Goal: Information Seeking & Learning: Learn about a topic

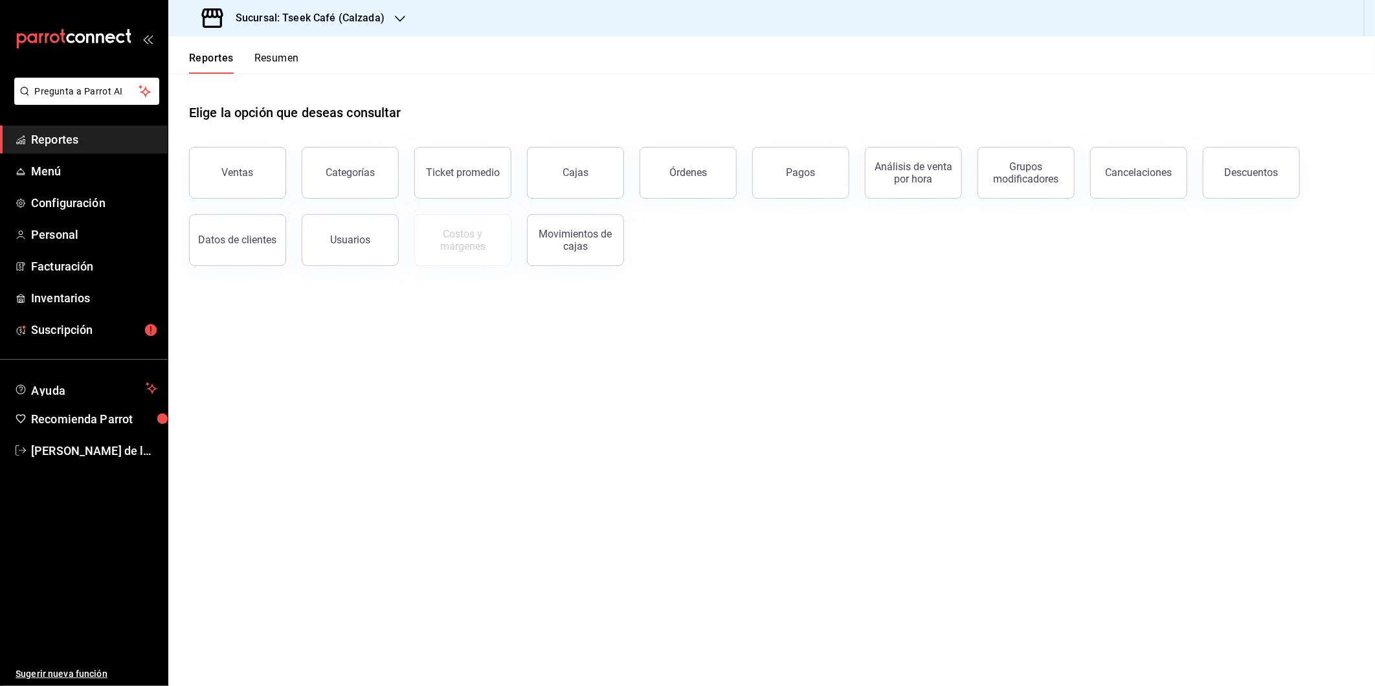
click at [361, 20] on h3 "Sucursal: Tseek Café (Calzada)" at bounding box center [304, 18] width 159 height 16
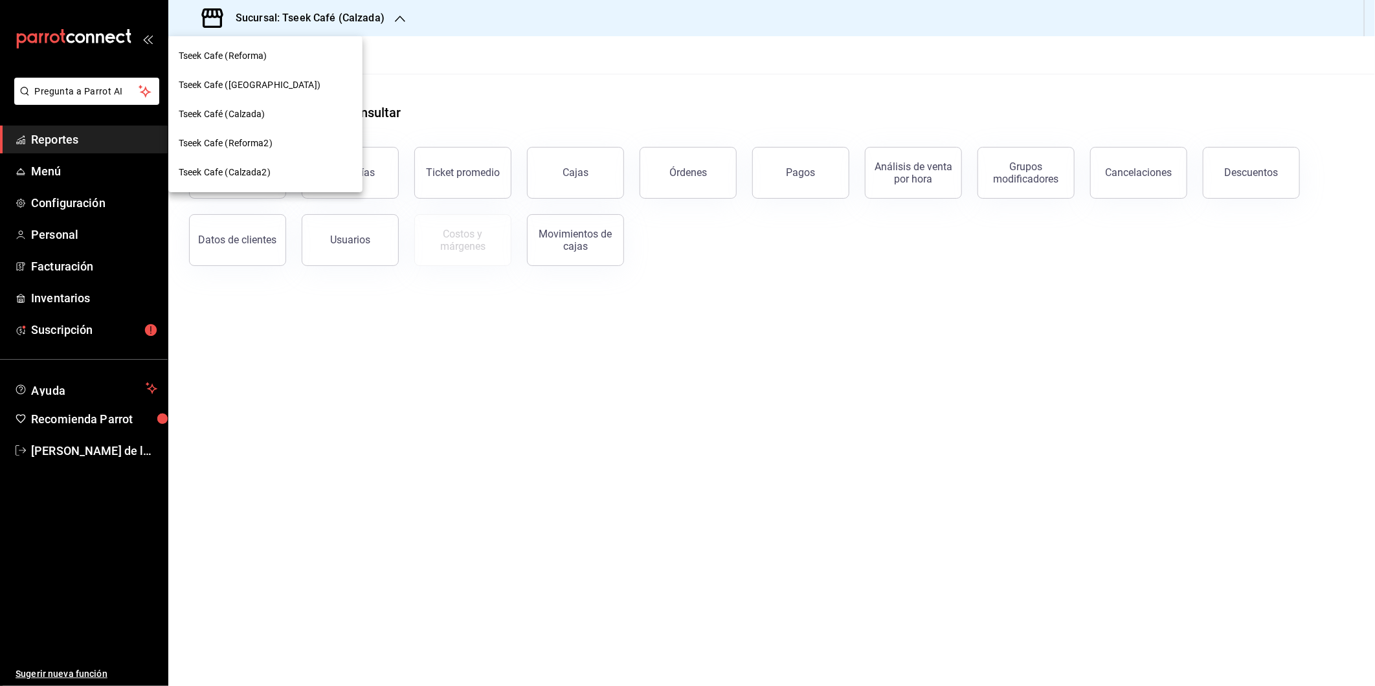
click at [268, 75] on div "Tseek Cafe ([GEOGRAPHIC_DATA])" at bounding box center [265, 85] width 194 height 29
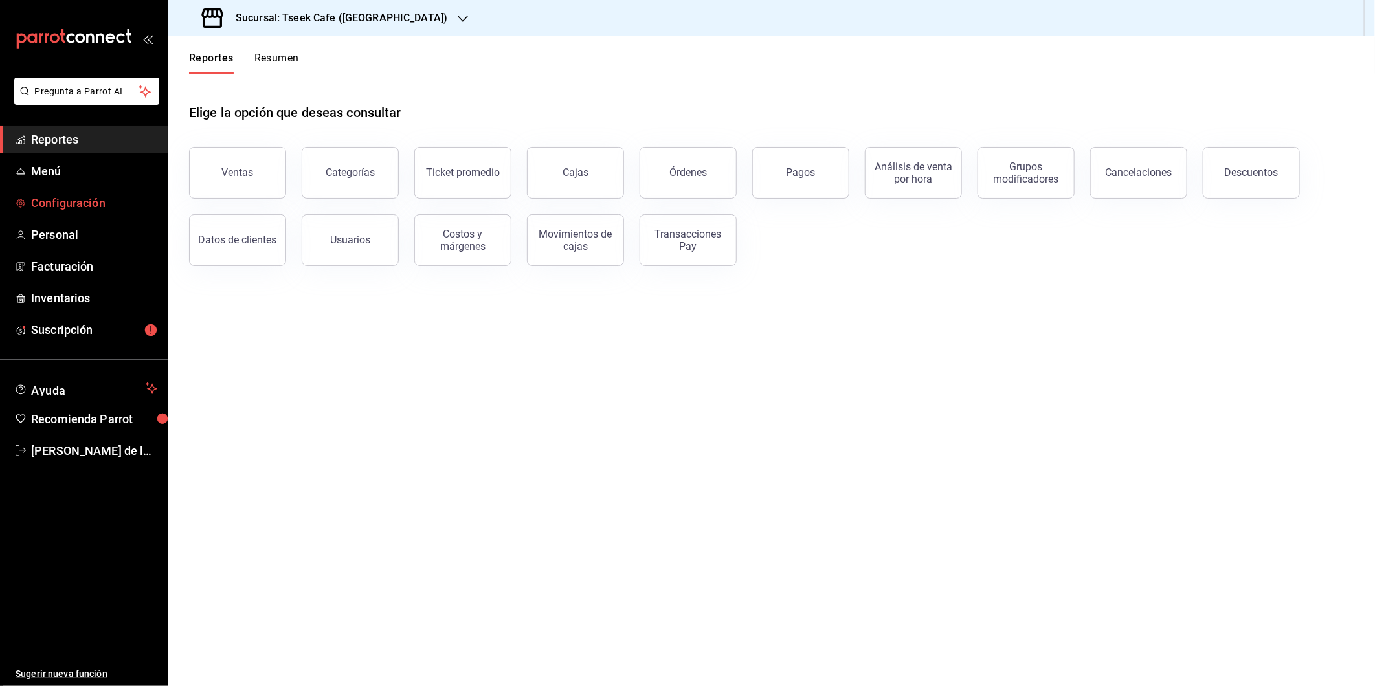
click at [104, 204] on span "Configuración" at bounding box center [94, 202] width 126 height 17
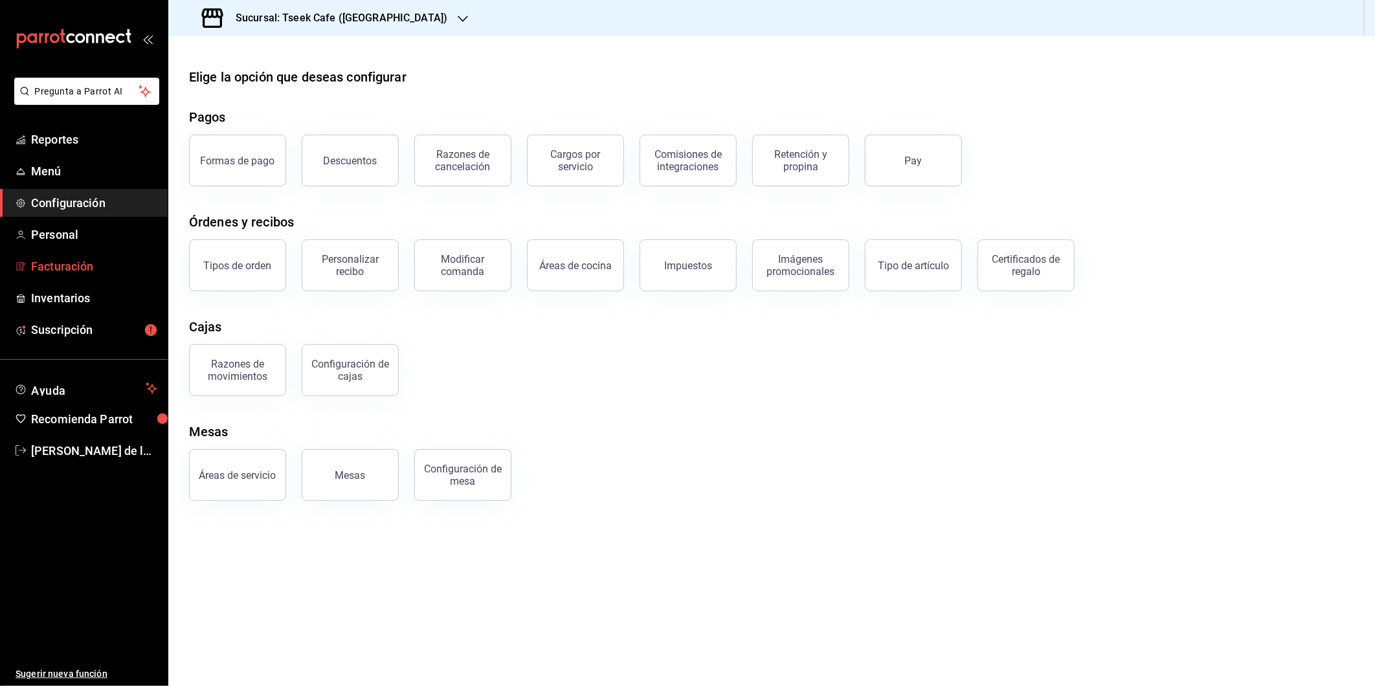
click at [111, 261] on span "Facturación" at bounding box center [94, 266] width 126 height 17
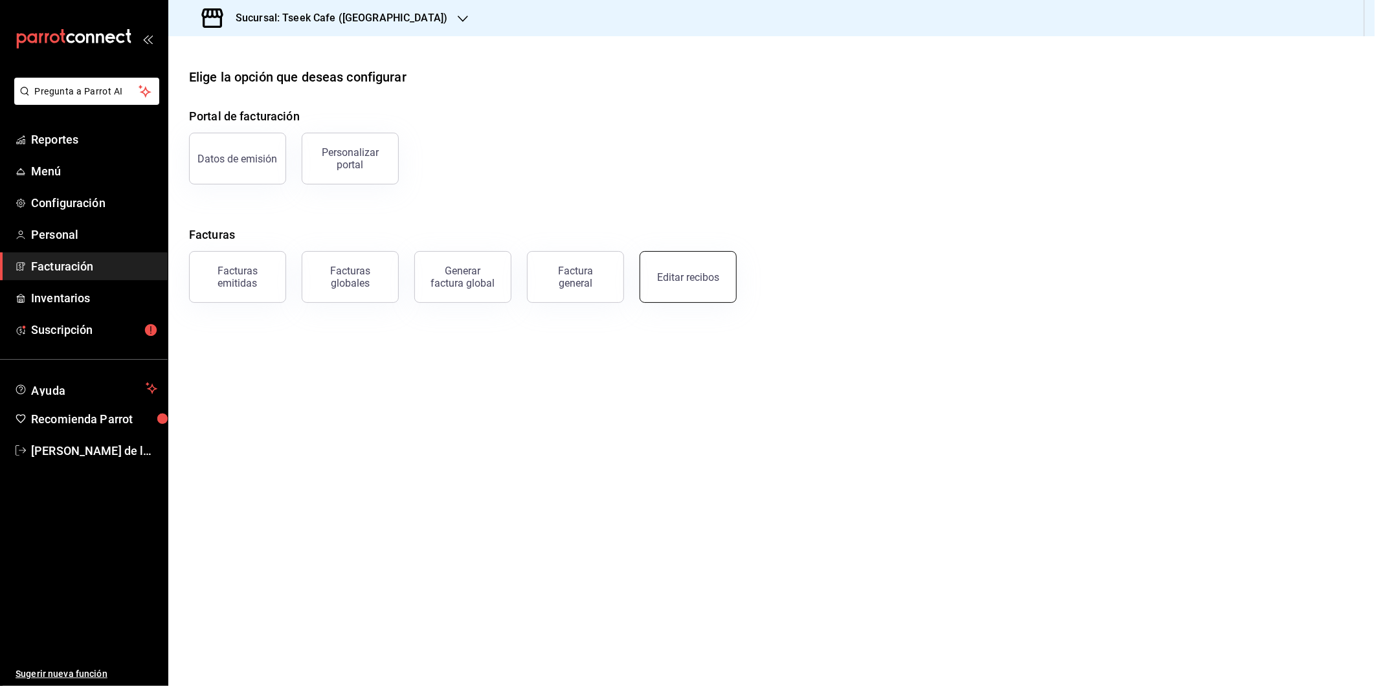
click at [704, 269] on button "Editar recibos" at bounding box center [688, 277] width 97 height 52
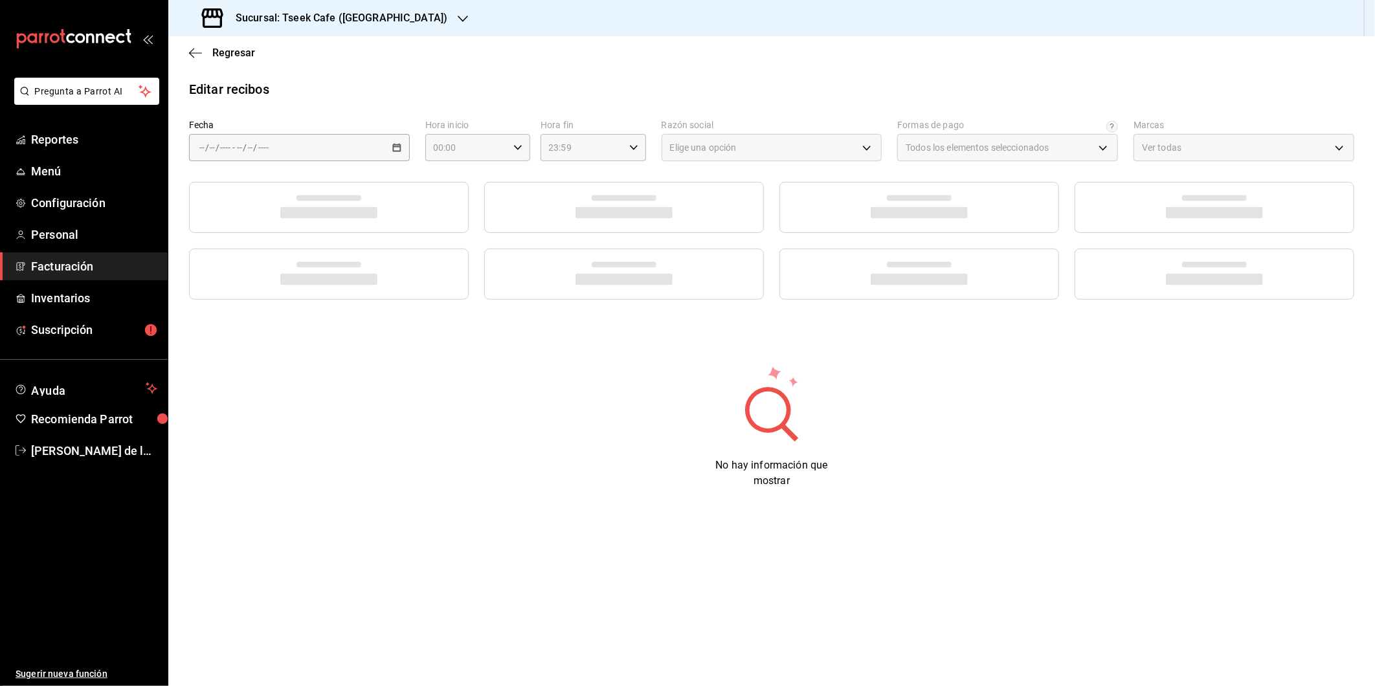
type input "a6c94f89-2ed6-46a1-82bd-92c01fab0e94"
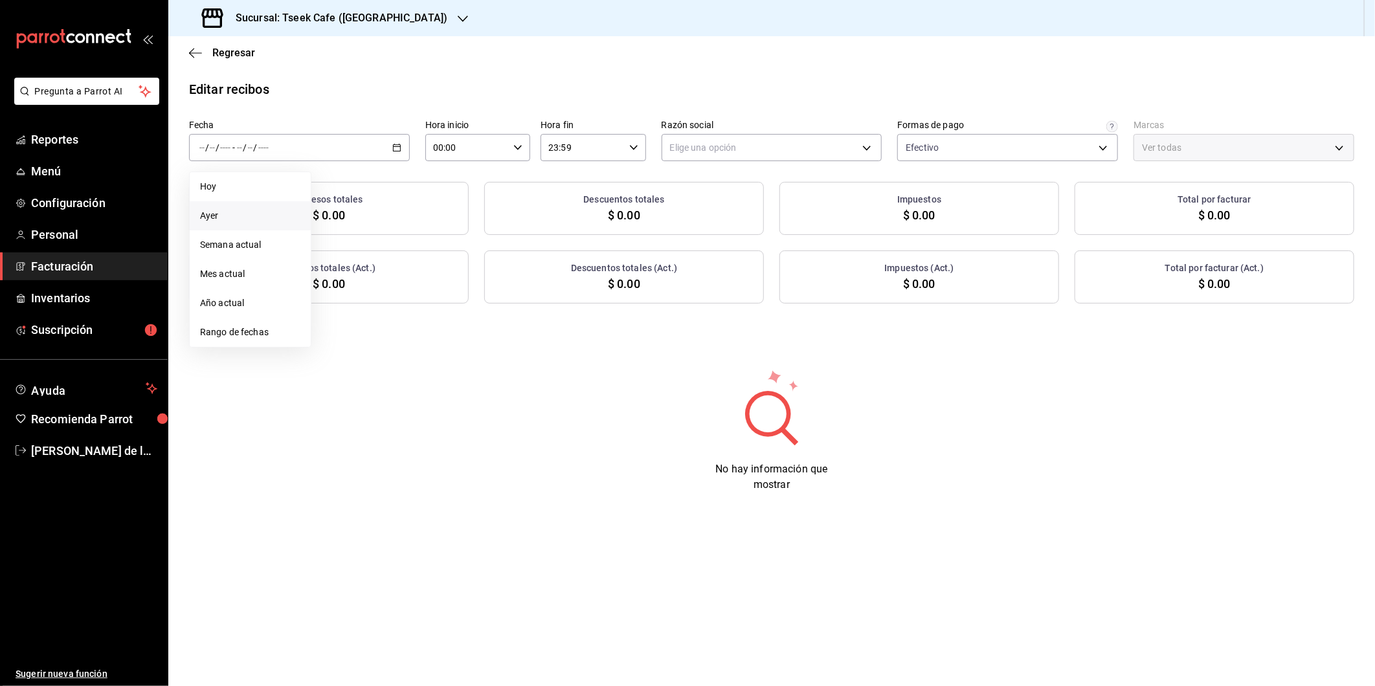
click at [227, 225] on li "Ayer" at bounding box center [250, 215] width 121 height 29
click at [685, 141] on body "Pregunta a Parrot AI Reportes Menú Configuración Personal Facturación Inventari…" at bounding box center [687, 343] width 1375 height 686
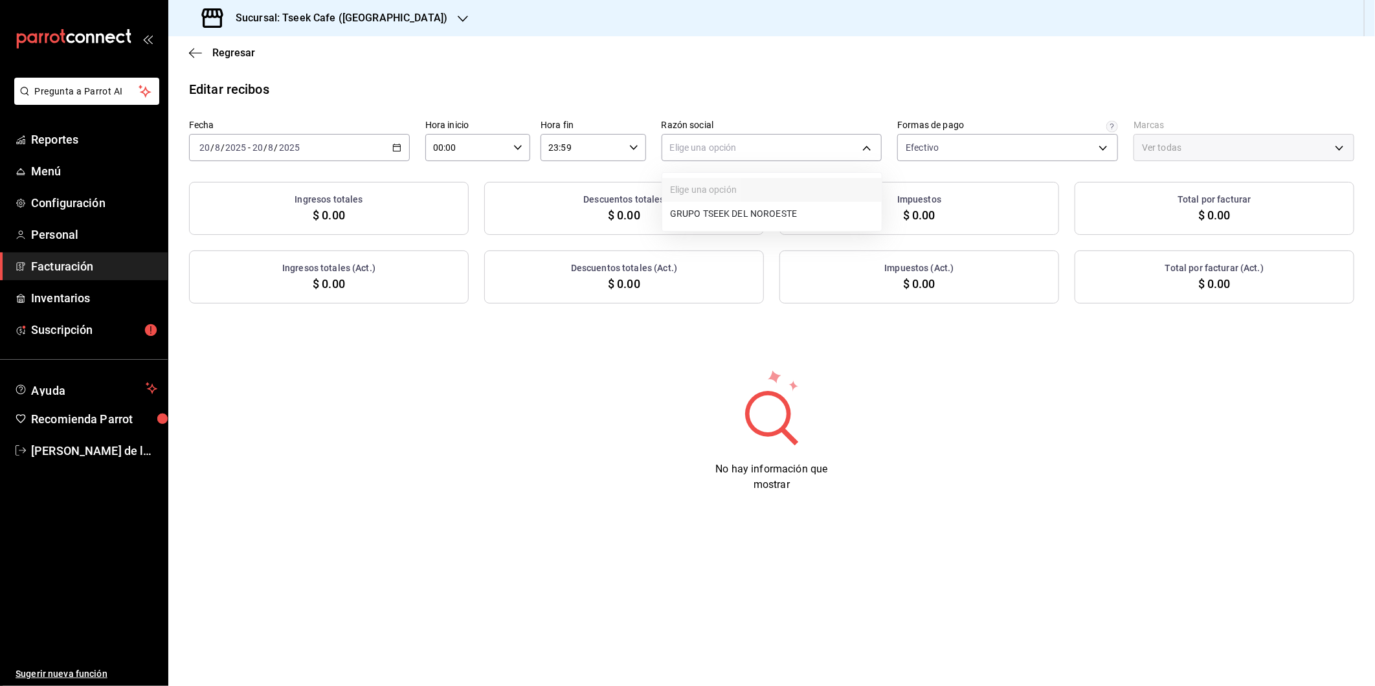
click at [709, 210] on li "GRUPO TSEEK DEL NOROESTE" at bounding box center [771, 214] width 219 height 24
type input "6eca467f-372b-4b56-9453-53fa34339664"
type input "e48aee5e-83eb-415e-8277-edc072ba9fa6"
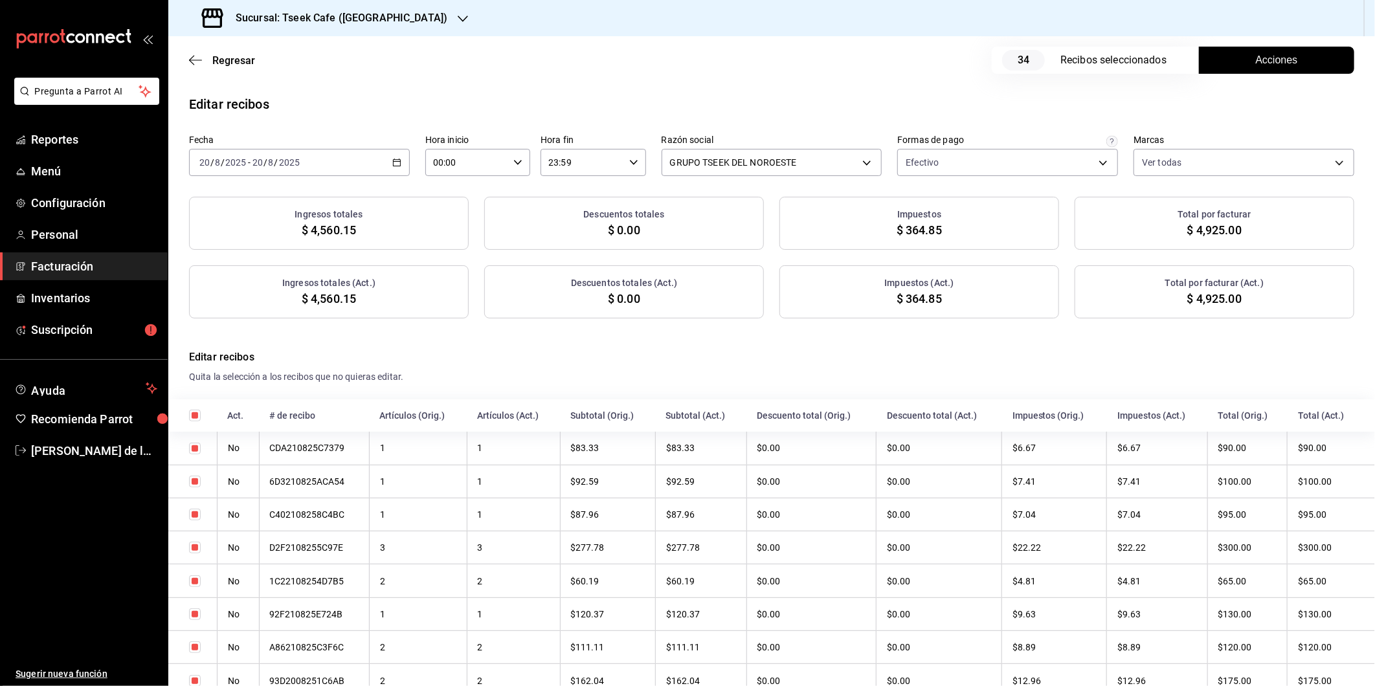
click at [1239, 82] on div "Regresar 34 Recibos seleccionados Acciones" at bounding box center [771, 60] width 1207 height 48
click at [1230, 67] on button "Acciones" at bounding box center [1276, 60] width 155 height 27
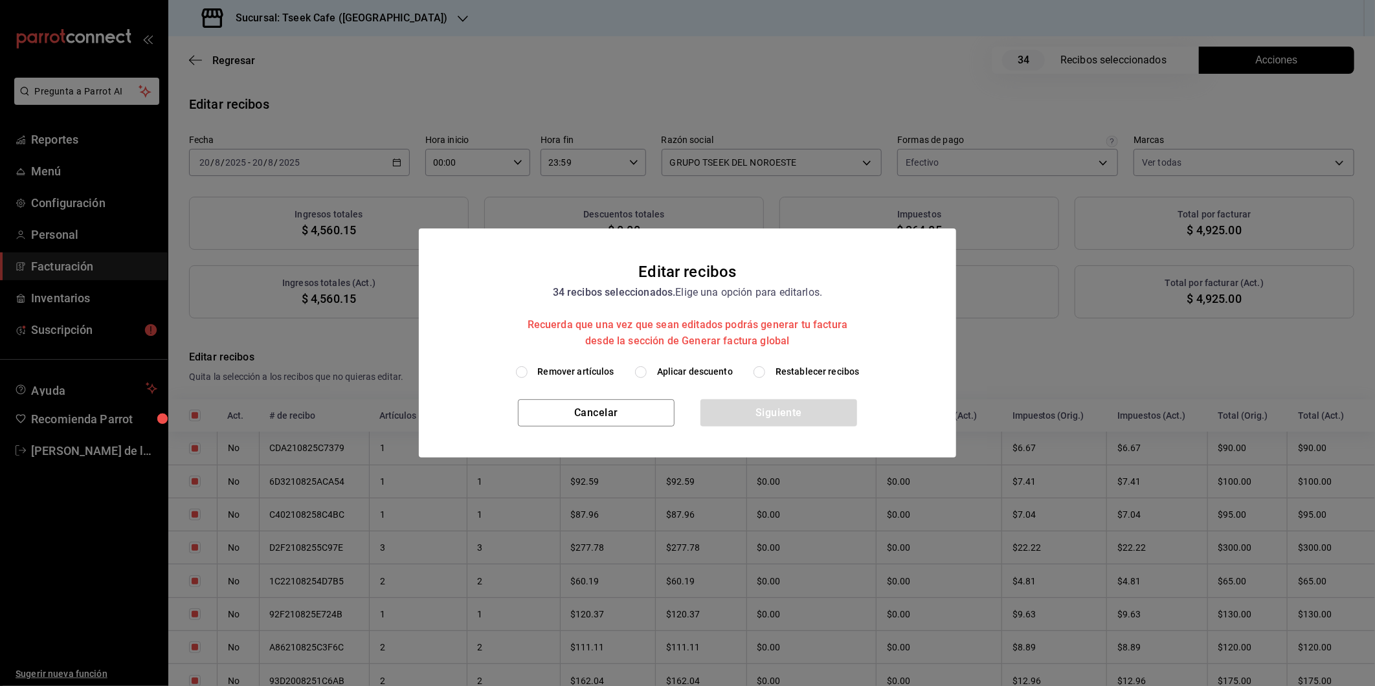
click at [680, 377] on span "Aplicar descuento" at bounding box center [695, 372] width 76 height 14
click at [647, 377] on input "Aplicar descuento" at bounding box center [641, 372] width 12 height 12
radio input "true"
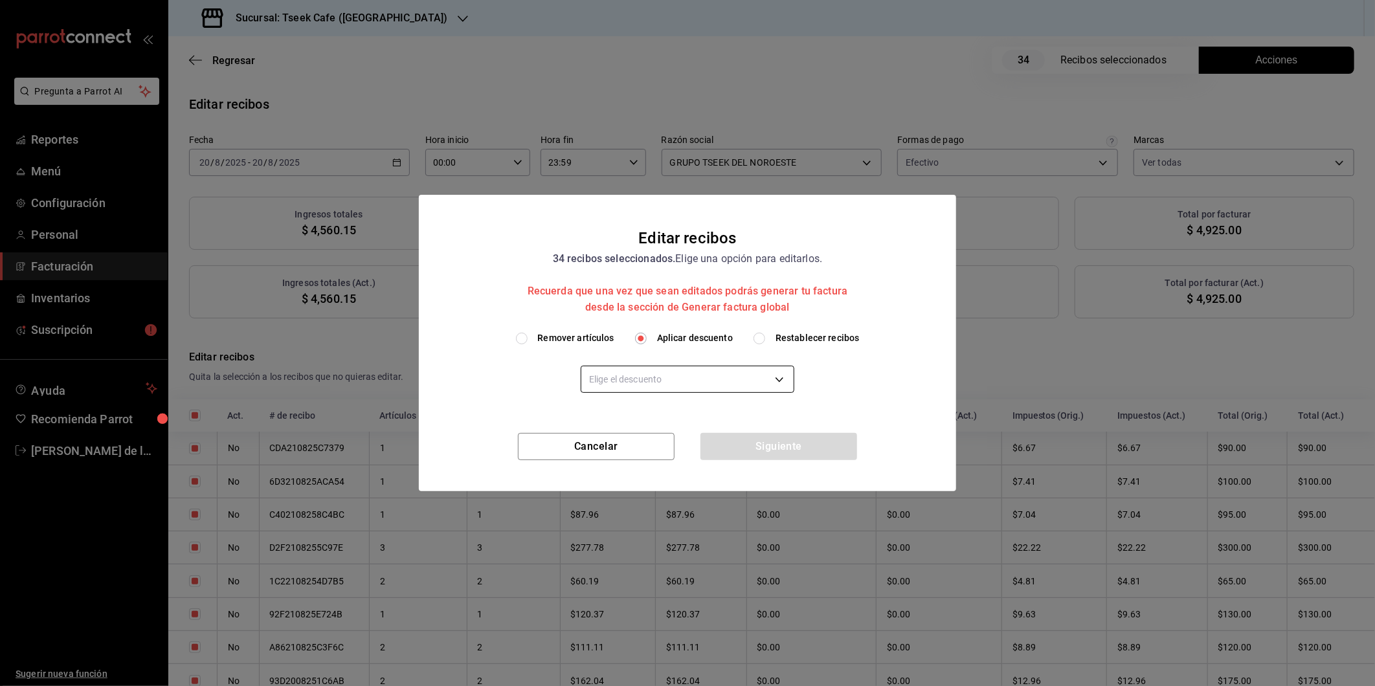
click at [649, 387] on body "Pregunta a Parrot AI Reportes Menú Configuración Personal Facturación Inventari…" at bounding box center [687, 343] width 1375 height 686
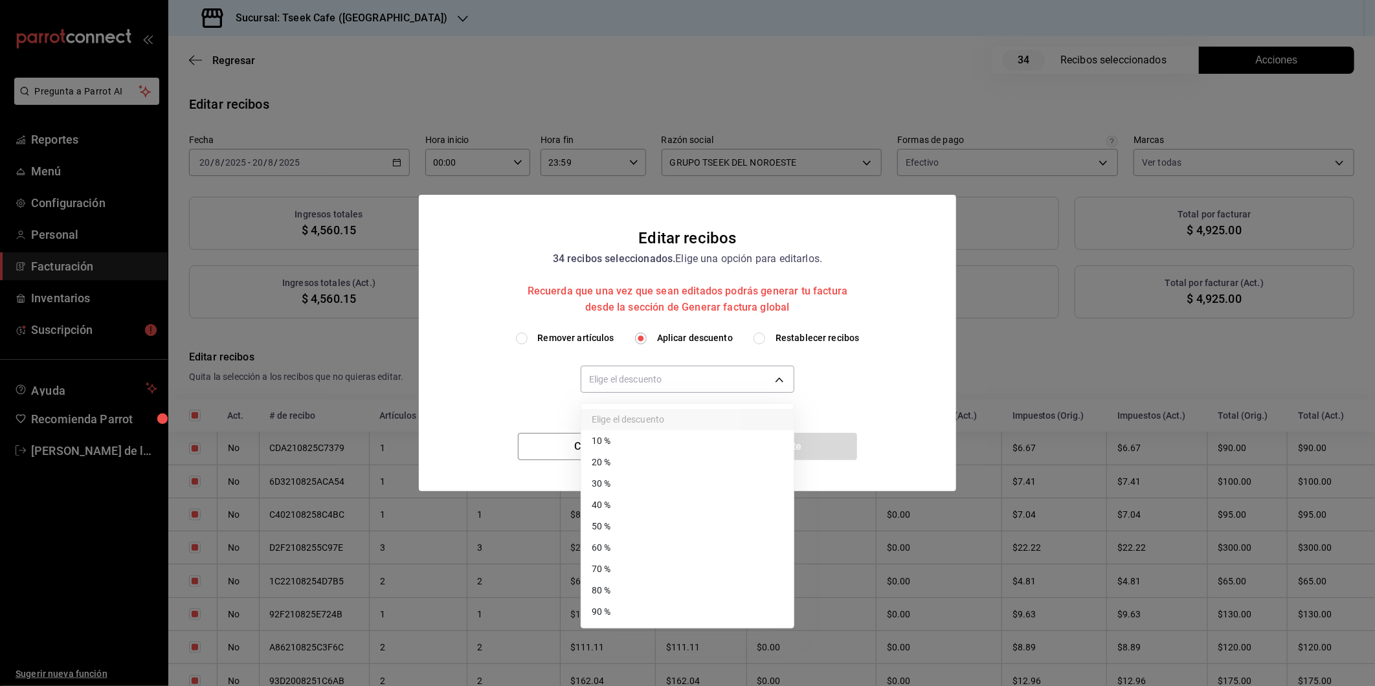
click at [645, 506] on li "40 %" at bounding box center [687, 505] width 212 height 21
type input "40"
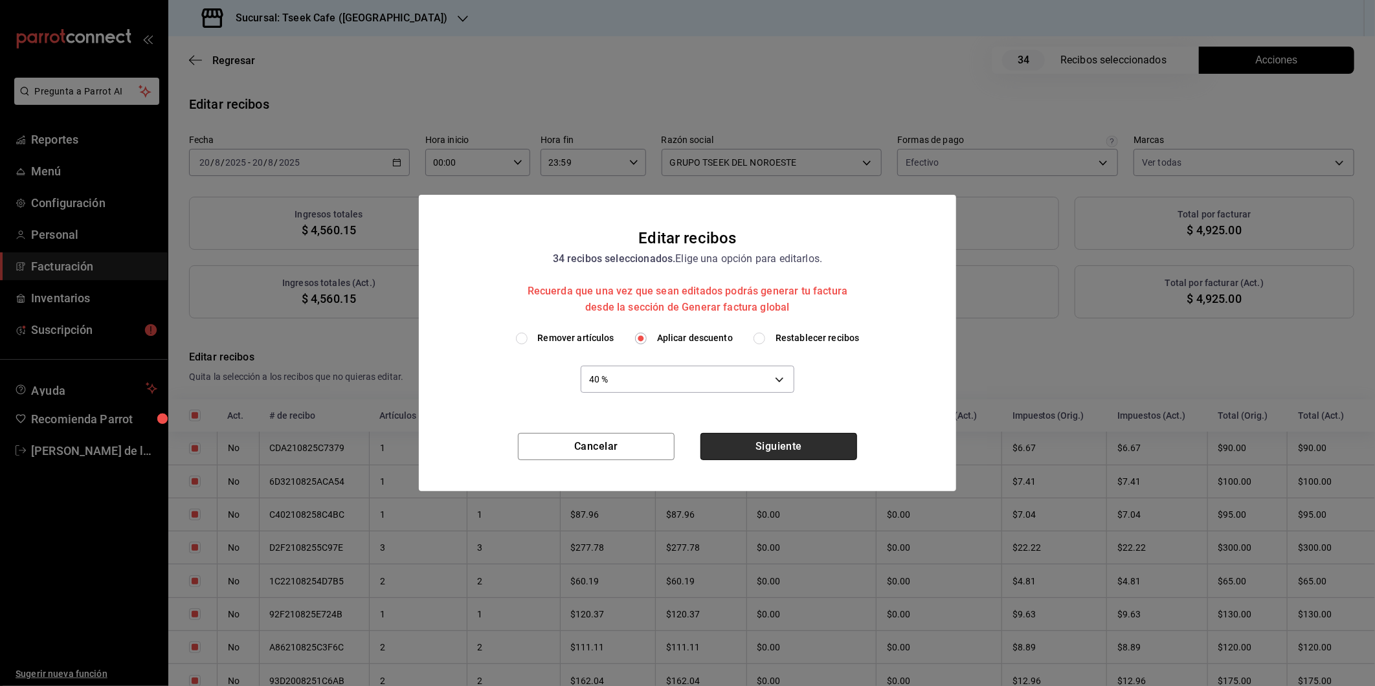
click at [772, 455] on button "Siguiente" at bounding box center [779, 446] width 157 height 27
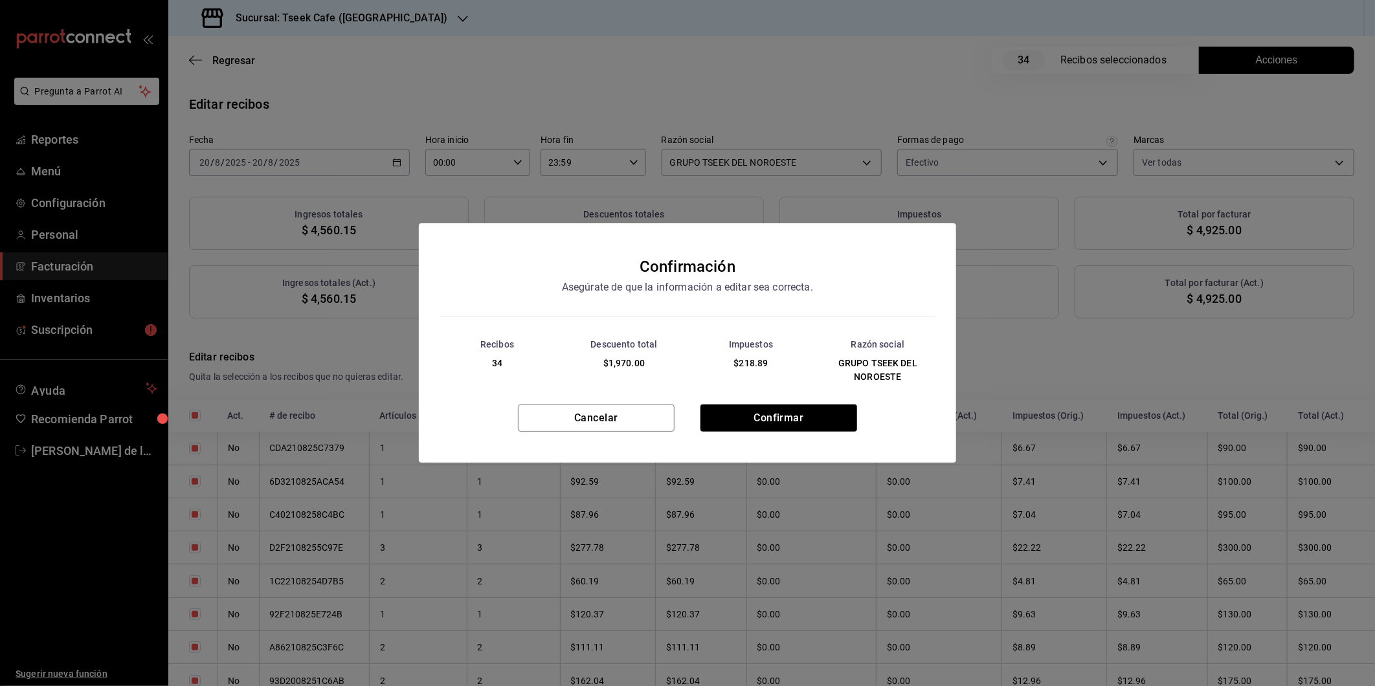
click at [1020, 119] on div "Confirmación Asegúrate de que la información a editar sea correcta. Recibos 34 …" at bounding box center [687, 343] width 1375 height 686
click at [789, 431] on button "Confirmar" at bounding box center [779, 418] width 157 height 27
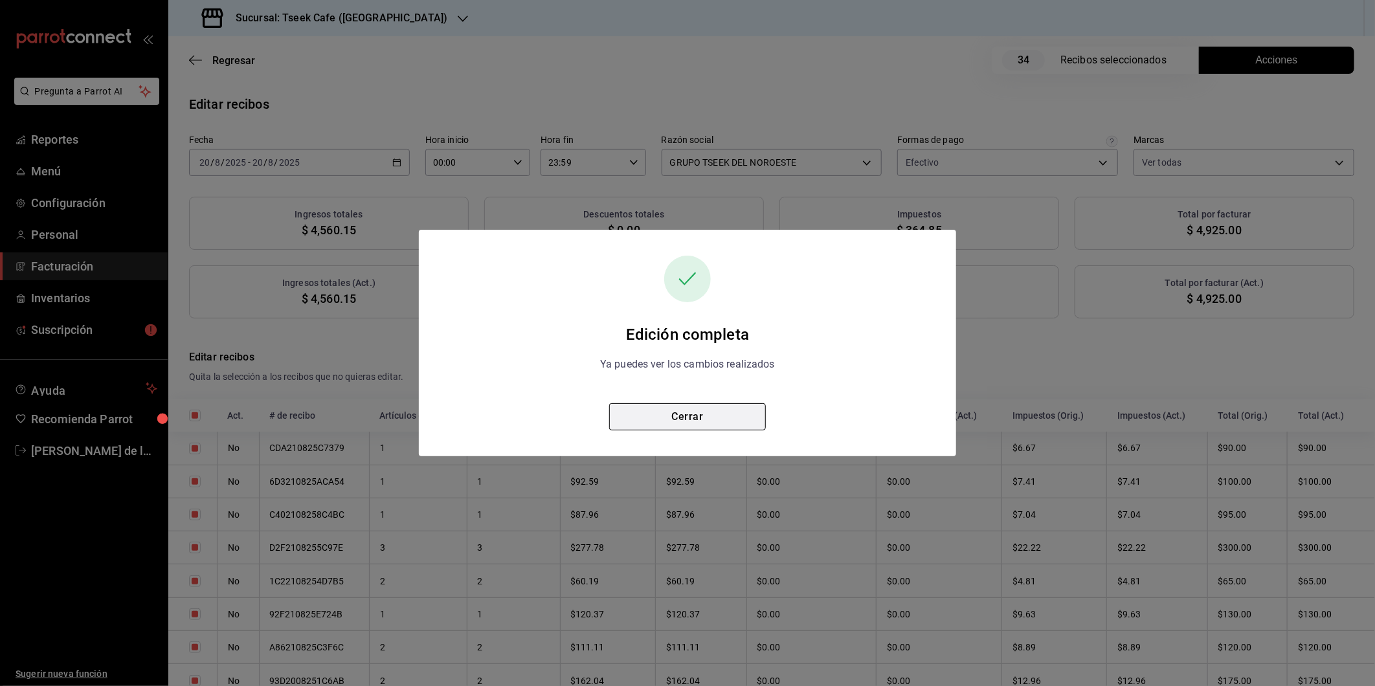
click at [676, 416] on button "Cerrar" at bounding box center [687, 416] width 157 height 27
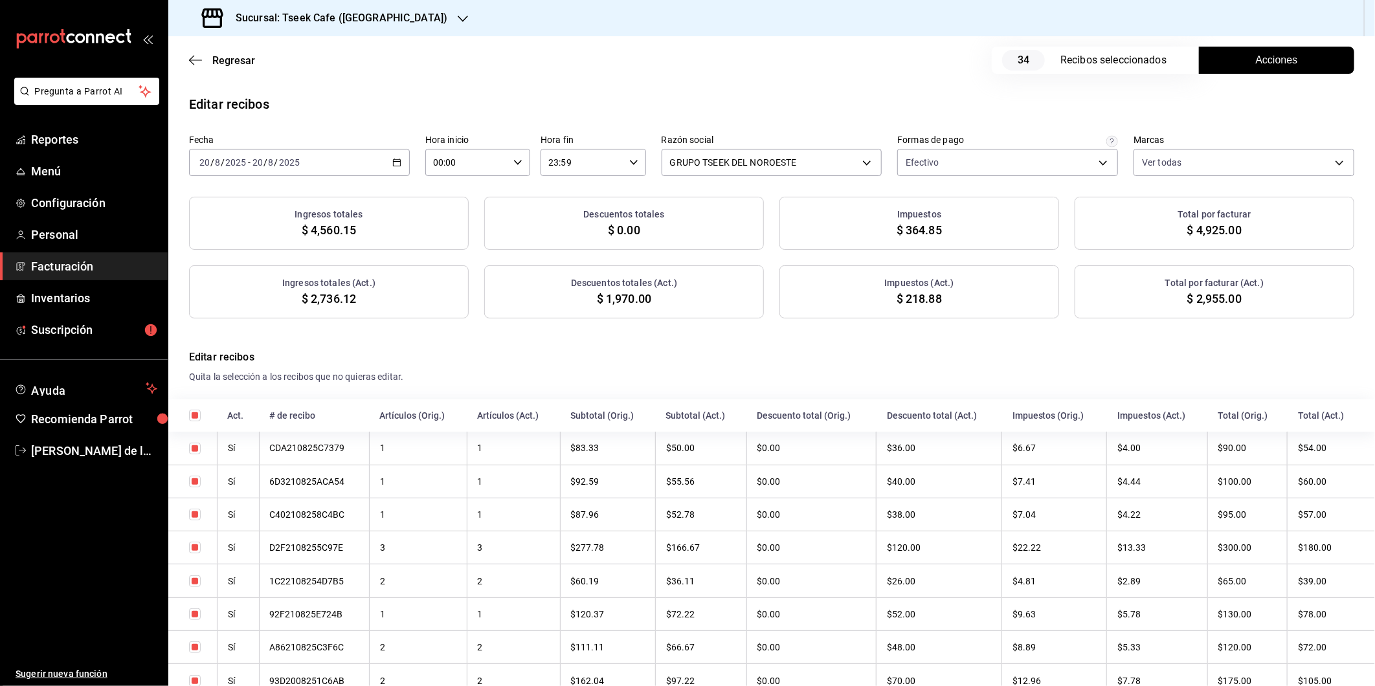
click at [754, 356] on h4 "Editar recibos" at bounding box center [771, 358] width 1165 height 16
click at [342, 6] on div "Sucursal: Tseek Cafe ([GEOGRAPHIC_DATA])" at bounding box center [326, 18] width 295 height 36
click at [292, 63] on div "Tseek Cafe (Reforma)" at bounding box center [265, 55] width 194 height 29
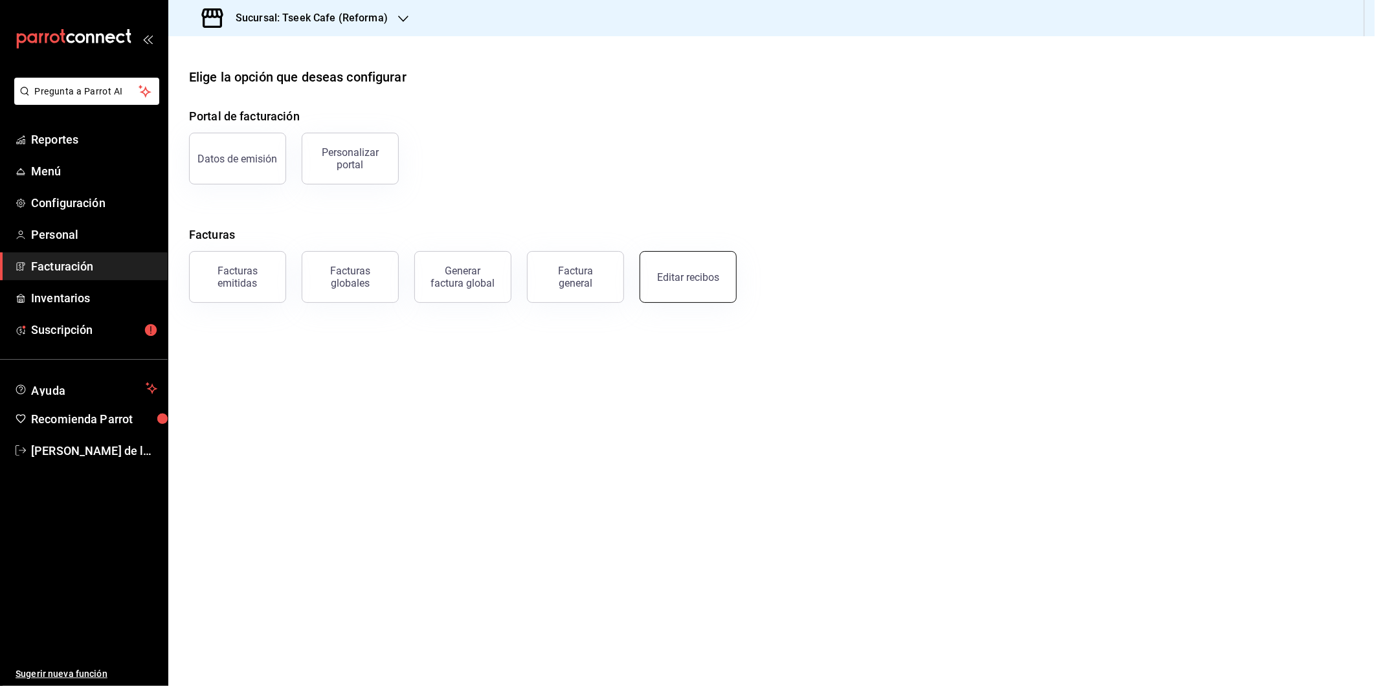
click at [690, 275] on div "Editar recibos" at bounding box center [688, 277] width 62 height 12
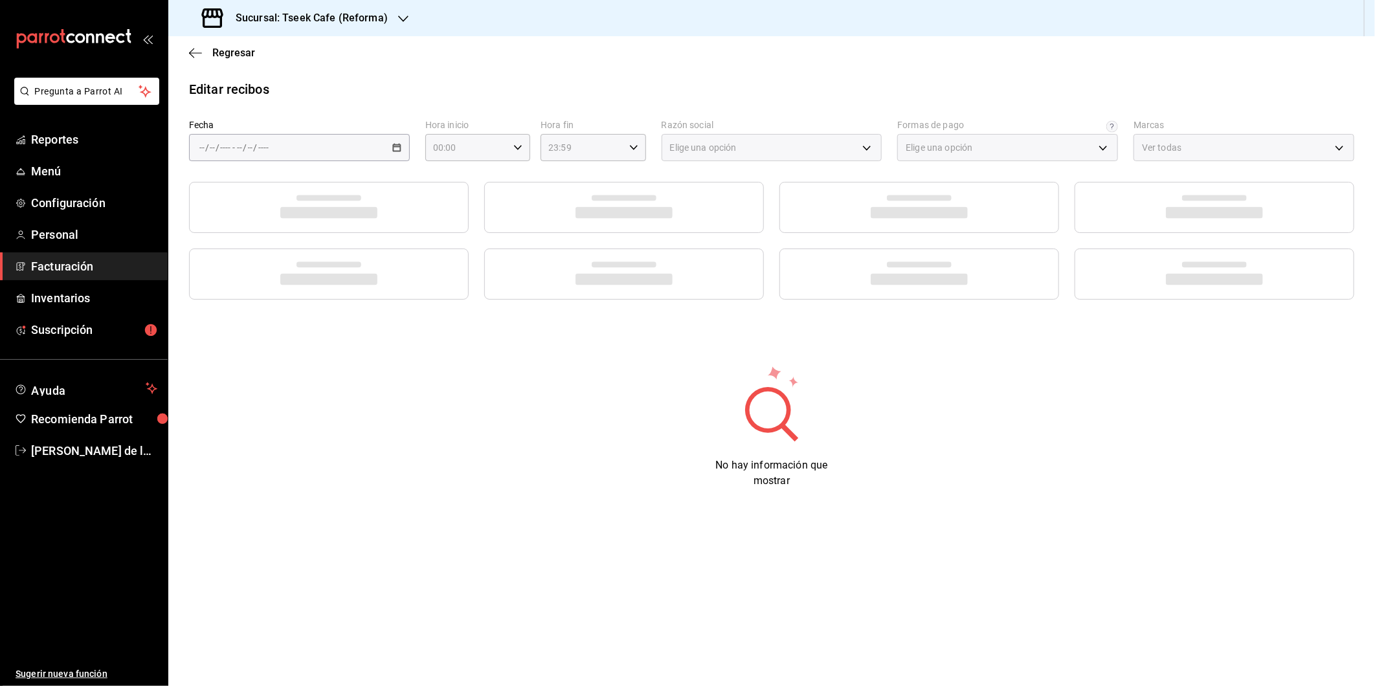
type input "66997c91-05ea-4bb7-a37a-48eae8dc81e8"
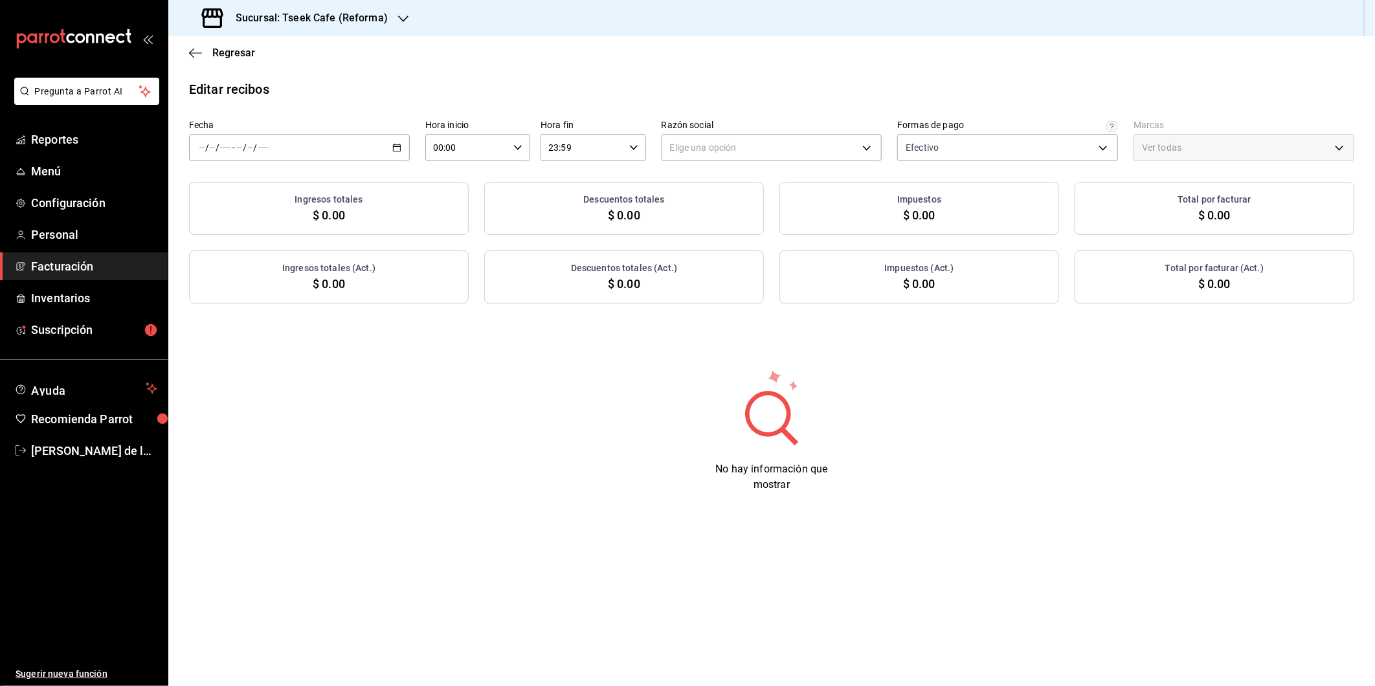
click at [398, 137] on div "/ / - / /" at bounding box center [299, 147] width 221 height 27
click at [238, 221] on span "Ayer" at bounding box center [250, 216] width 100 height 14
click at [728, 143] on body "Pregunta a Parrot AI Reportes Menú Configuración Personal Facturación Inventari…" at bounding box center [687, 343] width 1375 height 686
click at [701, 211] on li "GRUPO TSEEK DEL NOROESTE" at bounding box center [771, 214] width 219 height 24
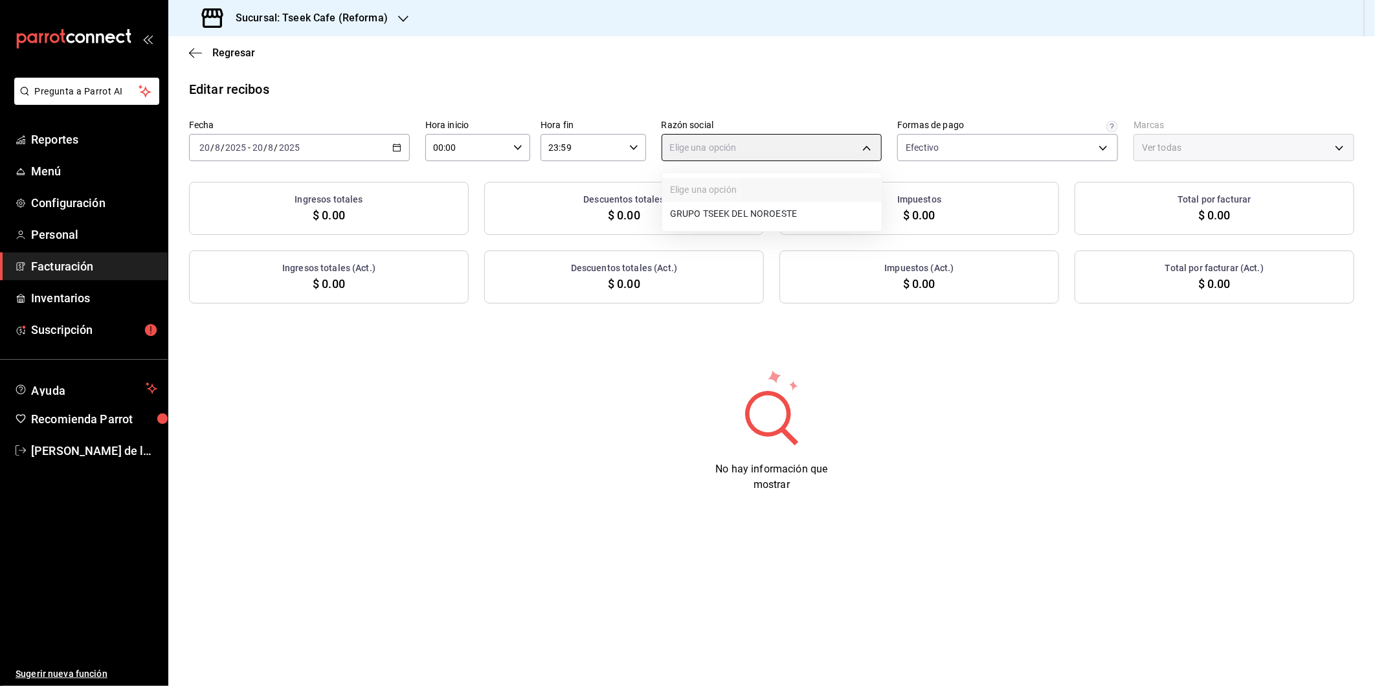
type input "34cacc2b-01fe-412f-b909-7af0a0edc929"
type input "007138e5-69dd-4443-9d50-6c2aa0b03d3e"
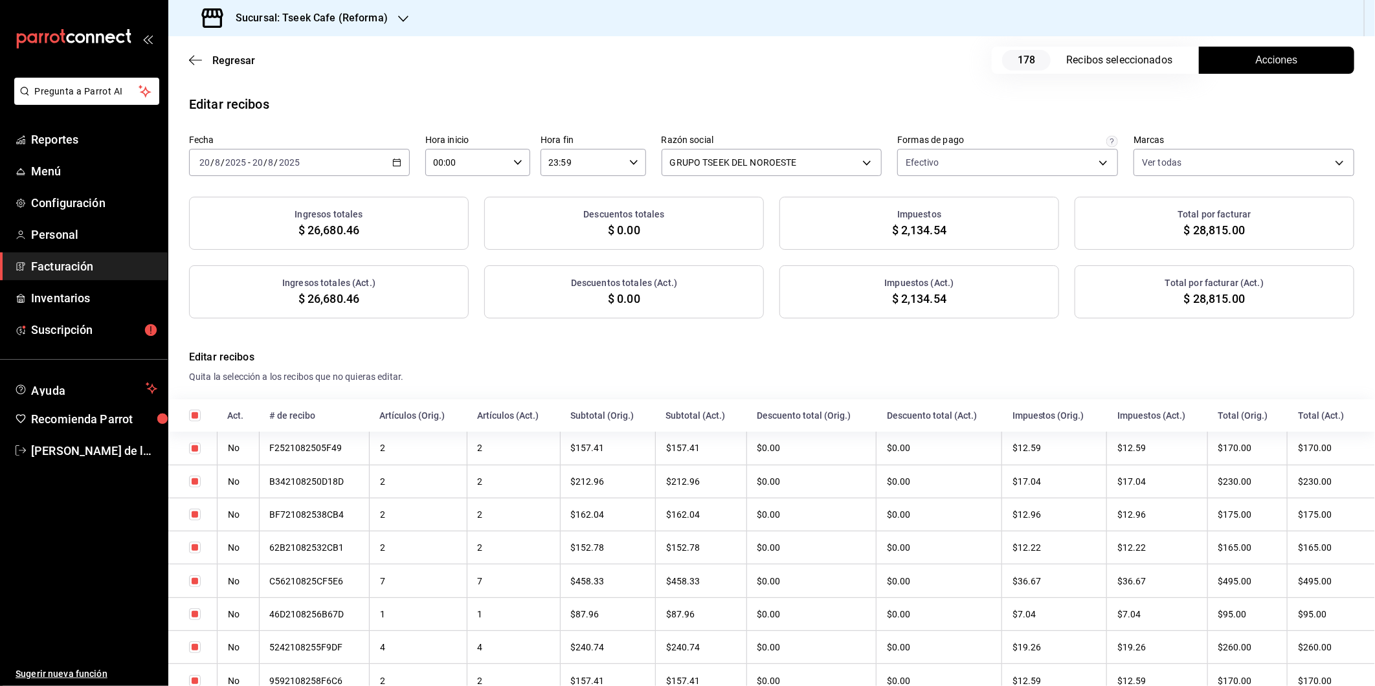
click at [1269, 53] on span "Acciones" at bounding box center [1277, 60] width 42 height 16
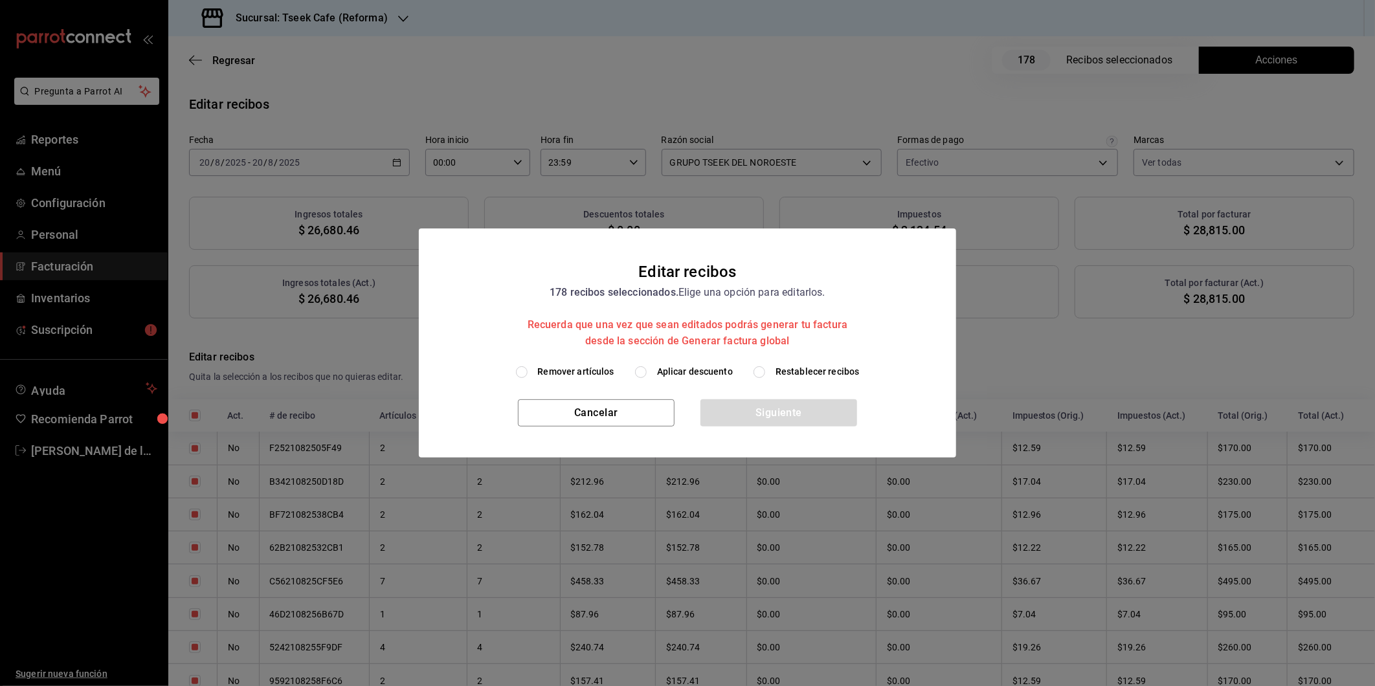
click at [663, 374] on span "Aplicar descuento" at bounding box center [695, 372] width 76 height 14
click at [647, 374] on input "Aplicar descuento" at bounding box center [641, 372] width 12 height 12
radio input "true"
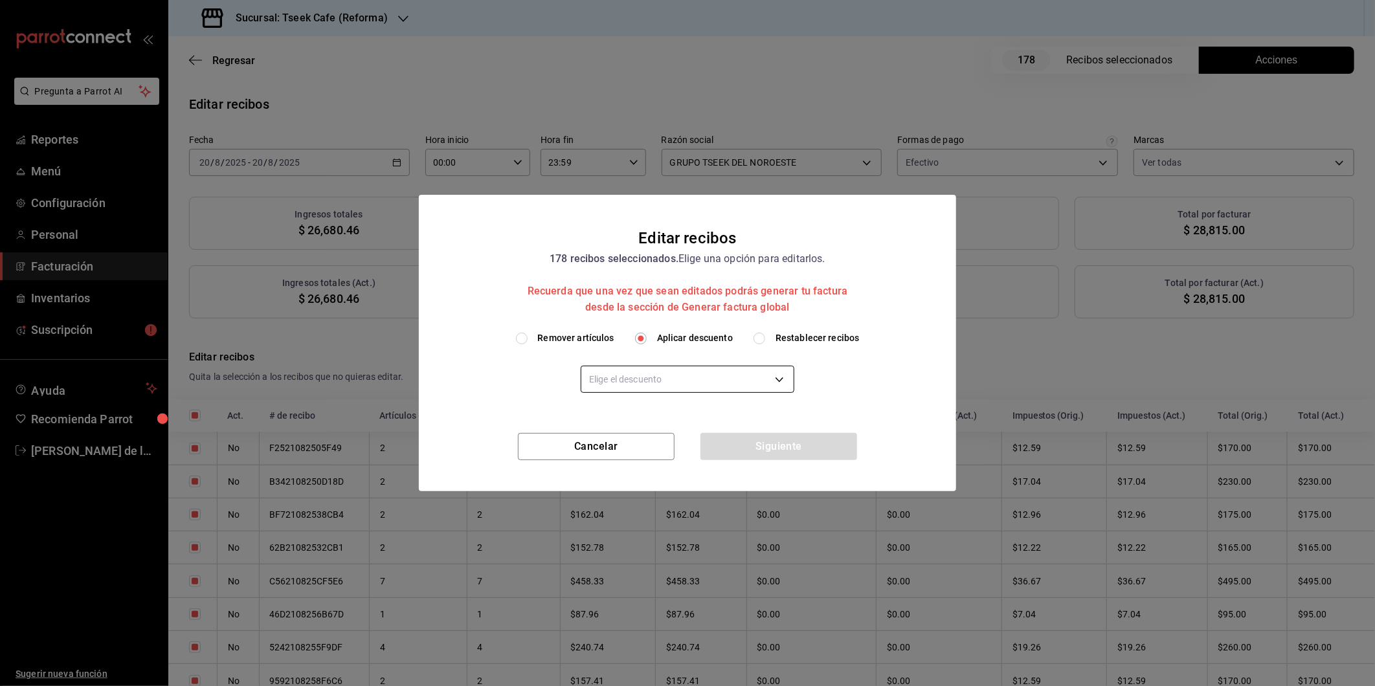
click at [680, 376] on body "Pregunta a Parrot AI Reportes Menú Configuración Personal Facturación Inventari…" at bounding box center [687, 343] width 1375 height 686
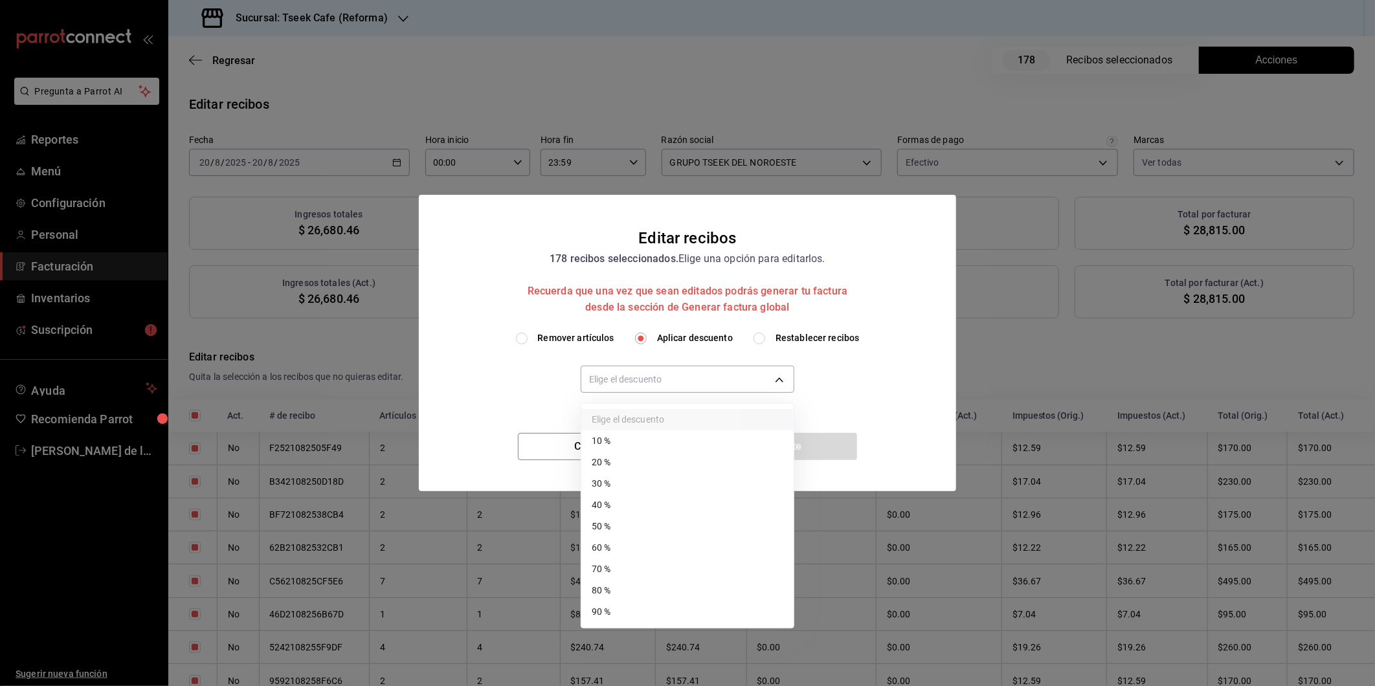
click at [630, 502] on li "40 %" at bounding box center [687, 505] width 212 height 21
type input "40"
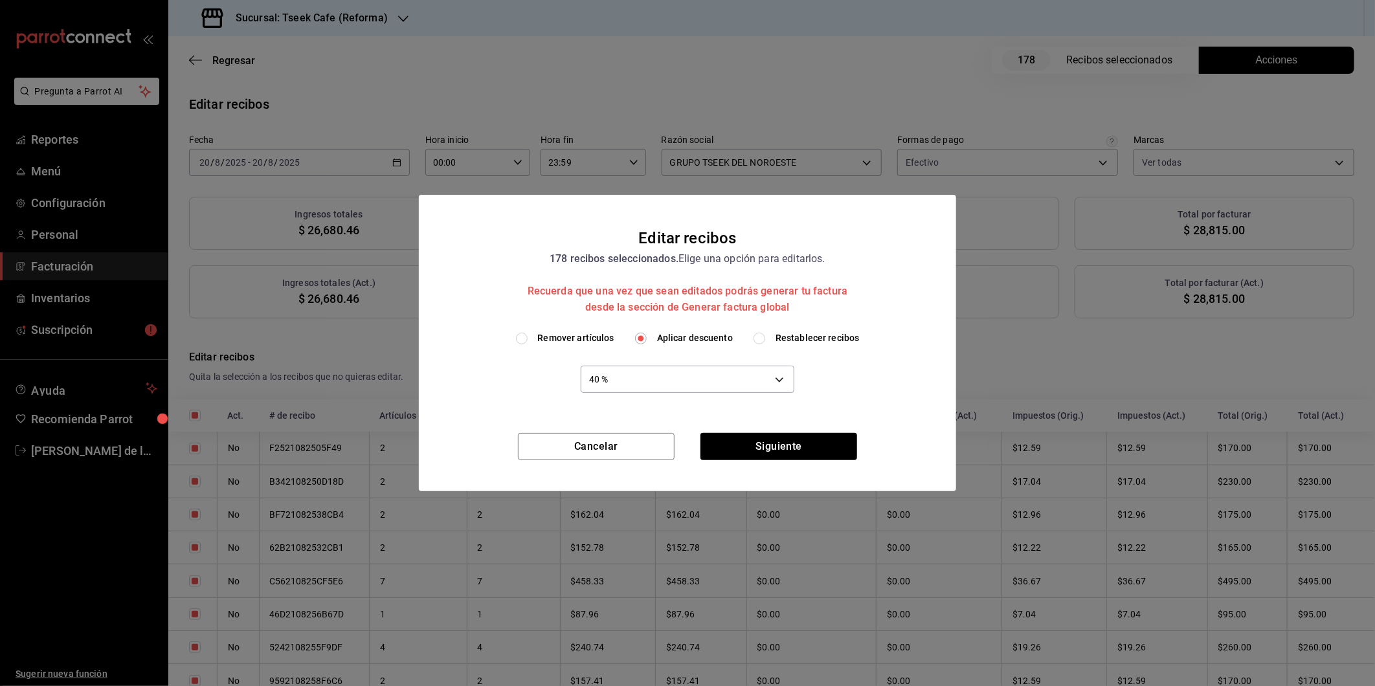
click at [779, 462] on div "Cancelar Siguiente" at bounding box center [687, 462] width 537 height 58
click at [779, 458] on button "Siguiente" at bounding box center [779, 446] width 157 height 27
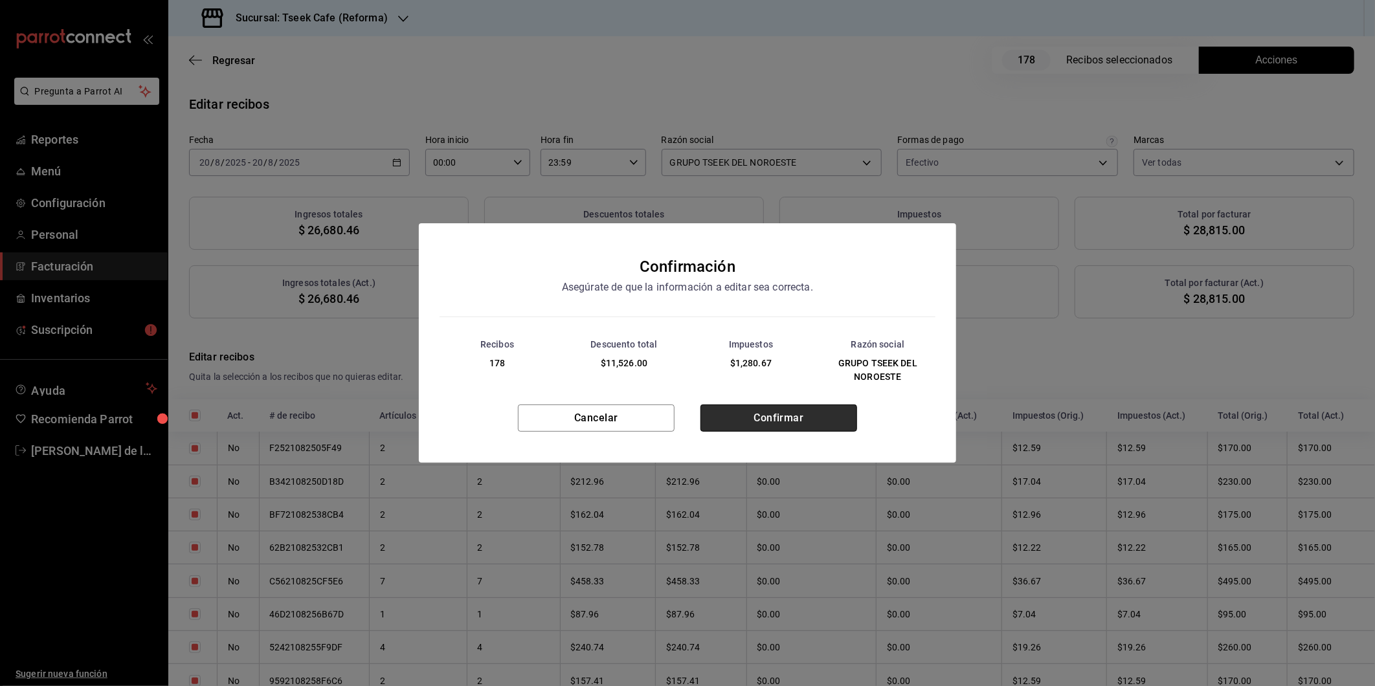
click at [772, 425] on button "Confirmar" at bounding box center [779, 418] width 157 height 27
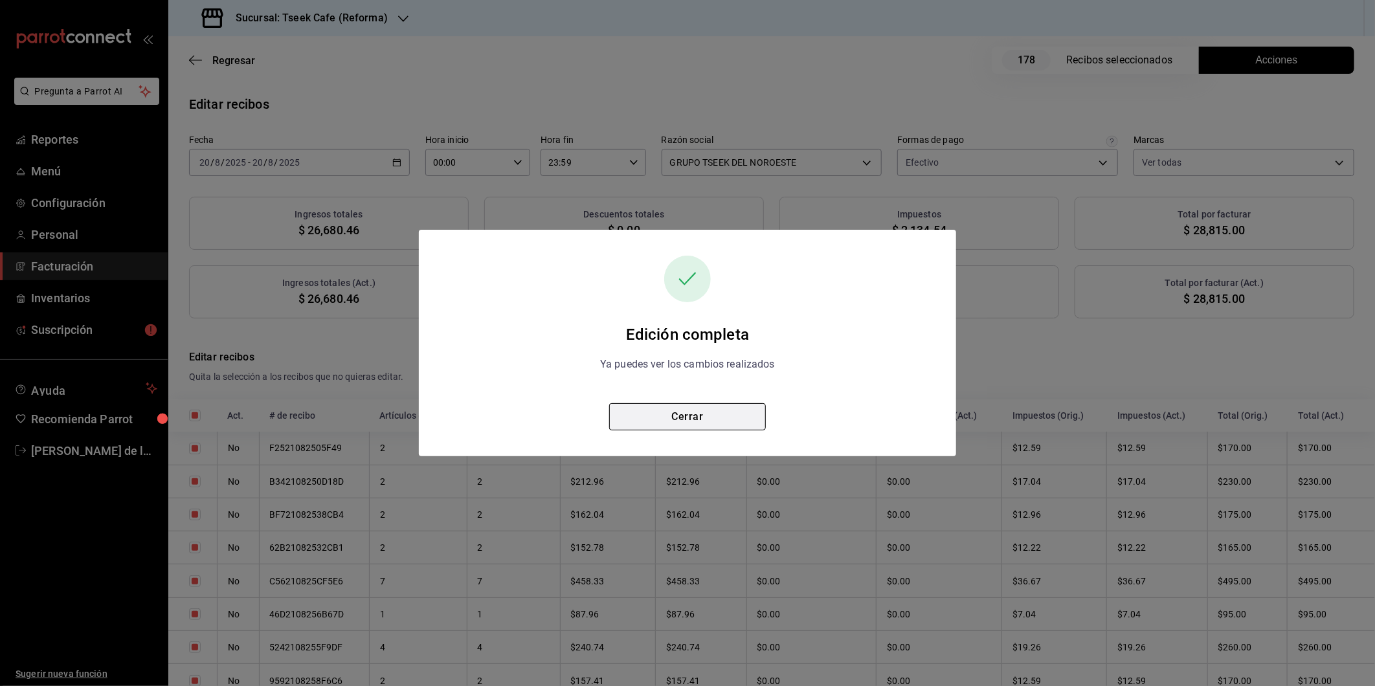
click at [680, 412] on button "Cerrar" at bounding box center [687, 416] width 157 height 27
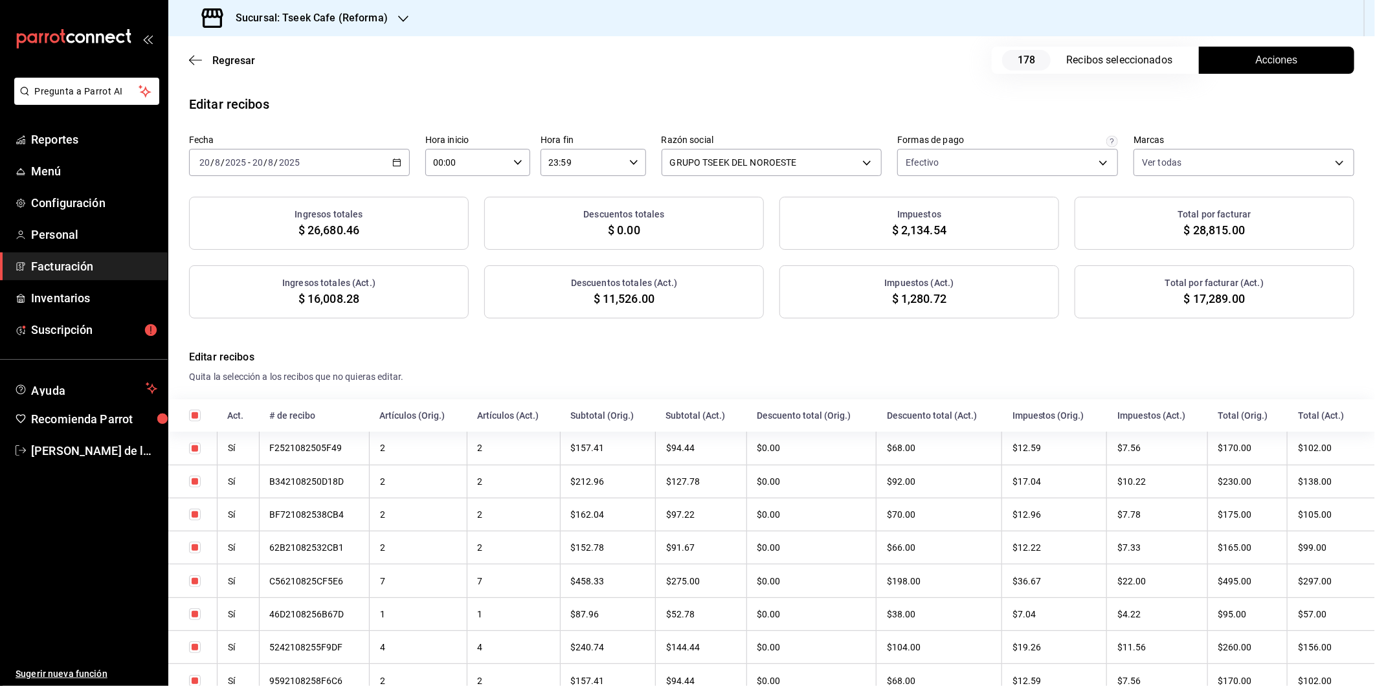
click at [392, 31] on div "Sucursal: Tseek Cafe (Reforma)" at bounding box center [296, 18] width 235 height 36
click at [276, 112] on div "Tseek Café (Calzada)" at bounding box center [266, 114] width 174 height 14
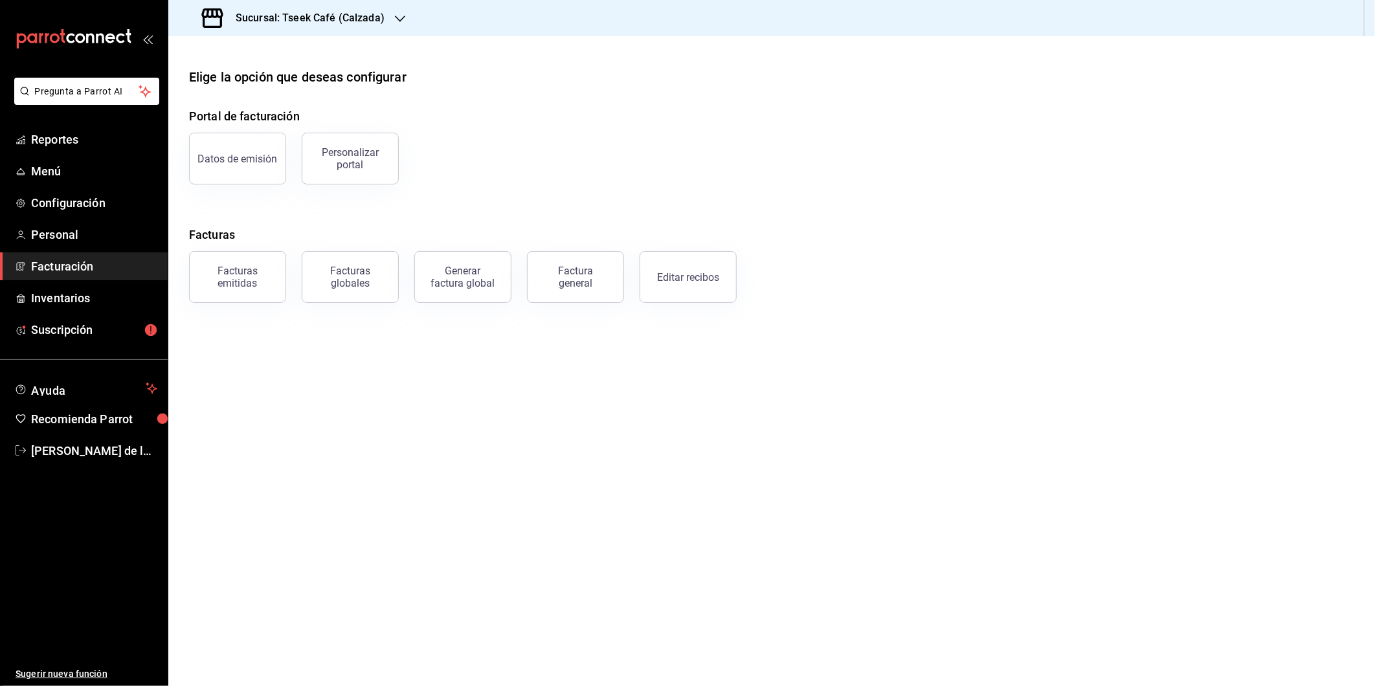
click at [684, 308] on main "Elige la opción que deseas configurar Portal de facturación Datos de emisión Pe…" at bounding box center [771, 361] width 1207 height 650
click at [689, 293] on button "Editar recibos" at bounding box center [688, 277] width 97 height 52
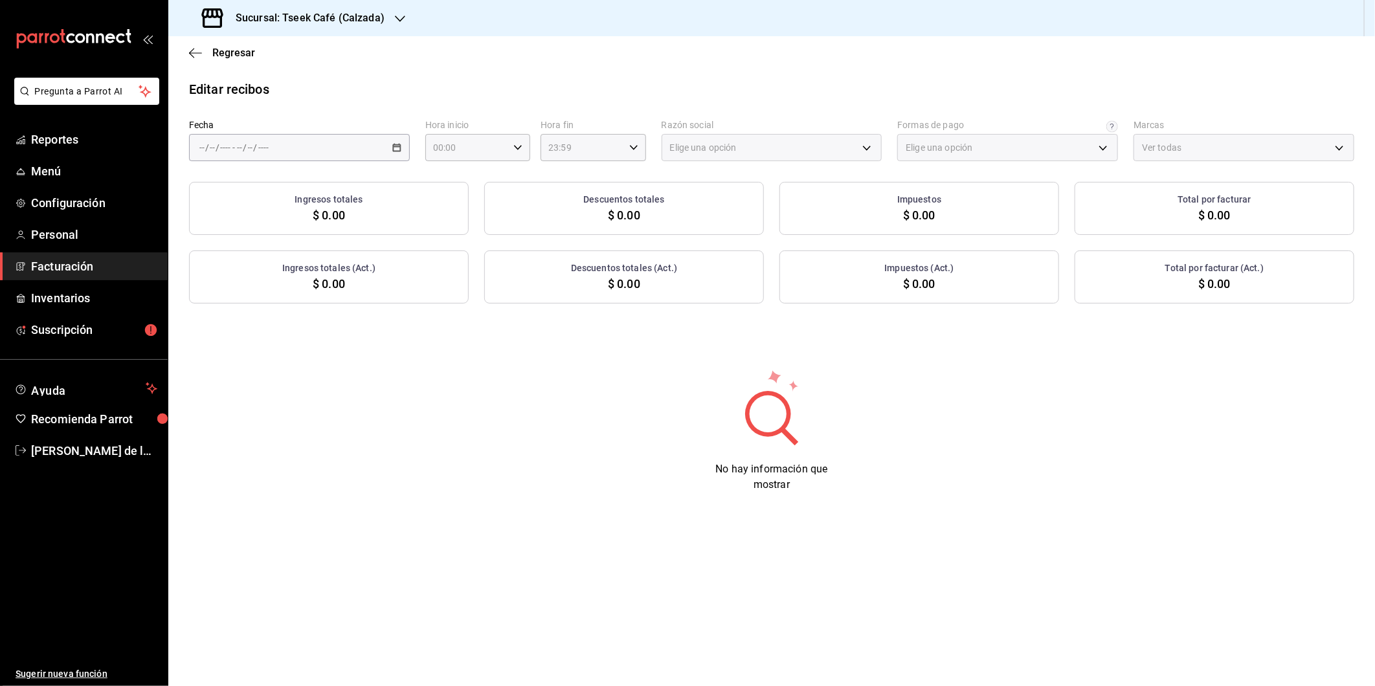
type input "73967a22-07ac-4ce9-b5ea-9ffcd4b244b9"
click at [398, 146] on icon "button" at bounding box center [396, 147] width 9 height 9
click at [276, 218] on span "Ayer" at bounding box center [250, 216] width 100 height 14
click at [722, 151] on body "Pregunta a Parrot AI Reportes Menú Configuración Personal Facturación Inventari…" at bounding box center [687, 343] width 1375 height 686
click at [686, 205] on li "GRUPO TSEEK DEL NOROESTE" at bounding box center [771, 214] width 219 height 24
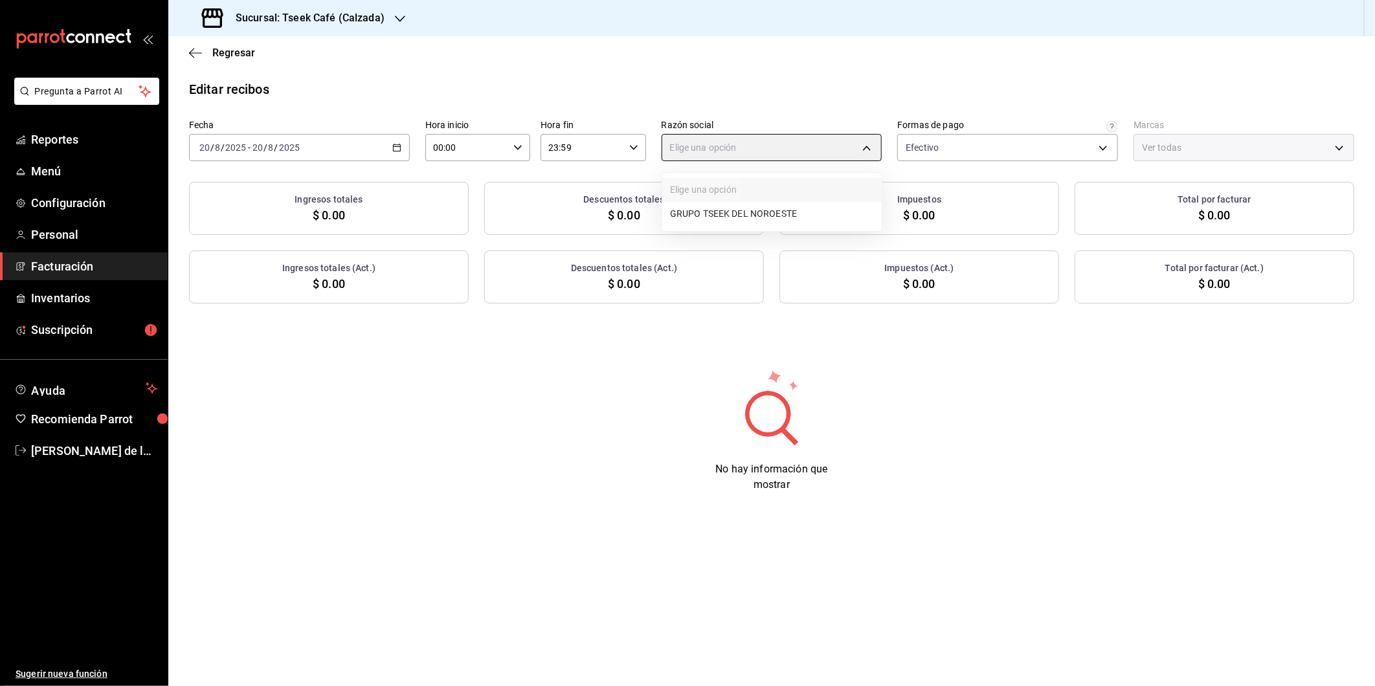
type input "fdc6fdac-ea0d-4fb2-9085-4ef80e4c9cd6"
type input "18d9f73d-61ed-4fc8-a0ec-87c929603494"
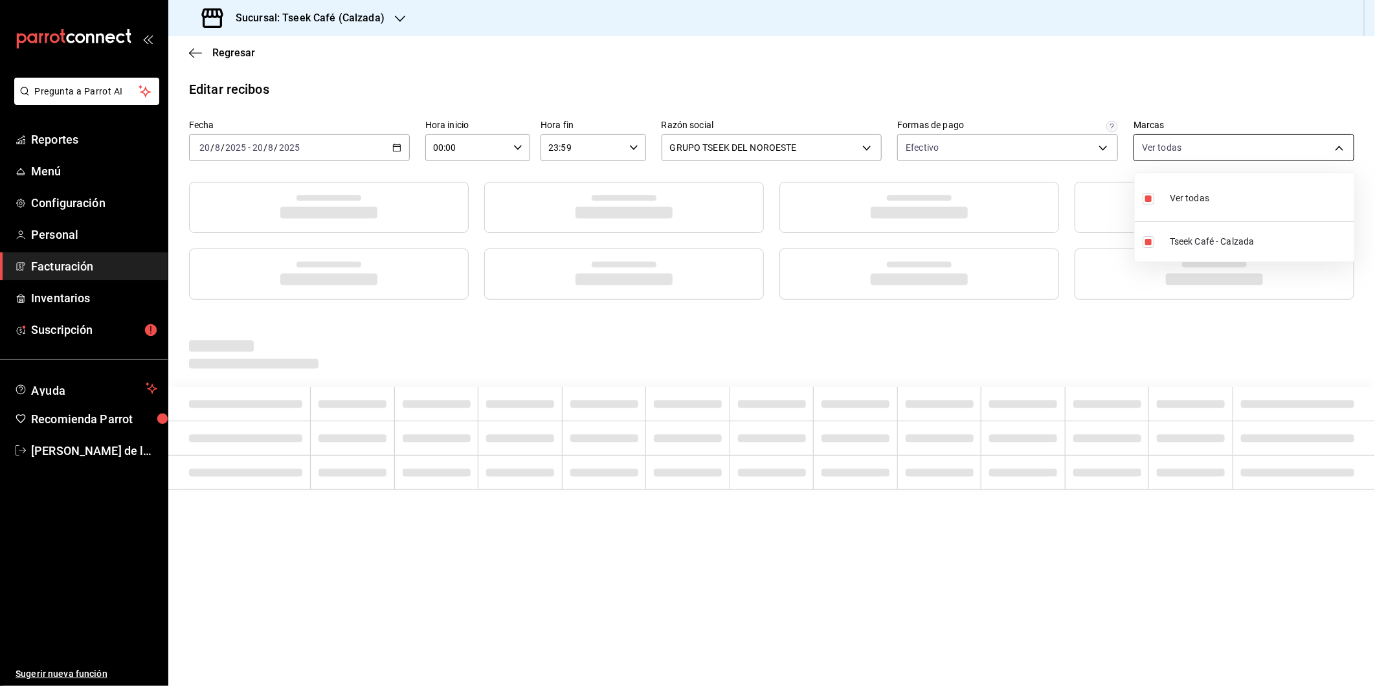
click at [1222, 141] on body "Pregunta a Parrot AI Reportes Menú Configuración Personal Facturación Inventari…" at bounding box center [687, 343] width 1375 height 686
click at [1222, 141] on div at bounding box center [687, 343] width 1375 height 686
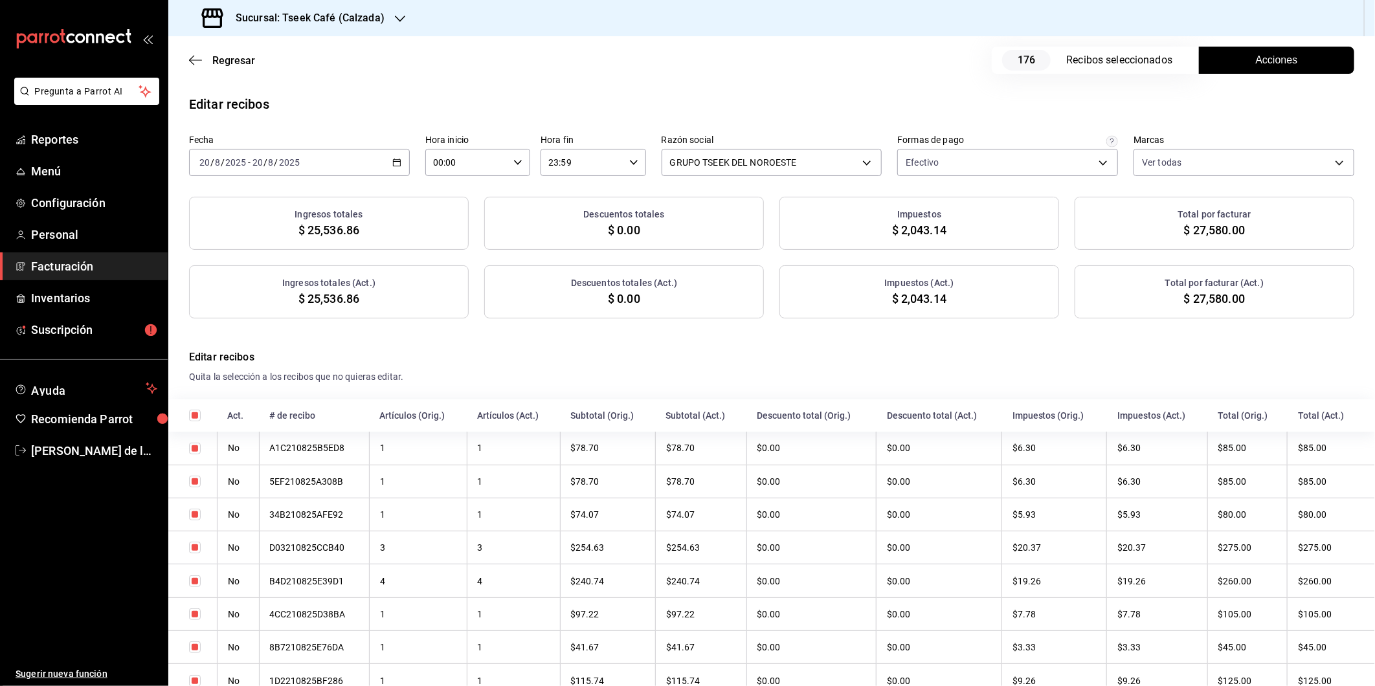
click at [1260, 57] on span "Acciones" at bounding box center [1277, 60] width 42 height 16
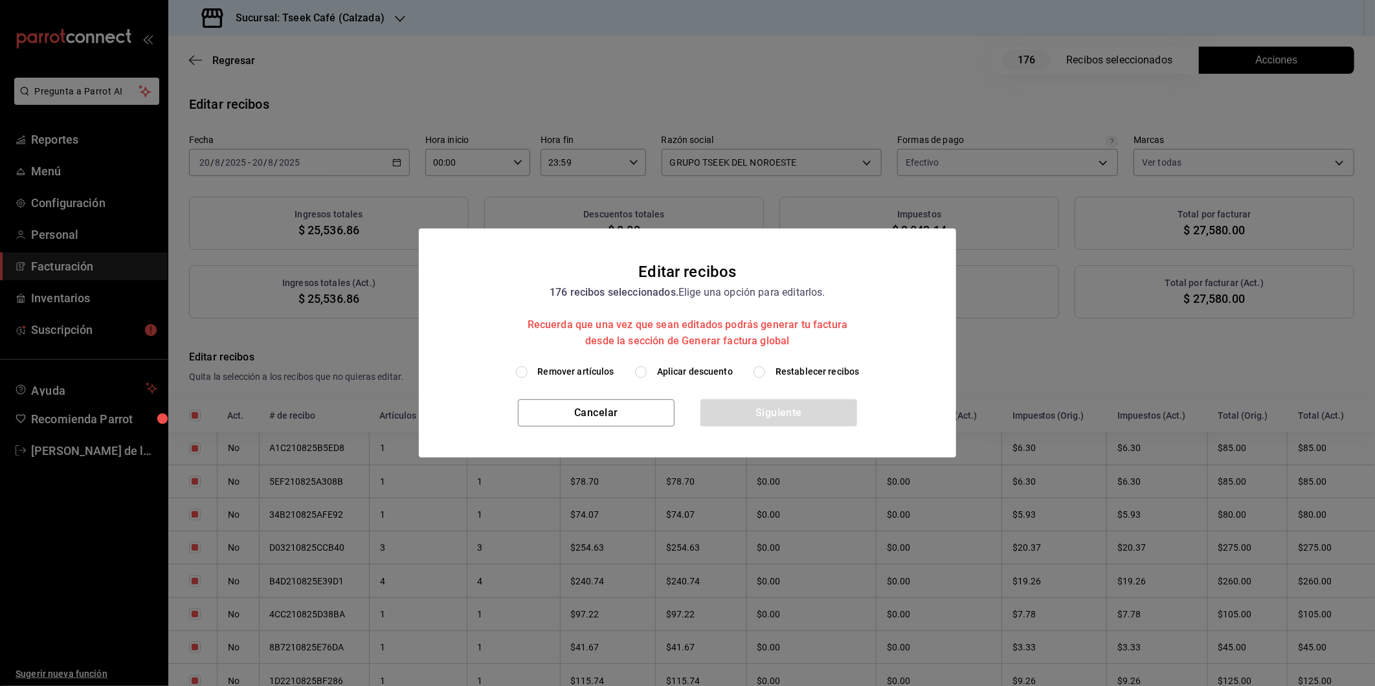
click at [677, 377] on span "Aplicar descuento" at bounding box center [695, 372] width 76 height 14
click at [647, 377] on input "Aplicar descuento" at bounding box center [641, 372] width 12 height 12
radio input "true"
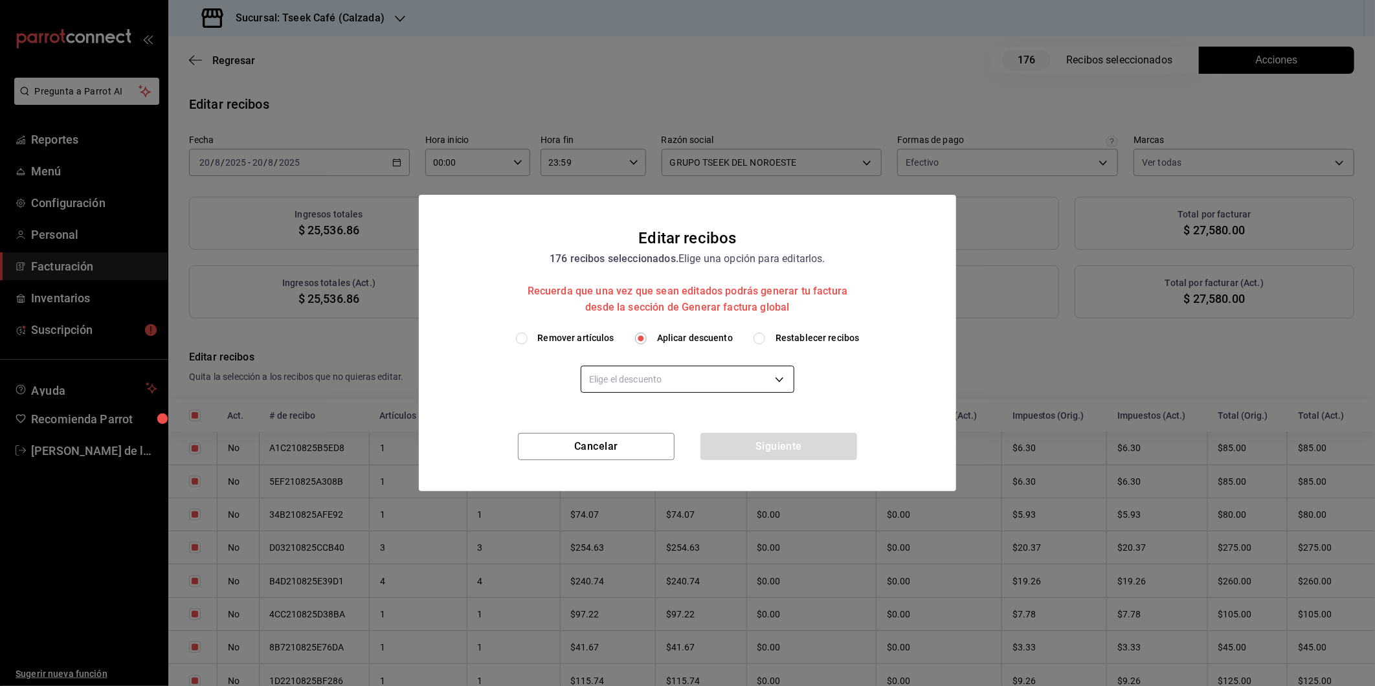
click at [698, 377] on body "Pregunta a Parrot AI Reportes Menú Configuración Personal Facturación Inventari…" at bounding box center [687, 343] width 1375 height 686
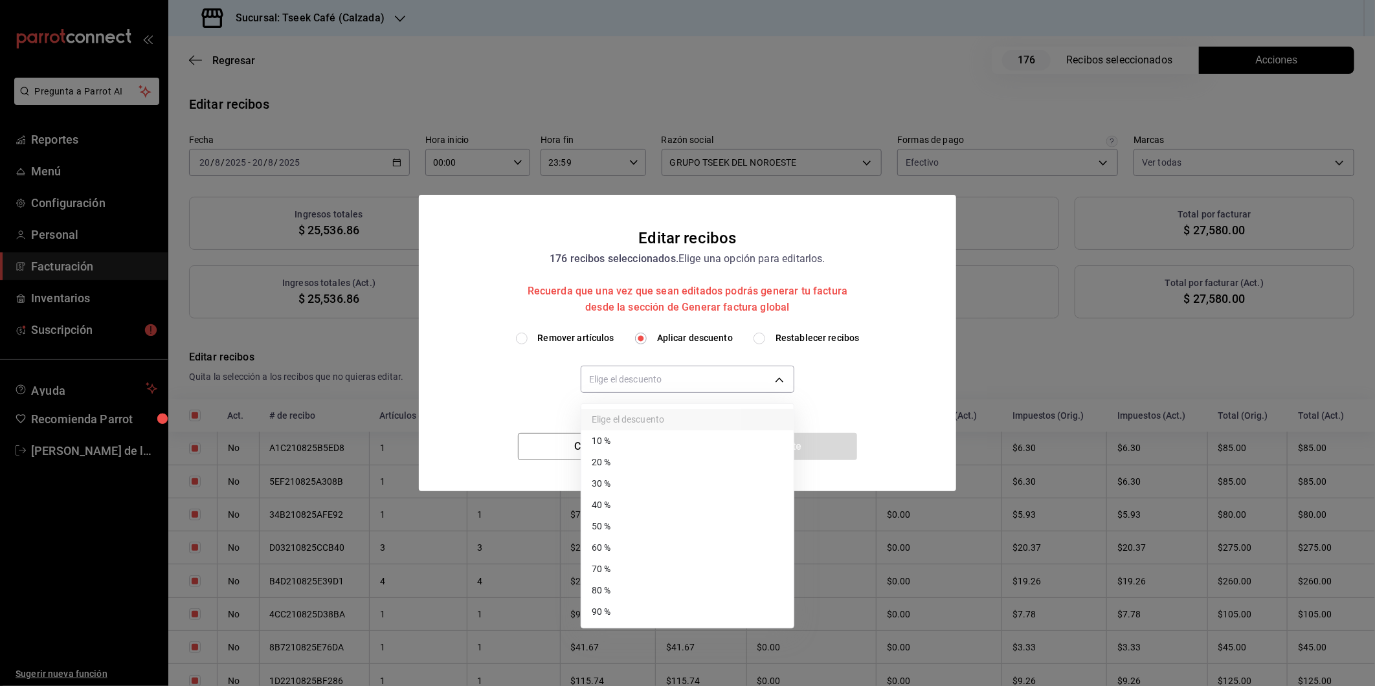
click at [631, 508] on li "40 %" at bounding box center [687, 505] width 212 height 21
type input "40"
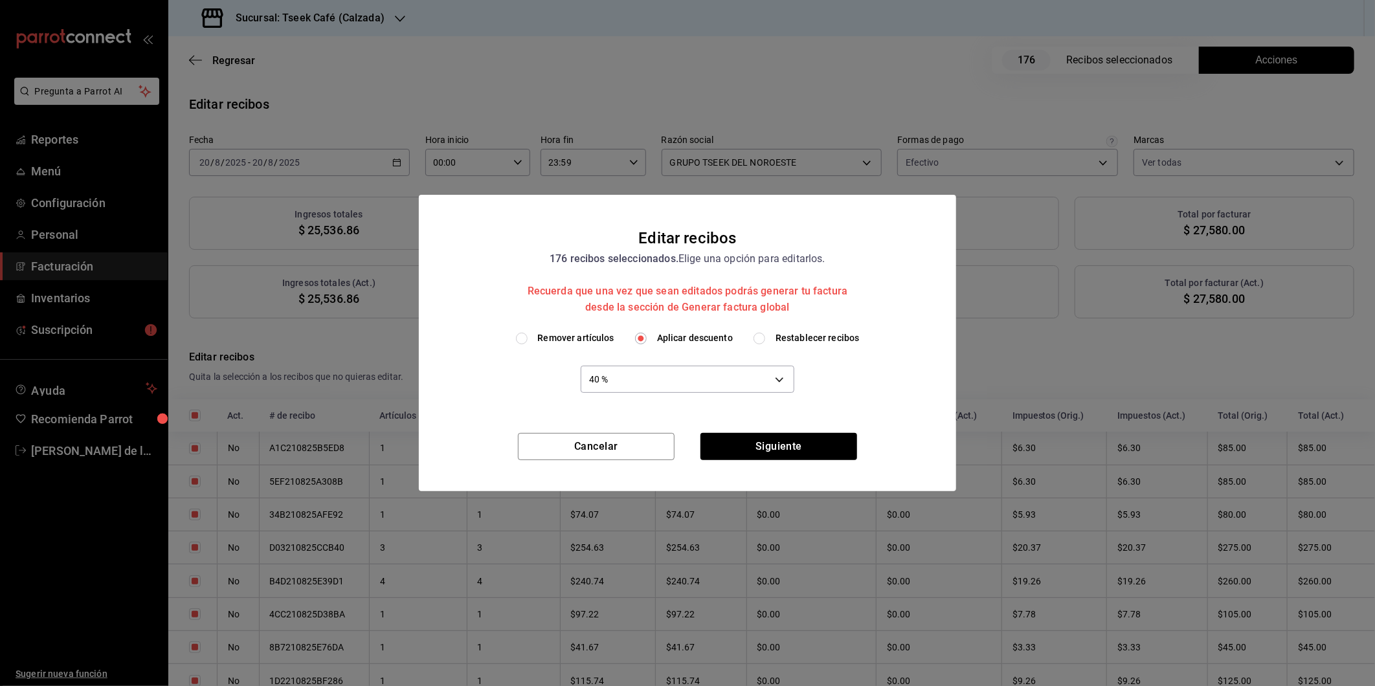
click at [779, 431] on div "Remover artículos Aplicar descuento Restablecer recibos 40 % 40" at bounding box center [687, 382] width 537 height 102
click at [779, 449] on button "Siguiente" at bounding box center [779, 446] width 157 height 27
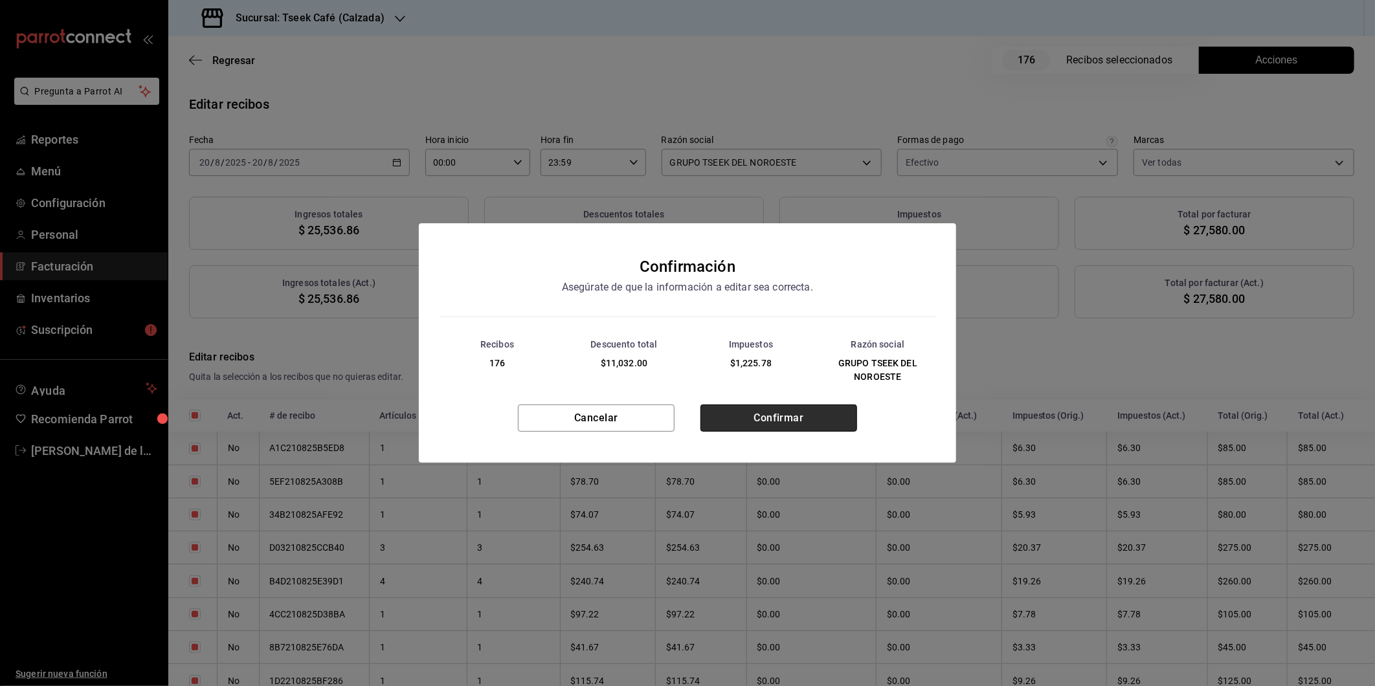
click at [787, 421] on button "Confirmar" at bounding box center [779, 418] width 157 height 27
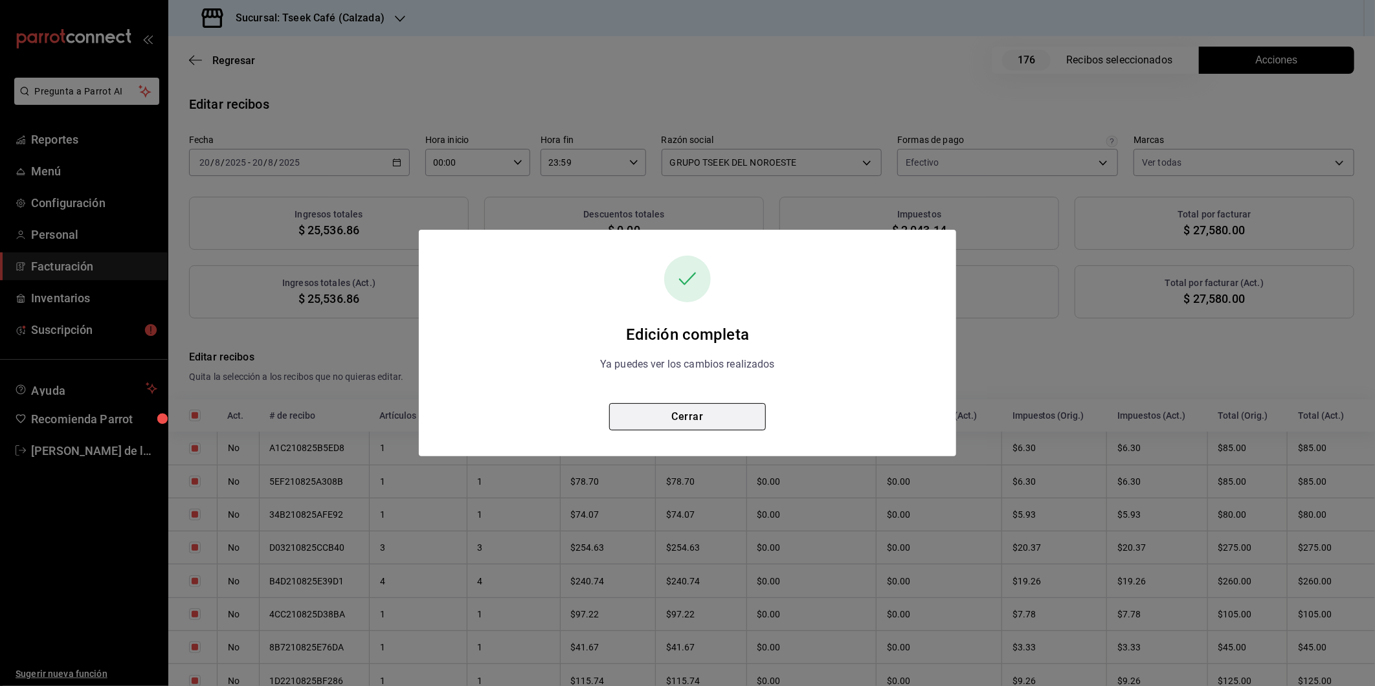
click at [649, 412] on button "Cerrar" at bounding box center [687, 416] width 157 height 27
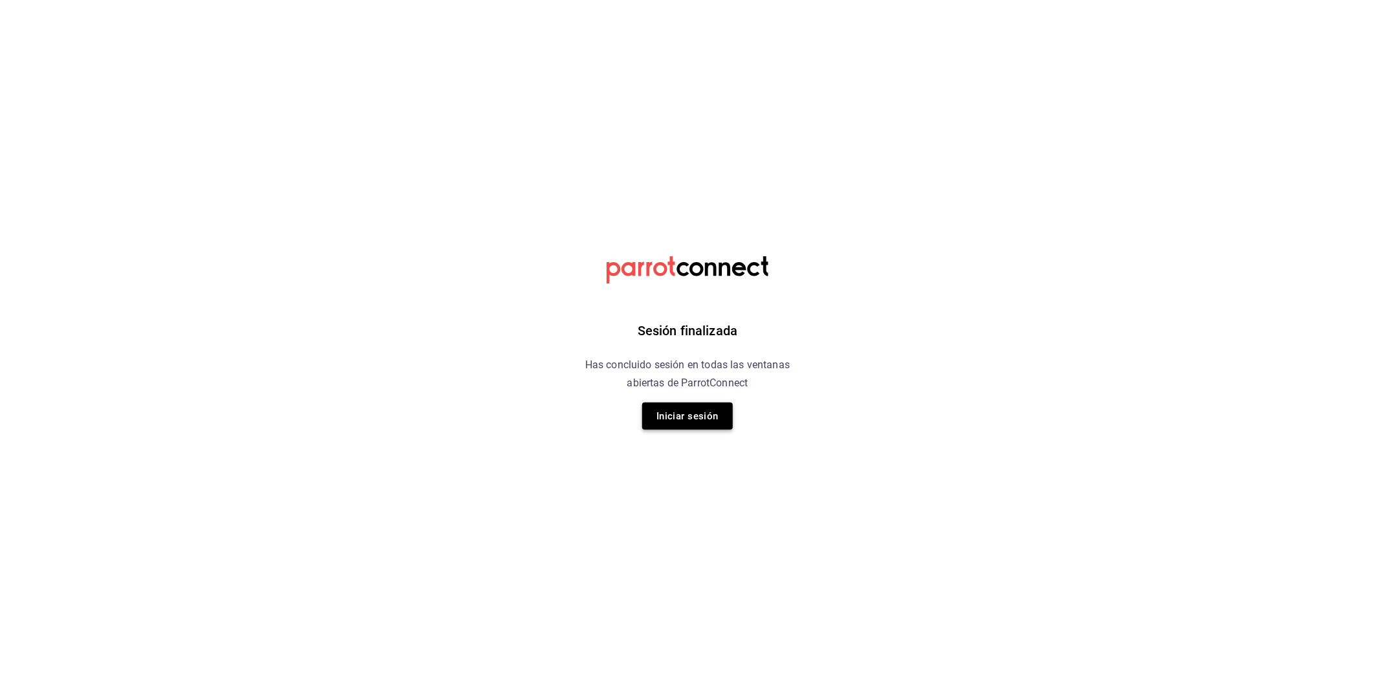
click at [695, 418] on button "Iniciar sesión" at bounding box center [687, 416] width 91 height 27
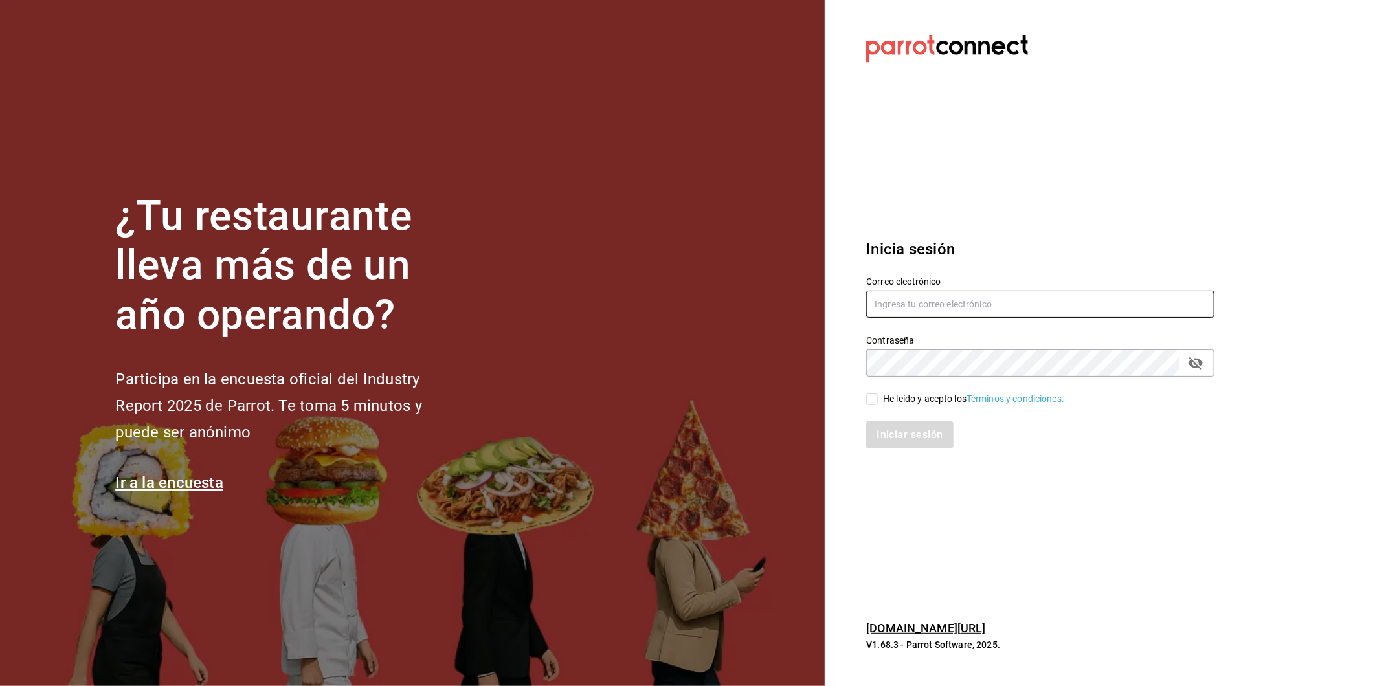
type input "ayartecruz10@gmail.com"
click at [873, 394] on input "He leído y acepto los Términos y condiciones." at bounding box center [872, 400] width 12 height 12
checkbox input "true"
click at [902, 432] on button "Iniciar sesión" at bounding box center [910, 434] width 88 height 27
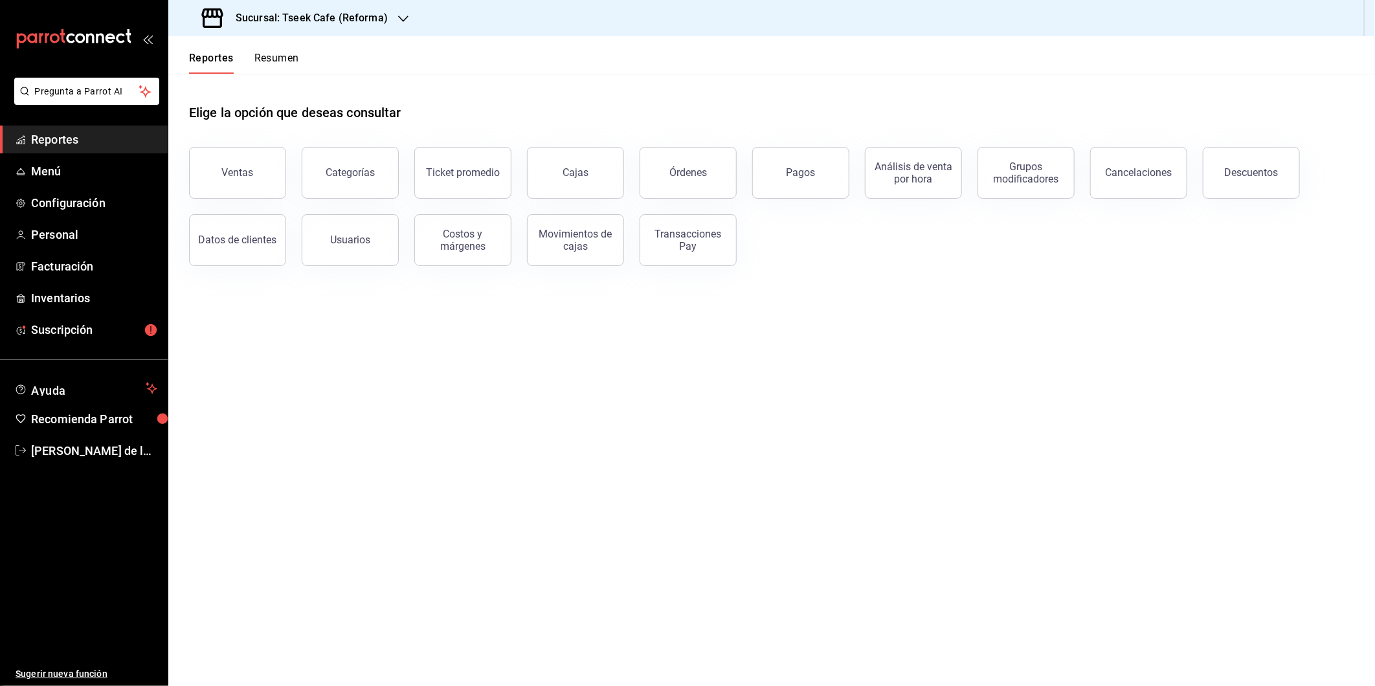
click at [994, 364] on main "Elige la opción que deseas consultar Ventas Categorías Ticket promedio Cajas Ór…" at bounding box center [771, 380] width 1207 height 612
click at [260, 179] on button "Ventas" at bounding box center [237, 173] width 97 height 52
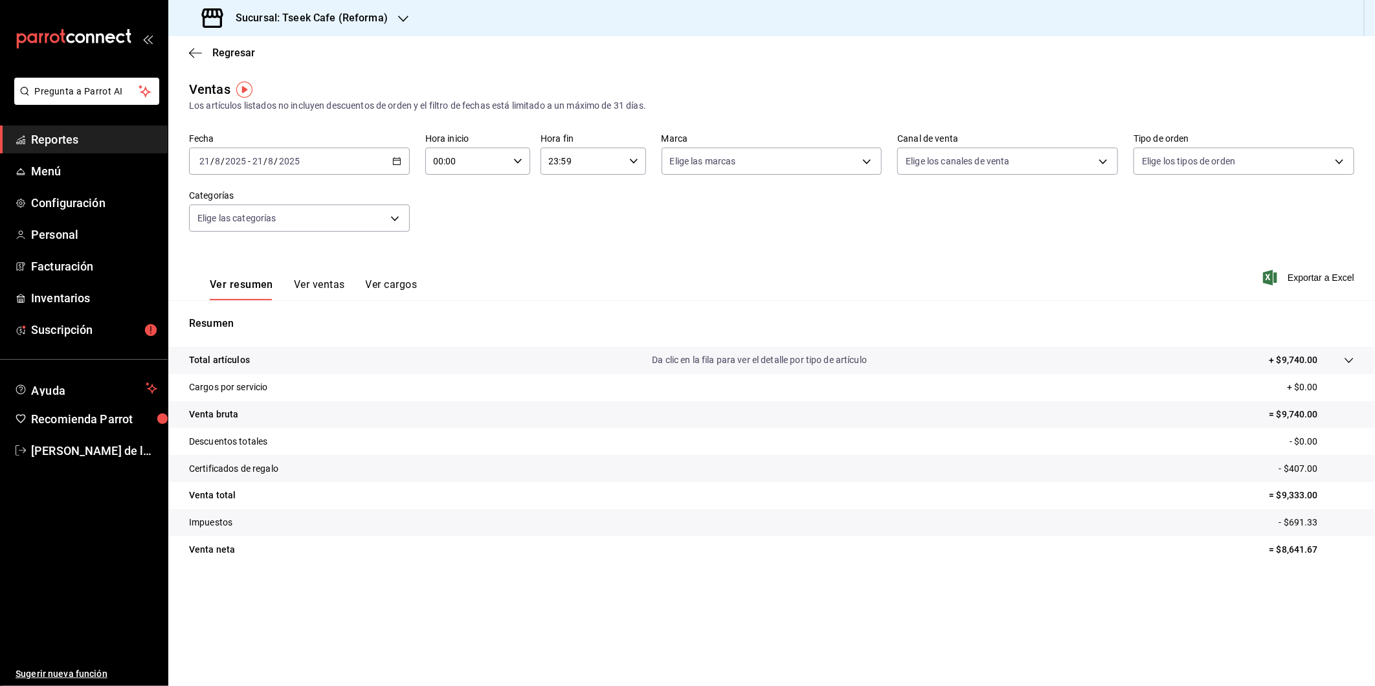
click at [272, 153] on div "2025-08-21 21 / 8 / 2025 - 2025-08-21 21 / 8 / 2025" at bounding box center [299, 161] width 221 height 27
click at [366, 22] on h3 "Sucursal: Tseek Cafe (Reforma)" at bounding box center [306, 18] width 163 height 16
click at [291, 85] on div "Tseek Cafe ([GEOGRAPHIC_DATA])" at bounding box center [266, 85] width 174 height 14
click at [380, 172] on div "2025-08-21 21 / 8 / 2025 - 2025-08-21 21 / 8 / 2025" at bounding box center [299, 161] width 221 height 27
click at [259, 327] on li "Rango de fechas" at bounding box center [250, 316] width 121 height 29
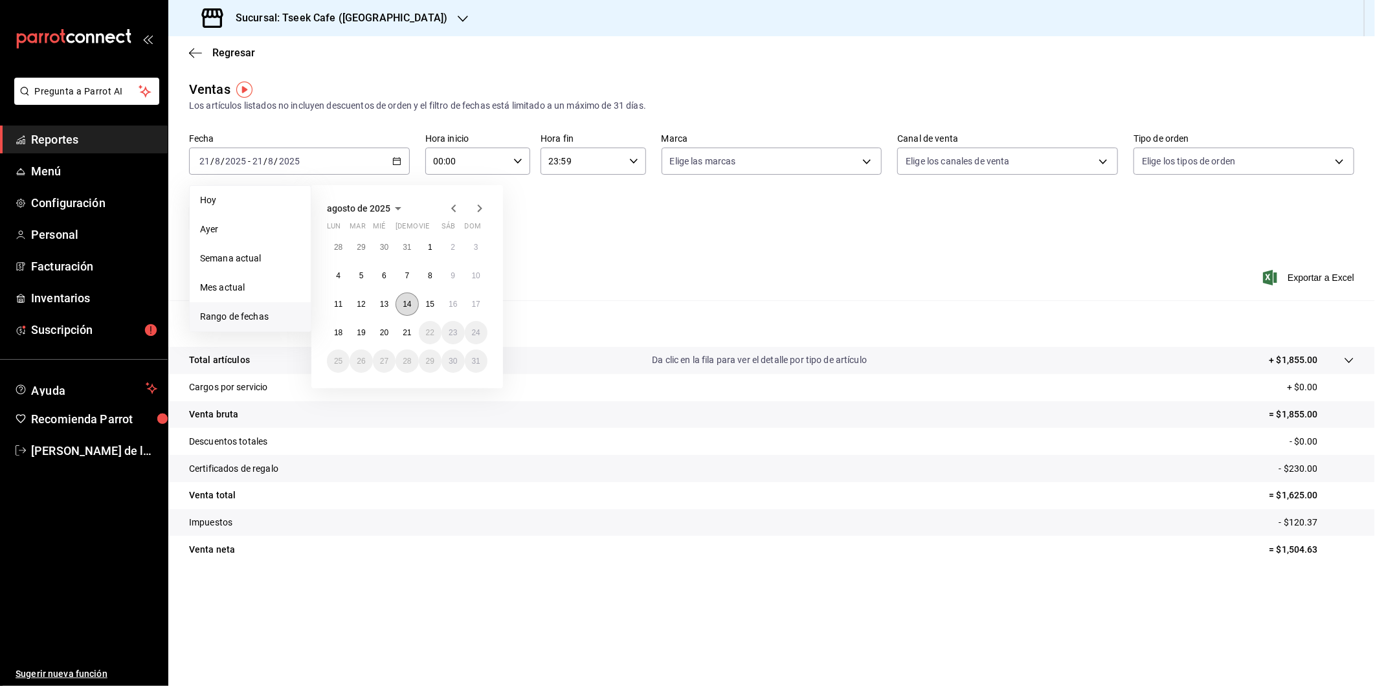
click at [411, 300] on abbr "14" at bounding box center [407, 304] width 8 height 9
click at [385, 332] on abbr "20" at bounding box center [384, 332] width 8 height 9
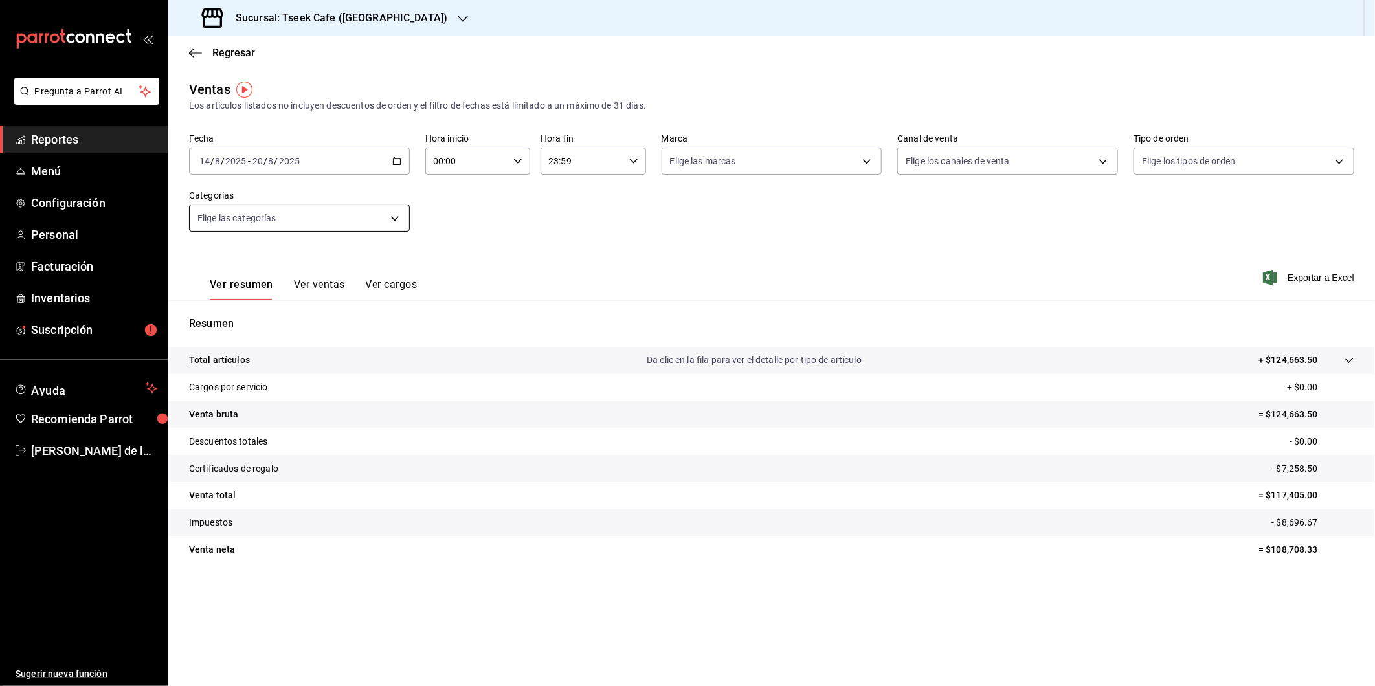
click at [352, 218] on body "Pregunta a Parrot AI Reportes Menú Configuración Personal Facturación Inventari…" at bounding box center [687, 343] width 1375 height 686
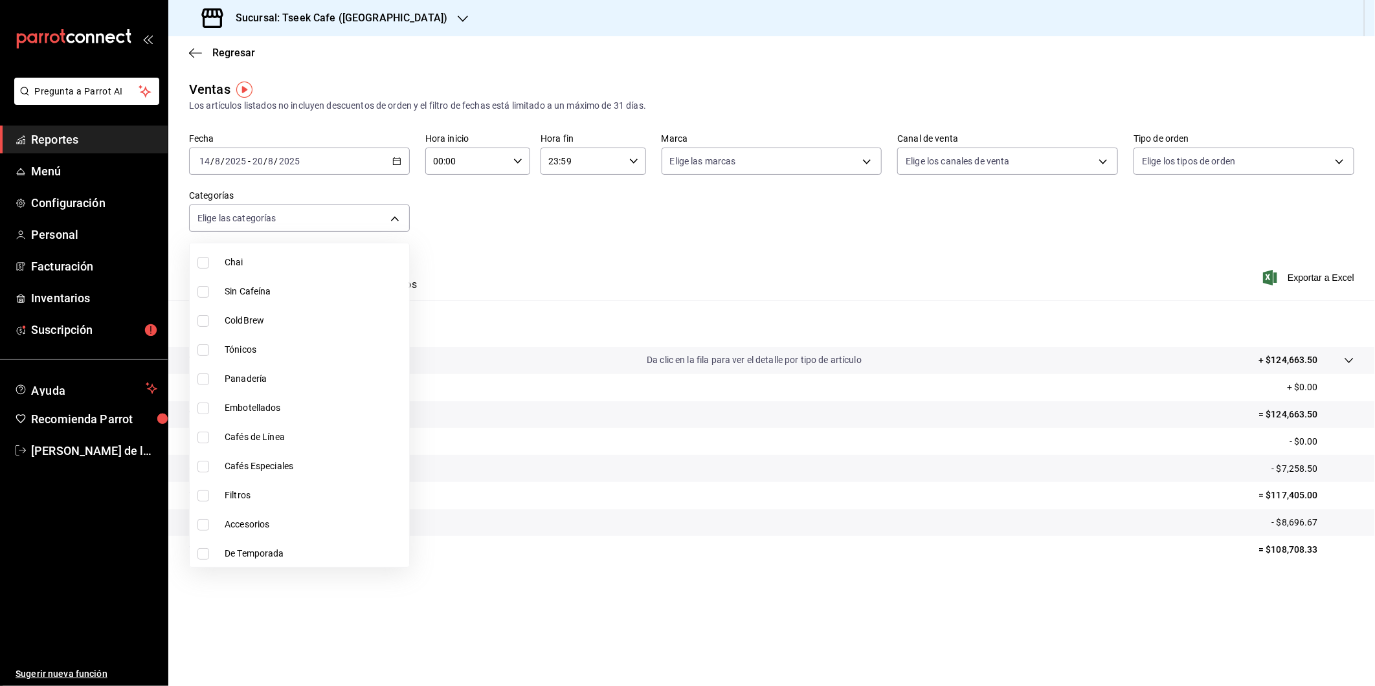
scroll to position [248, 0]
click at [230, 372] on span "Panadería" at bounding box center [314, 376] width 179 height 14
type input "b9b82bbb-0738-470b-948d-43e8a1491f77"
checkbox input "true"
click at [568, 215] on div at bounding box center [687, 343] width 1375 height 686
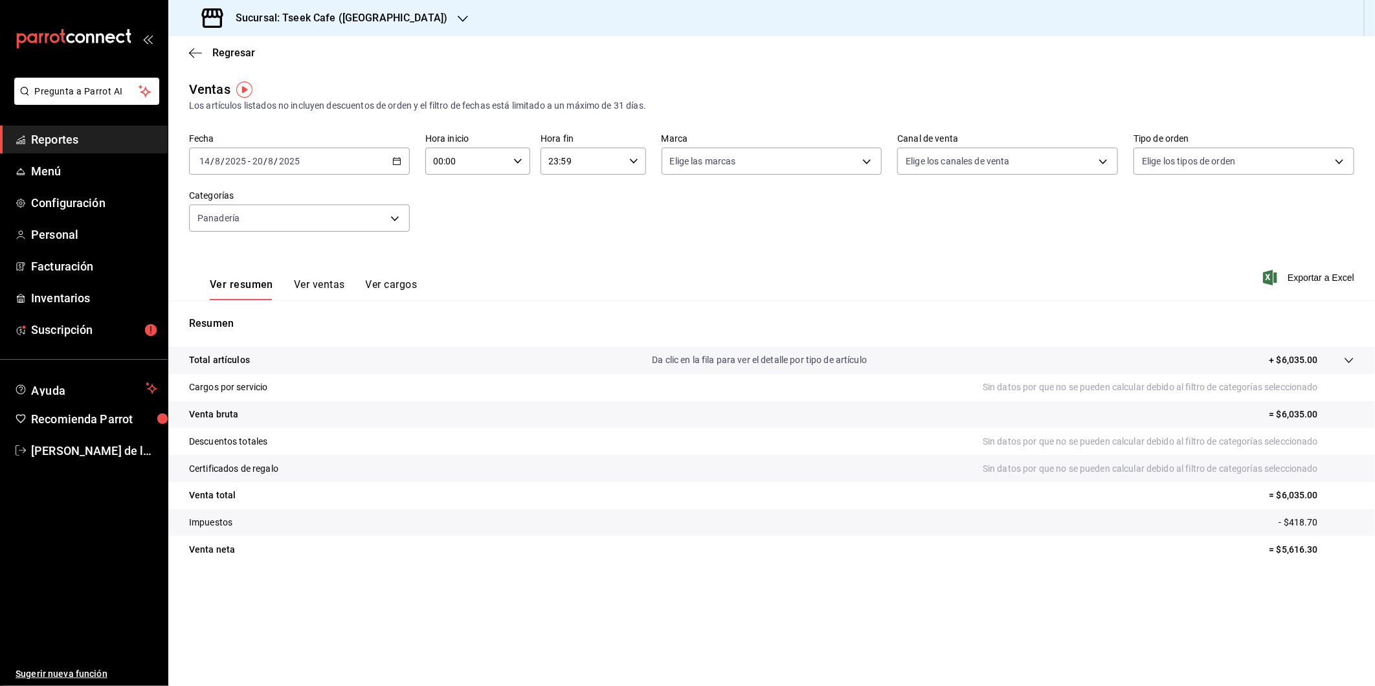
click at [326, 284] on button "Ver ventas" at bounding box center [319, 289] width 51 height 22
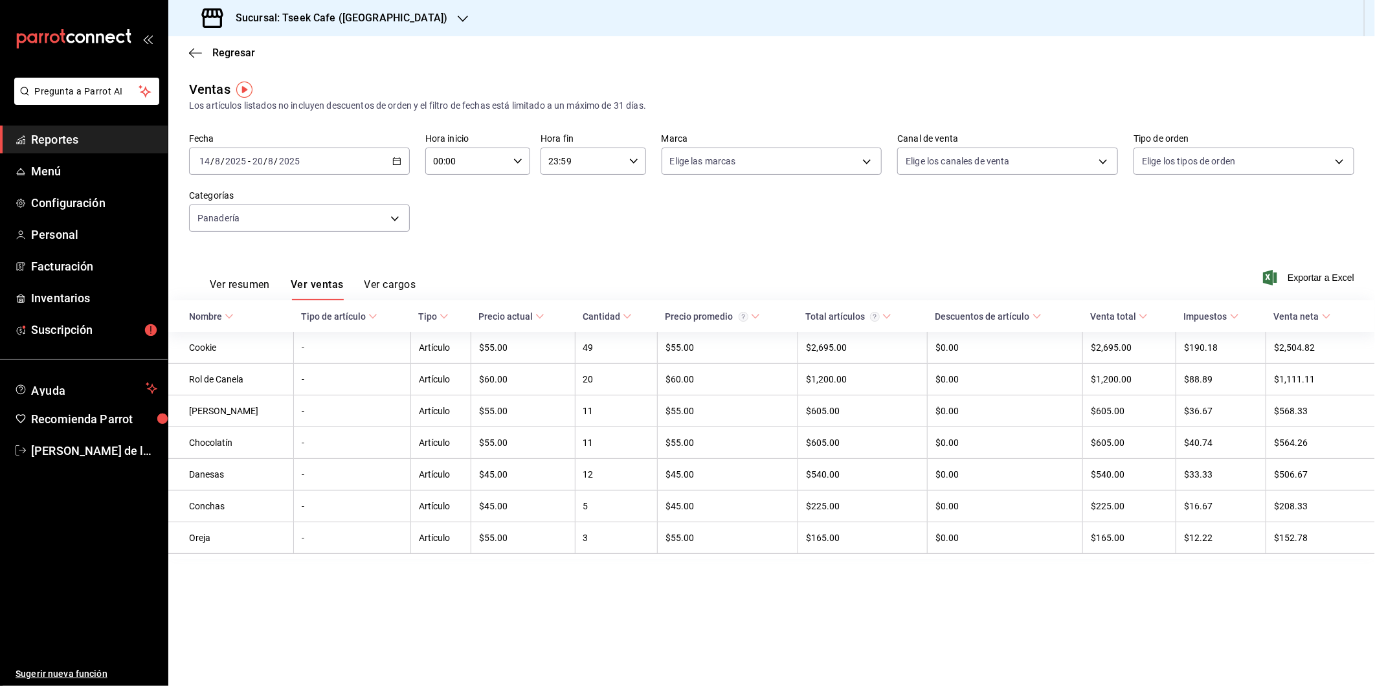
click at [229, 281] on button "Ver resumen" at bounding box center [240, 289] width 60 height 22
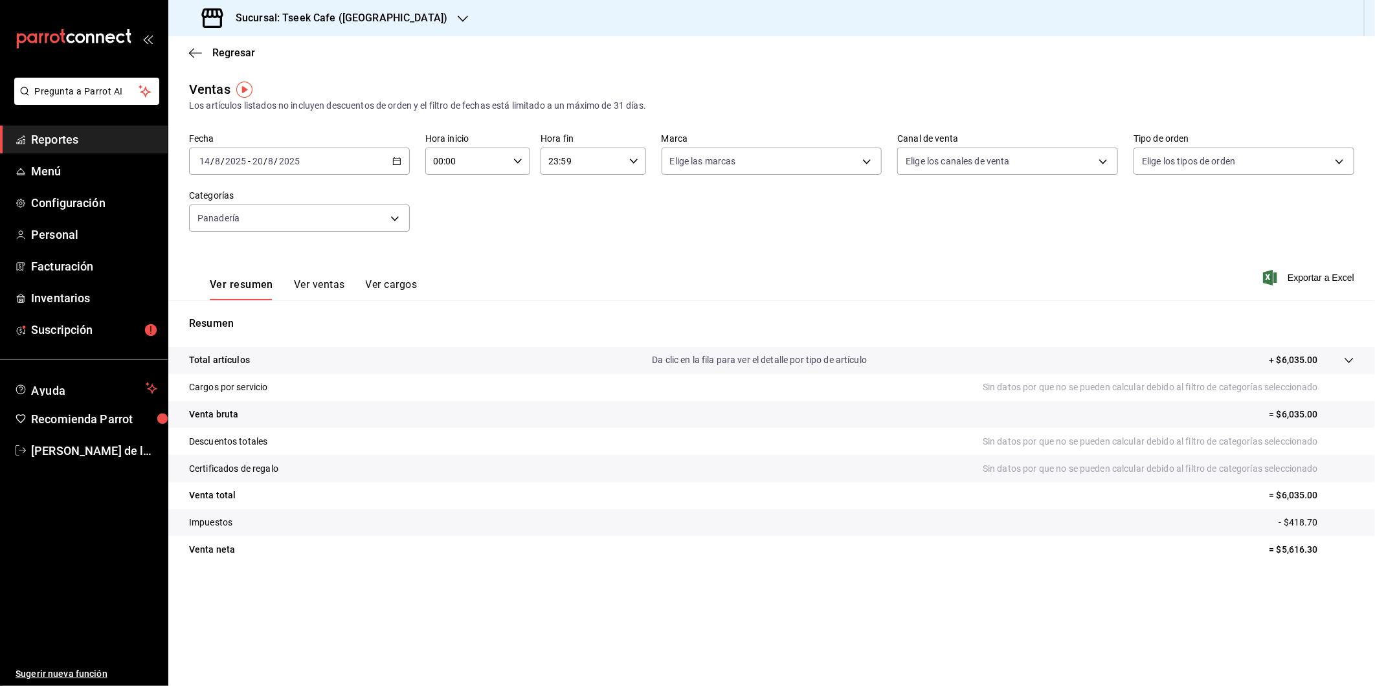
click at [1017, 241] on div "Fecha 2025-08-14 14 / 8 / 2025 - 2025-08-20 20 / 8 / 2025 Hora inicio 00:00 Hor…" at bounding box center [771, 190] width 1165 height 114
click at [392, 206] on body "Pregunta a Parrot AI Reportes Menú Configuración Personal Facturación Inventari…" at bounding box center [687, 343] width 1375 height 686
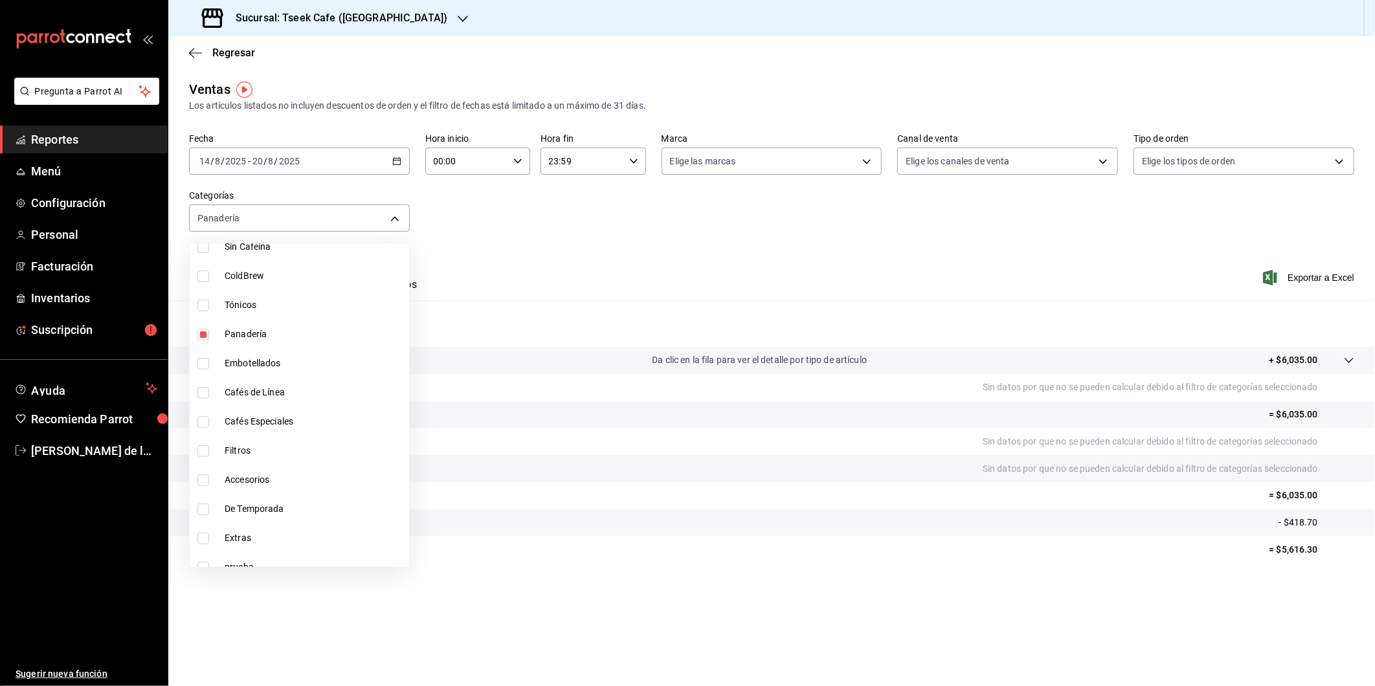
scroll to position [299, 0]
click at [205, 334] on li "Panadería" at bounding box center [299, 324] width 219 height 29
checkbox input "false"
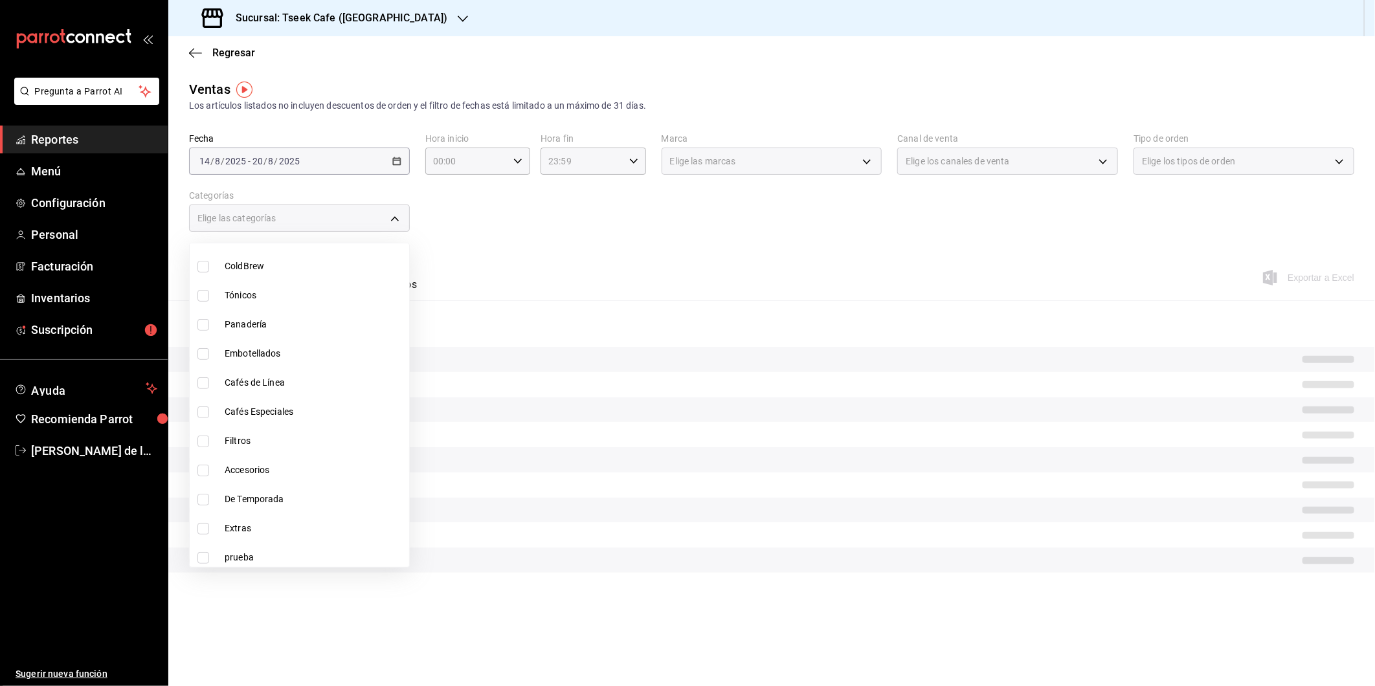
click at [207, 385] on input "checkbox" at bounding box center [203, 383] width 12 height 12
checkbox input "true"
type input "e62a1eeb-cccc-4c83-92ac-2c5edc62178f"
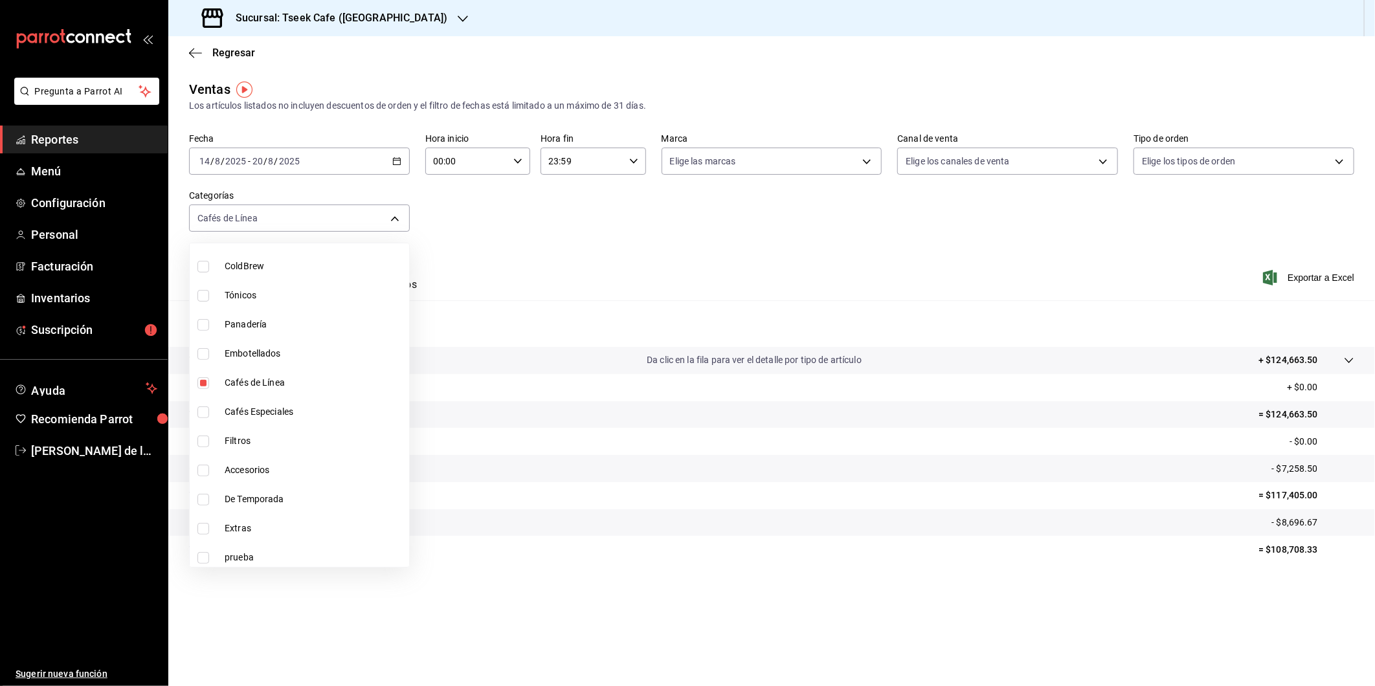
click at [205, 408] on input "checkbox" at bounding box center [203, 413] width 12 height 12
checkbox input "true"
type input "e62a1eeb-cccc-4c83-92ac-2c5edc62178f,f958dd6f-98e8-4a34-83dc-0bfa05d196cd"
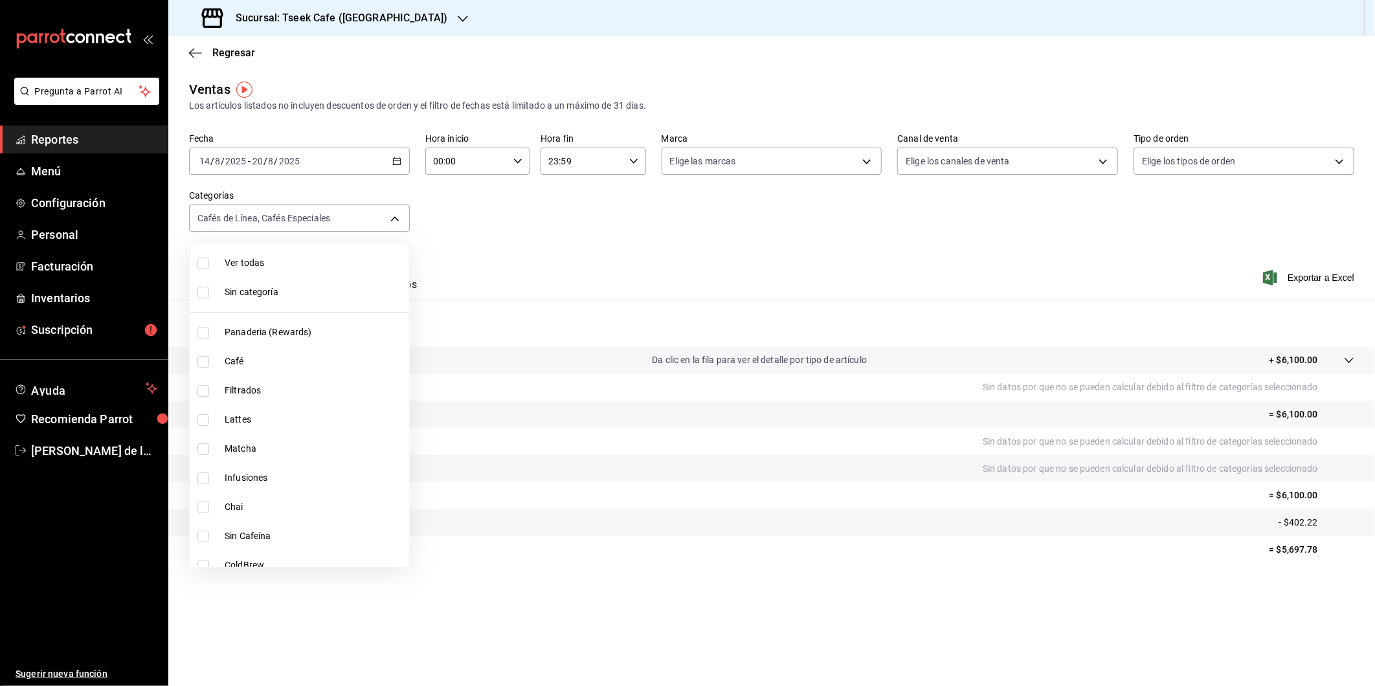
click at [490, 262] on div at bounding box center [687, 343] width 1375 height 686
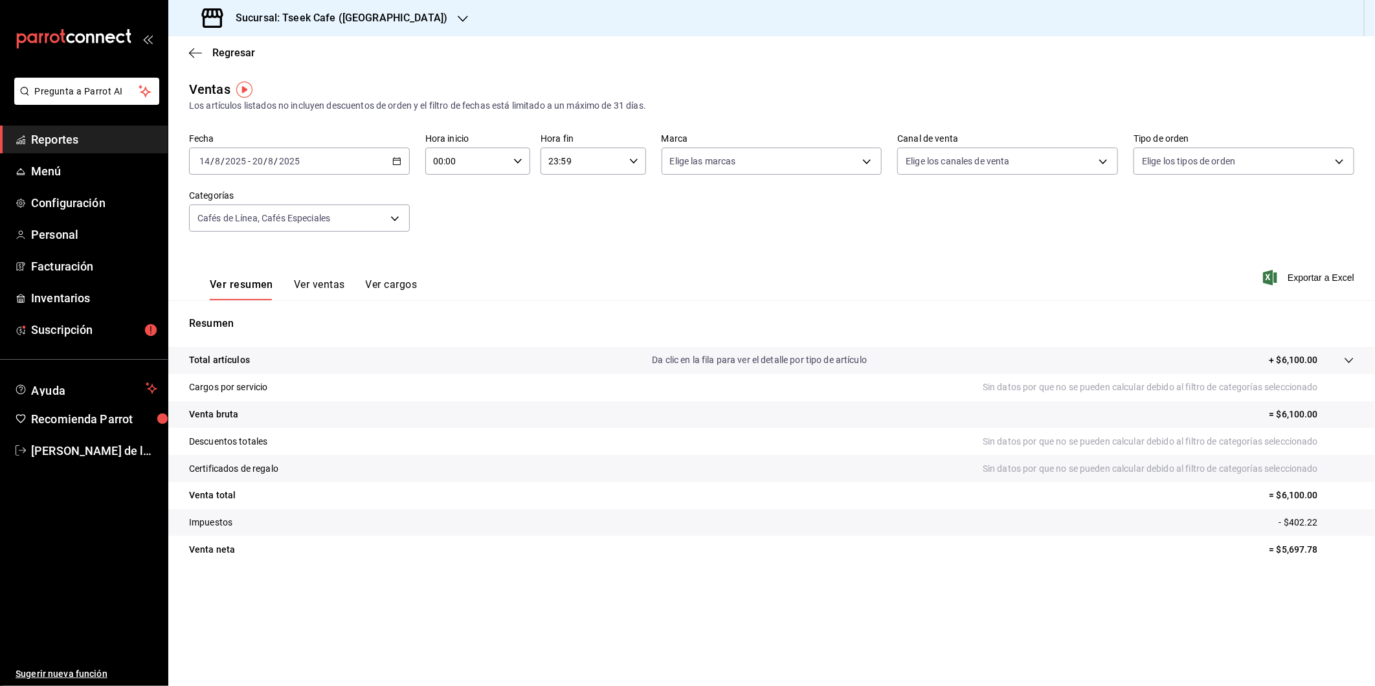
click at [300, 300] on button "Ver ventas" at bounding box center [319, 289] width 51 height 22
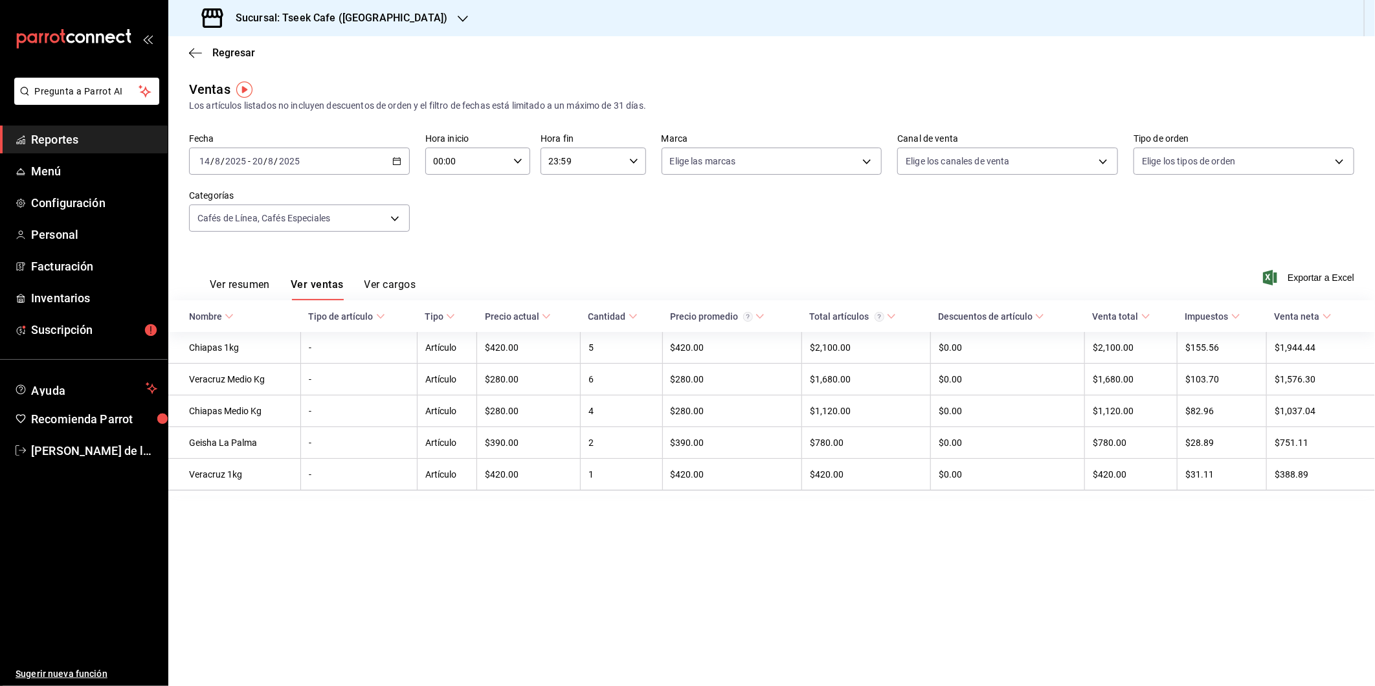
click at [244, 287] on button "Ver resumen" at bounding box center [240, 289] width 60 height 22
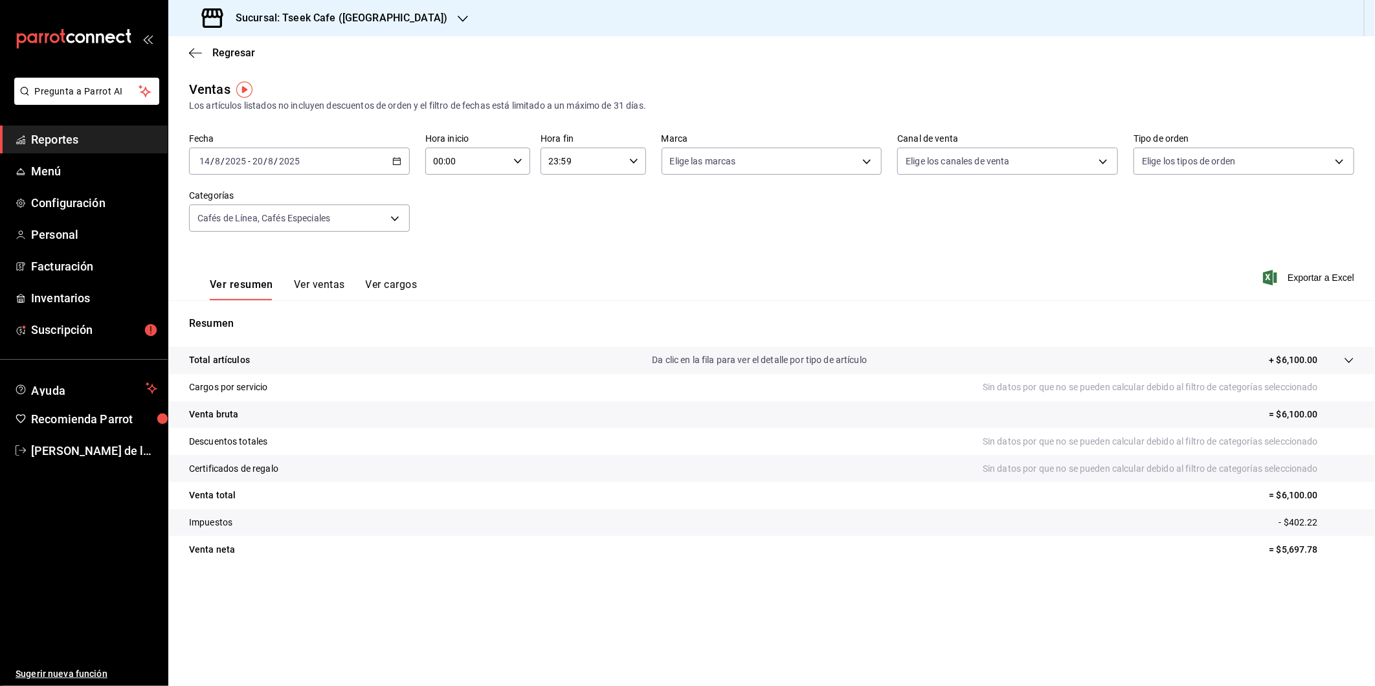
click at [370, 25] on h3 "Sucursal: Tseek Cafe ([GEOGRAPHIC_DATA])" at bounding box center [336, 18] width 222 height 16
click at [308, 54] on div "Tseek Cafe (Reforma)" at bounding box center [266, 56] width 174 height 14
click at [339, 215] on body "Pregunta a Parrot AI Reportes Menú Configuración Personal Facturación Inventari…" at bounding box center [687, 343] width 1375 height 686
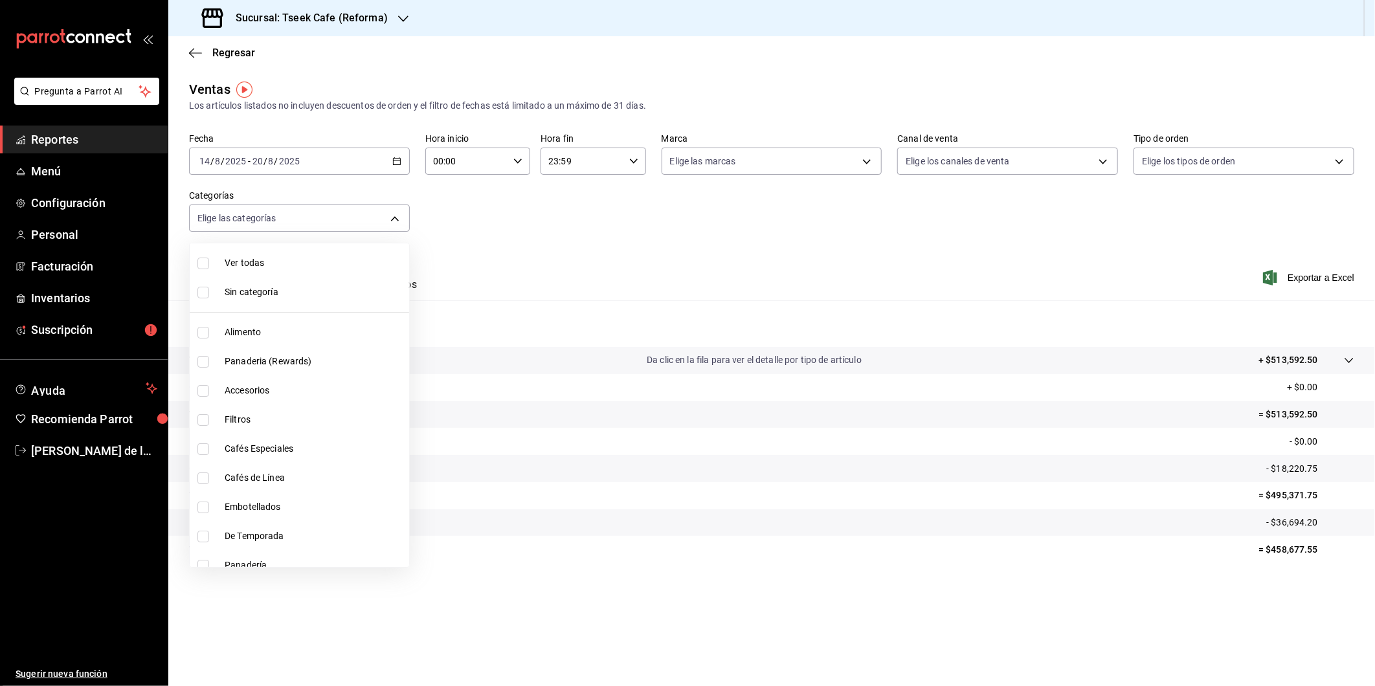
scroll to position [47, 0]
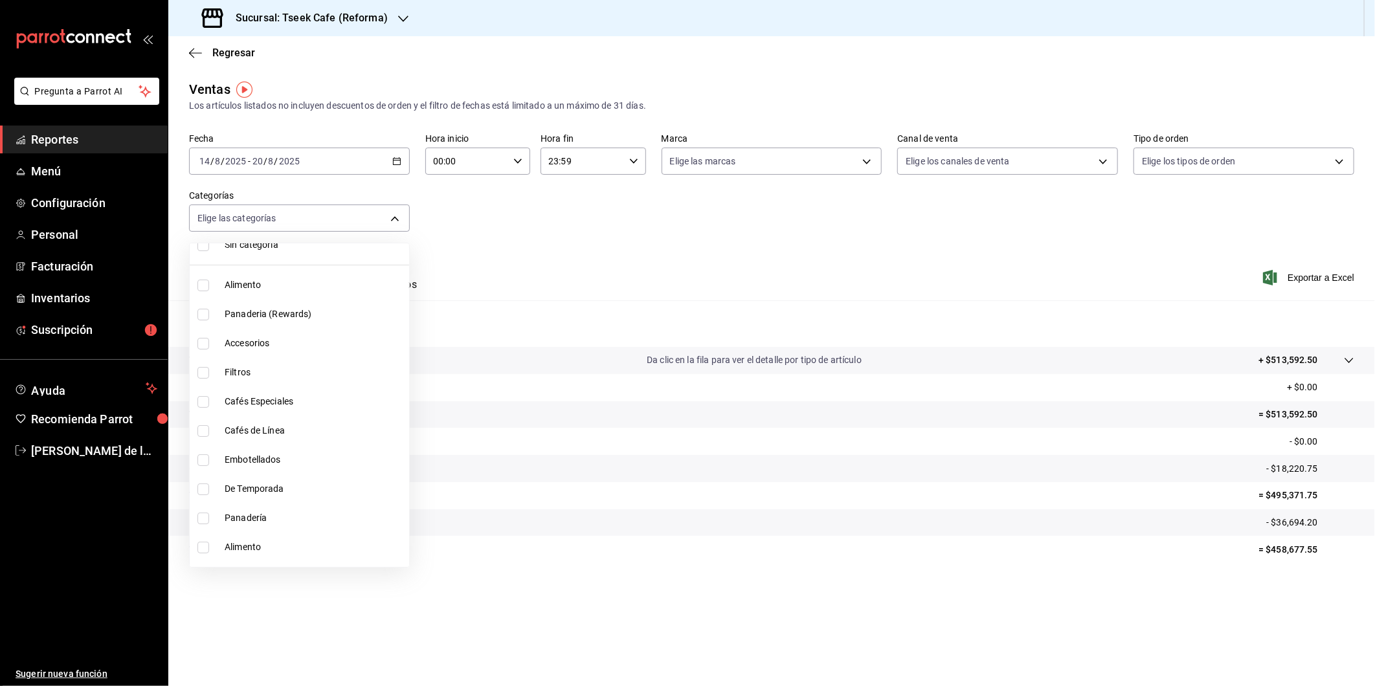
click at [197, 285] on input "checkbox" at bounding box center [203, 286] width 12 height 12
checkbox input "true"
type input "aa94f695-de91-44a9-be04-d47316eb03a9"
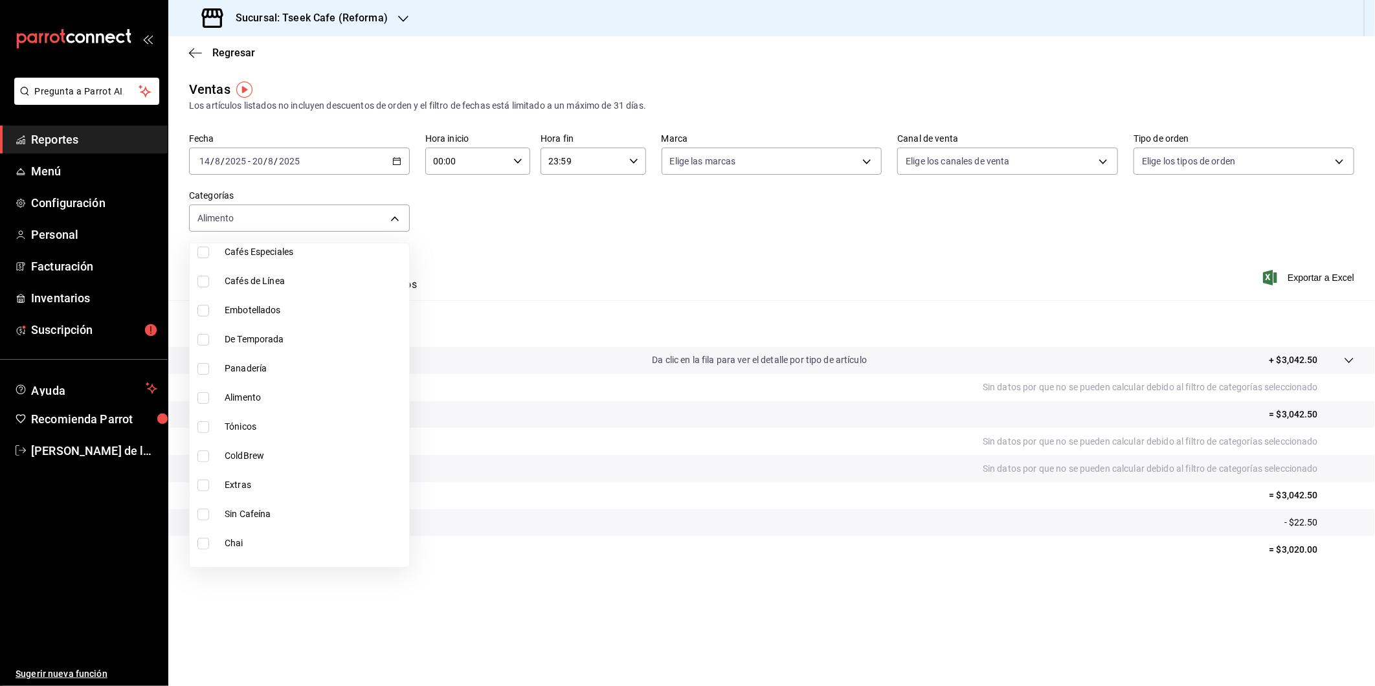
scroll to position [208, 0]
click at [206, 359] on input "checkbox" at bounding box center [203, 358] width 12 height 12
checkbox input "true"
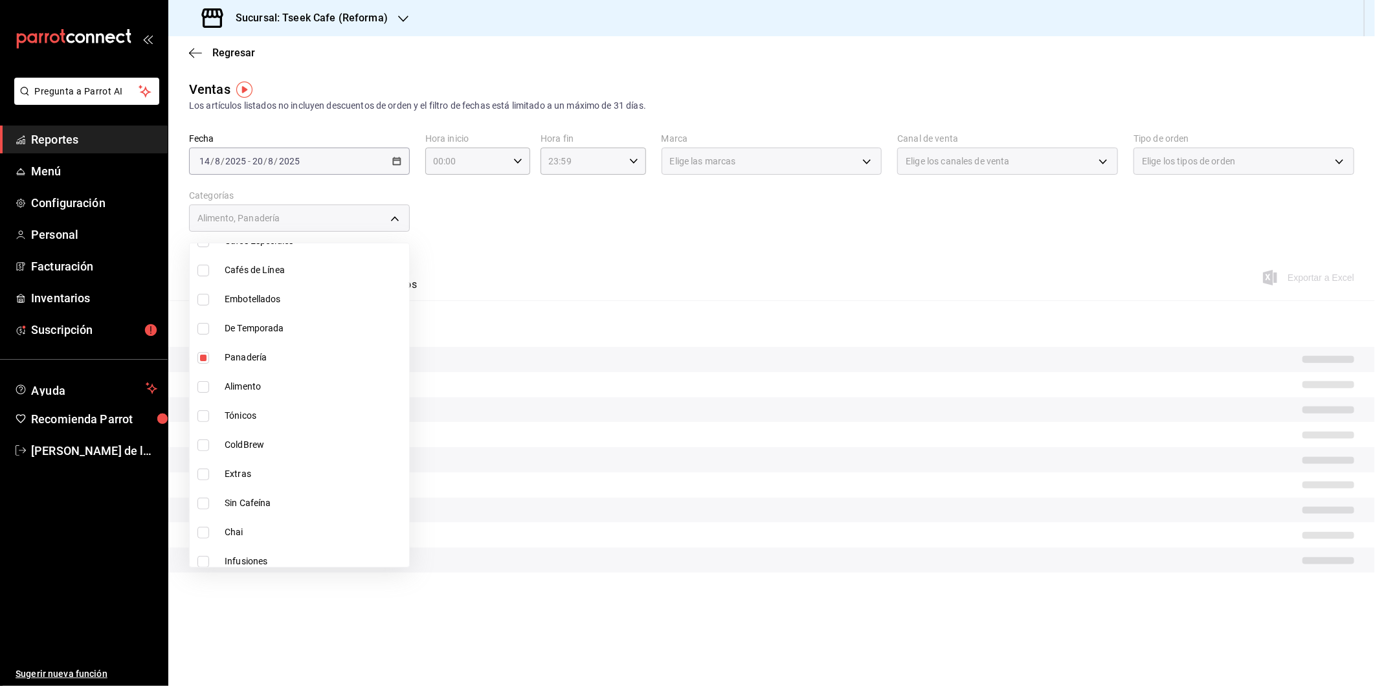
click at [246, 390] on span "Alimento" at bounding box center [314, 387] width 179 height 14
type input "aa94f695-de91-44a9-be04-d47316eb03a9,0b7fcb44-61bf-4770-bb9d-81f6e86a3d2c,d65fb…"
checkbox input "true"
click at [661, 280] on div at bounding box center [687, 343] width 1375 height 686
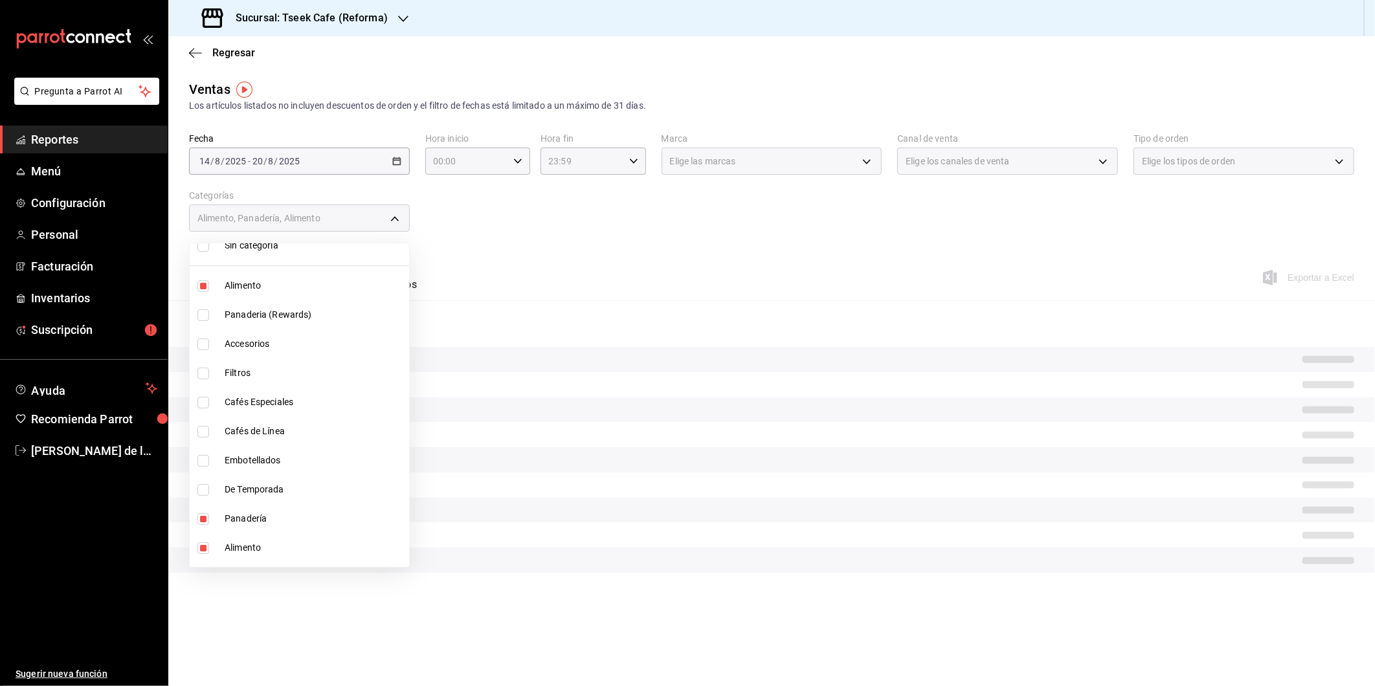
click at [661, 280] on div at bounding box center [687, 343] width 1375 height 686
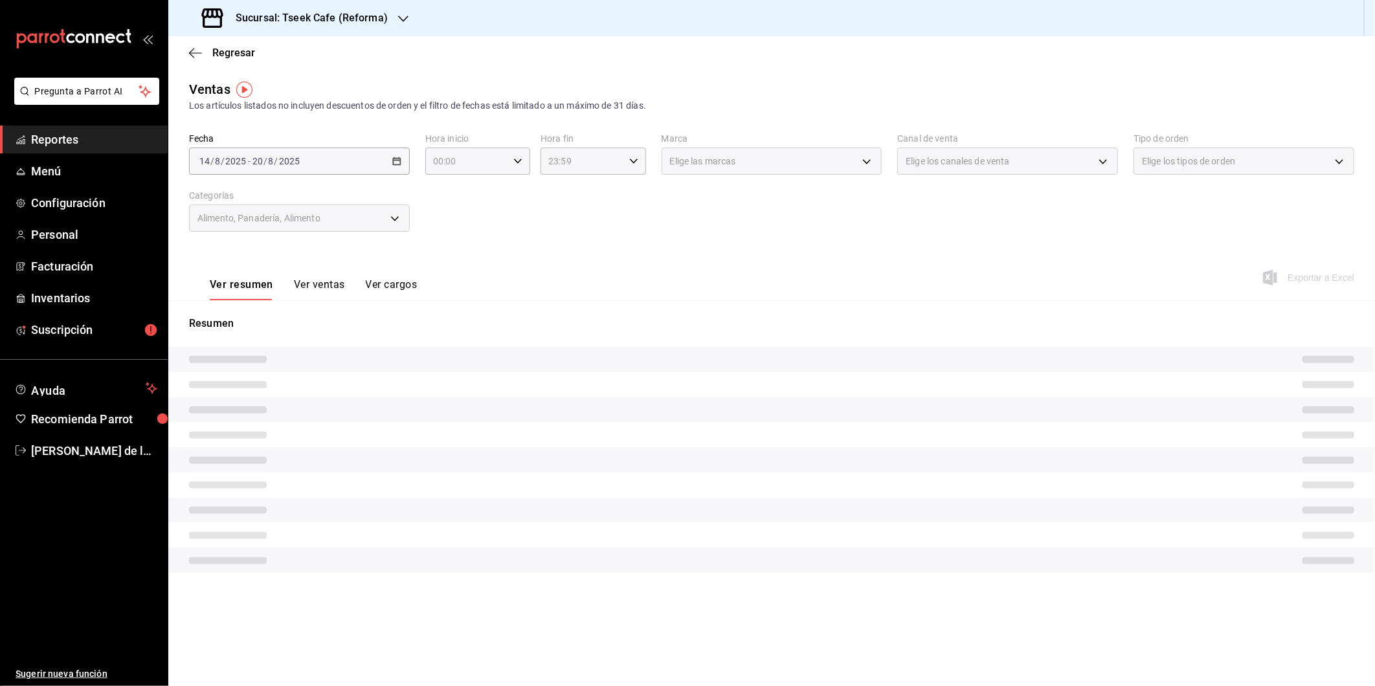
drag, startPoint x: 661, startPoint y: 280, endPoint x: 581, endPoint y: 256, distance: 83.2
click at [581, 256] on div "Ver resumen Ver ventas Ver cargos Exportar a Excel" at bounding box center [771, 273] width 1207 height 53
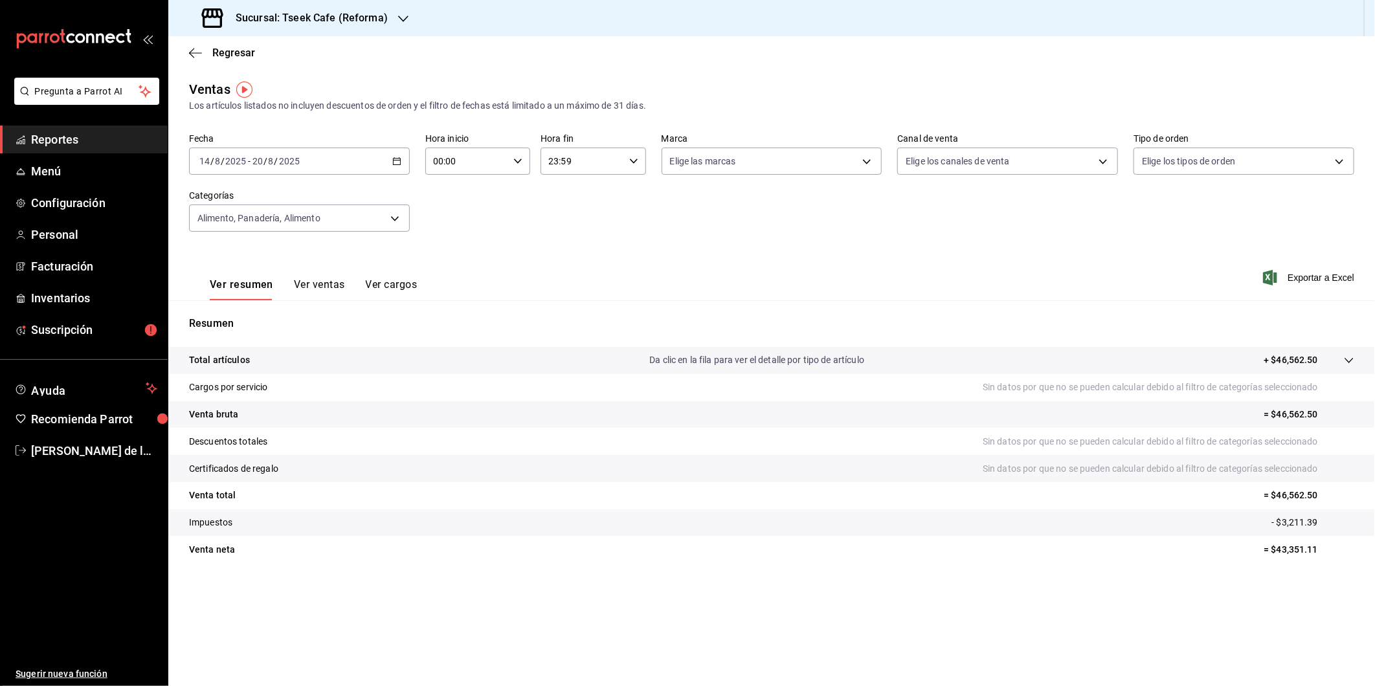
click at [300, 286] on button "Ver ventas" at bounding box center [319, 289] width 51 height 22
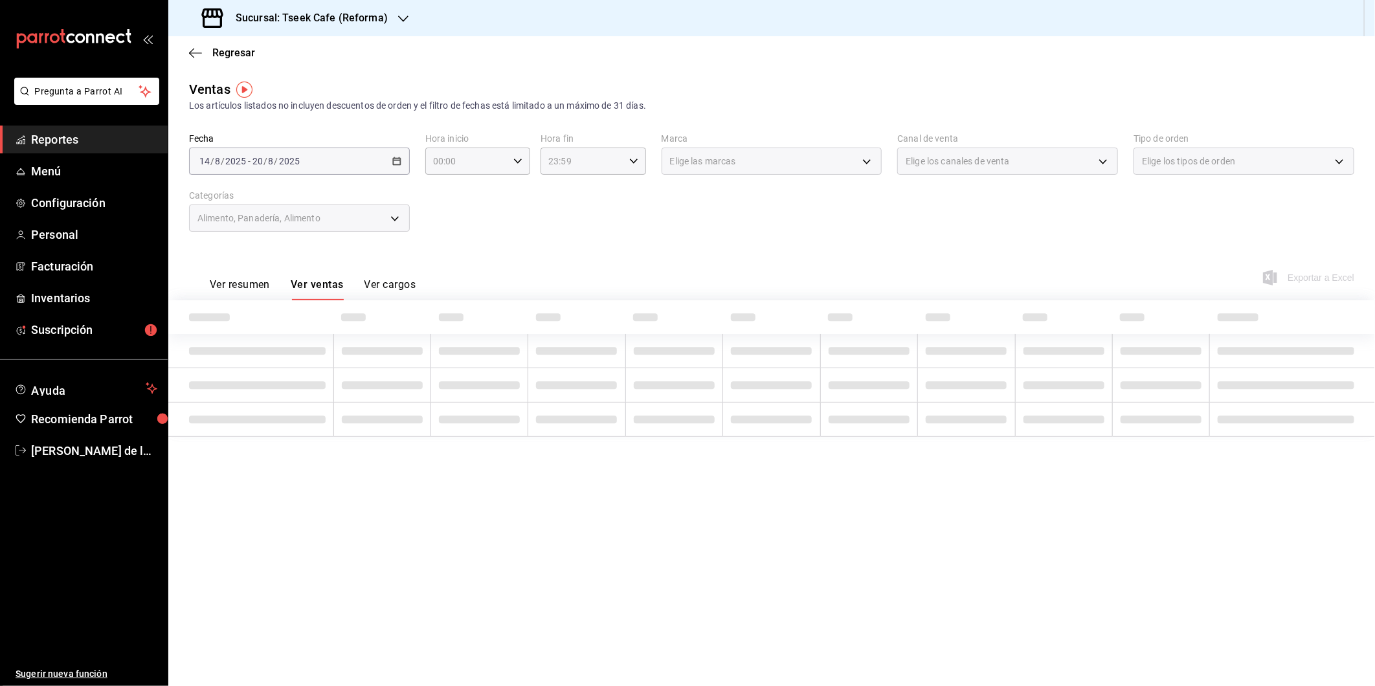
click at [229, 281] on button "Ver resumen" at bounding box center [240, 289] width 60 height 22
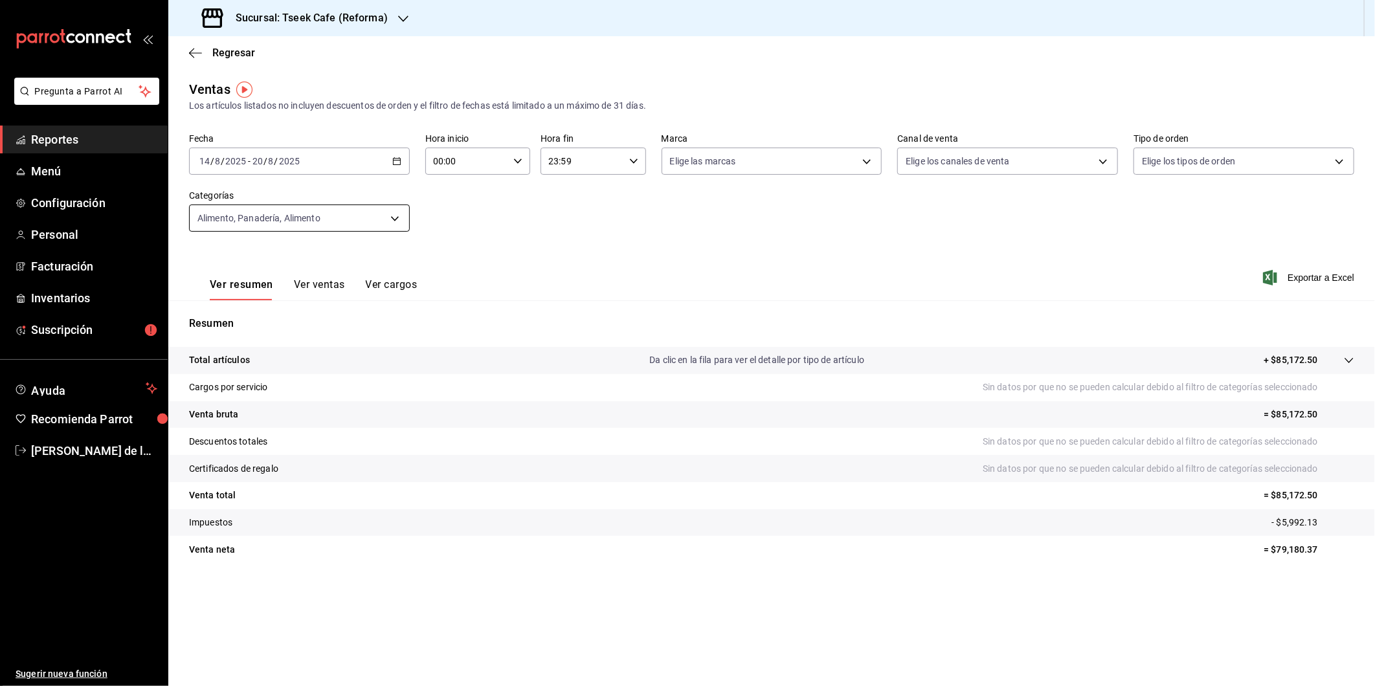
click at [289, 222] on body "Pregunta a Parrot AI Reportes Menú Configuración Personal Facturación Inventari…" at bounding box center [687, 343] width 1375 height 686
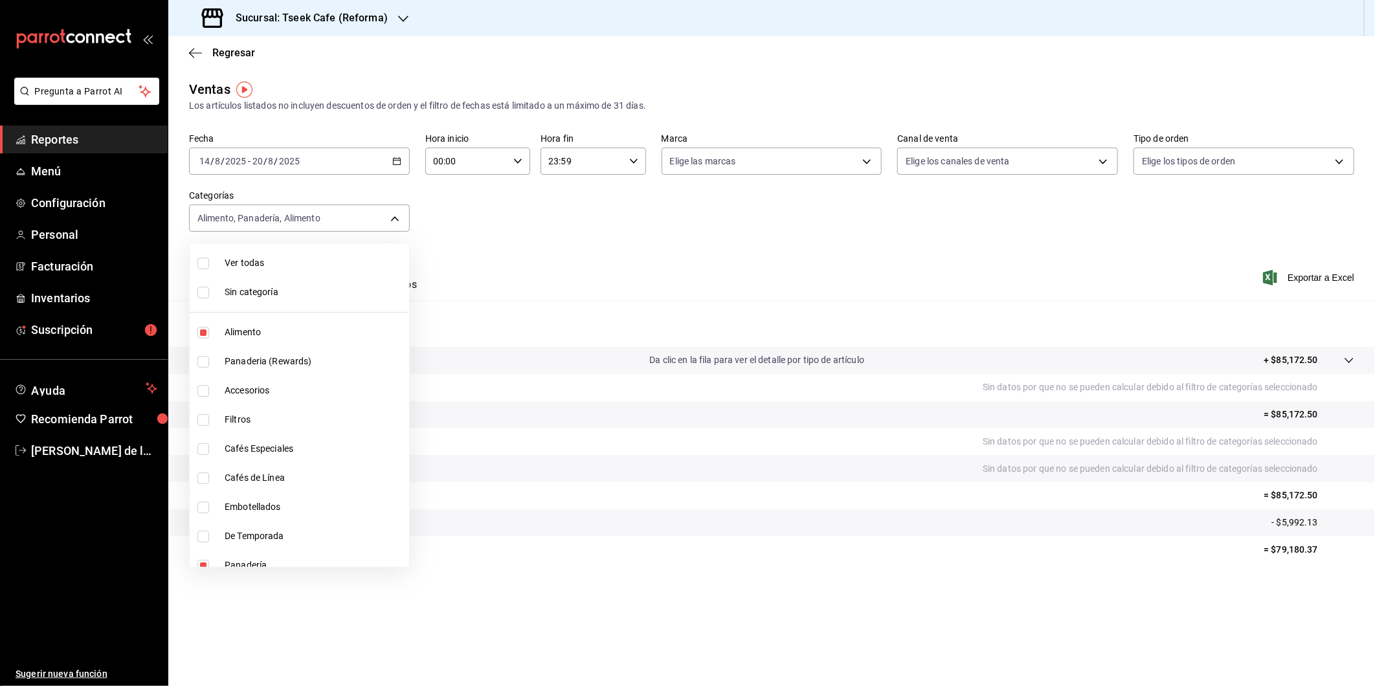
click at [252, 329] on span "Alimento" at bounding box center [314, 333] width 179 height 14
type input "0b7fcb44-61bf-4770-bb9d-81f6e86a3d2c,d65fb8d3-a97d-4693-81b2-9fb8ee63b3a2"
checkbox input "false"
click at [253, 415] on span "Cafés Especiales" at bounding box center [314, 422] width 179 height 14
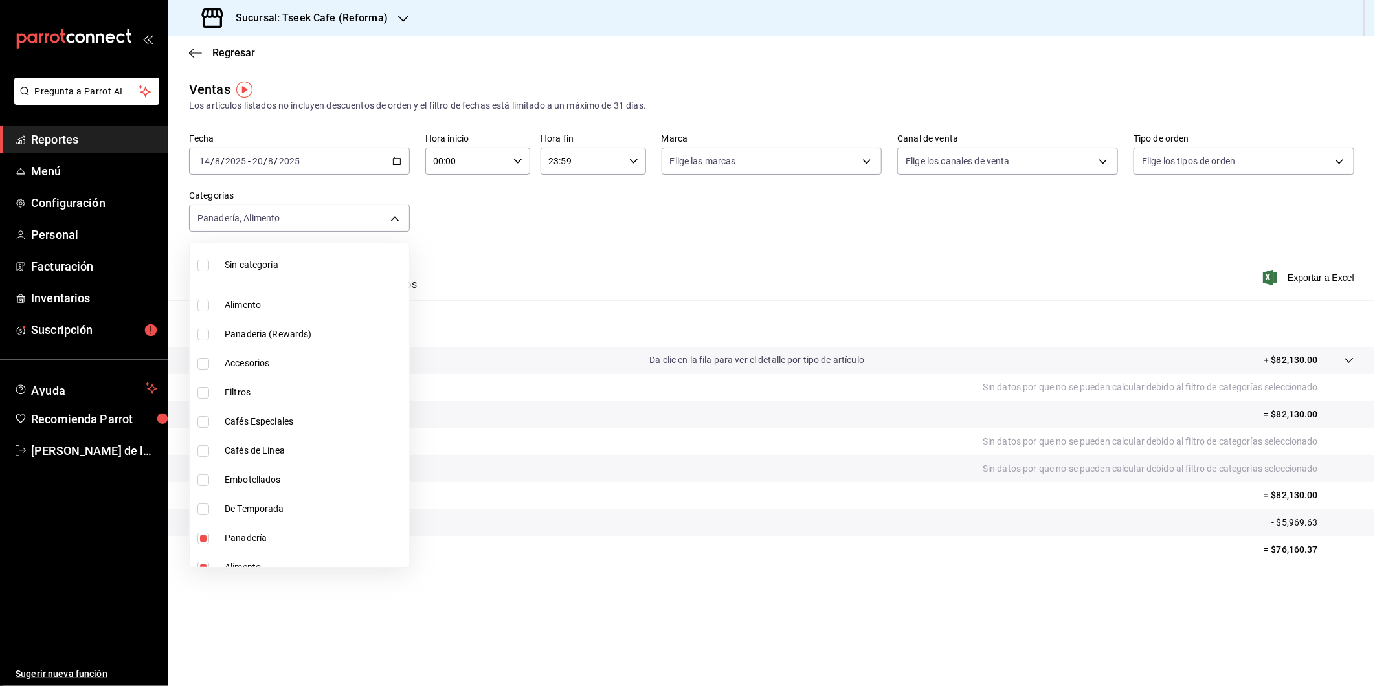
type input "0b7fcb44-61bf-4770-bb9d-81f6e86a3d2c,d65fb8d3-a97d-4693-81b2-9fb8ee63b3a2,93e27…"
checkbox input "true"
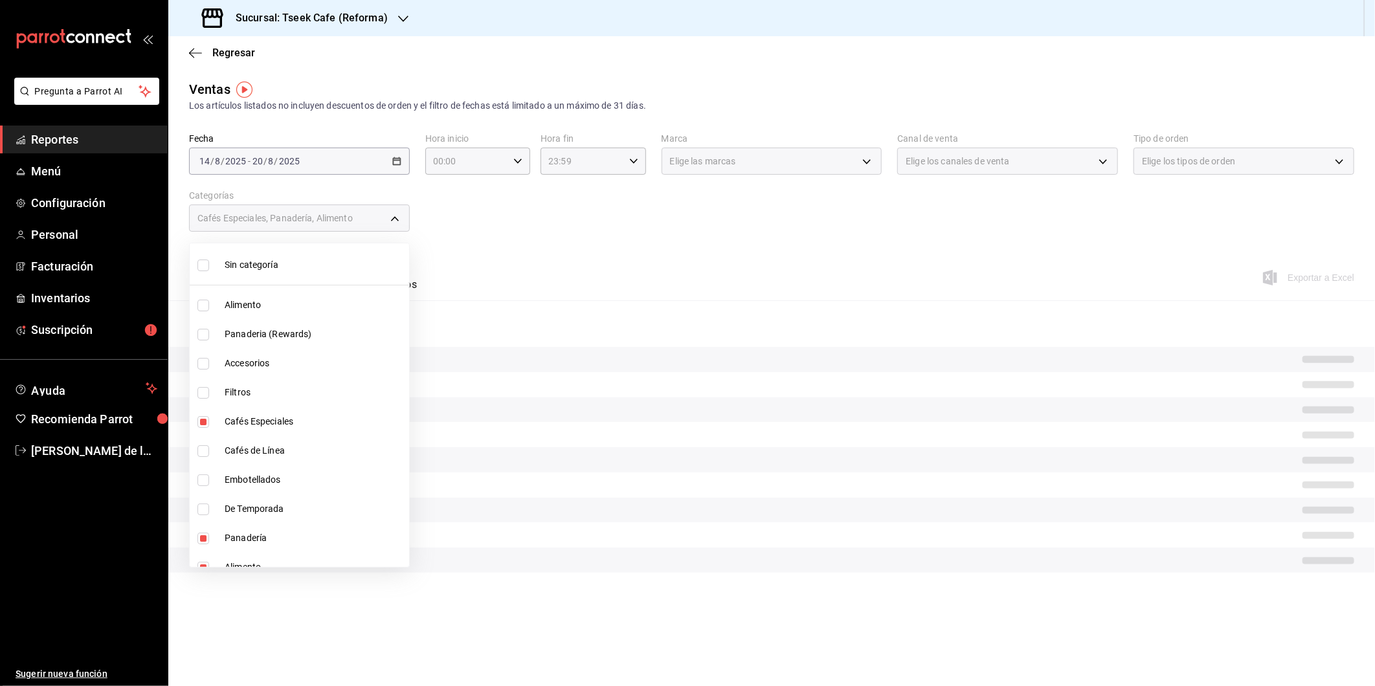
click at [263, 447] on span "Cafés de Línea" at bounding box center [314, 451] width 179 height 14
type input "0b7fcb44-61bf-4770-bb9d-81f6e86a3d2c,d65fb8d3-a97d-4693-81b2-9fb8ee63b3a2,93e27…"
checkbox input "true"
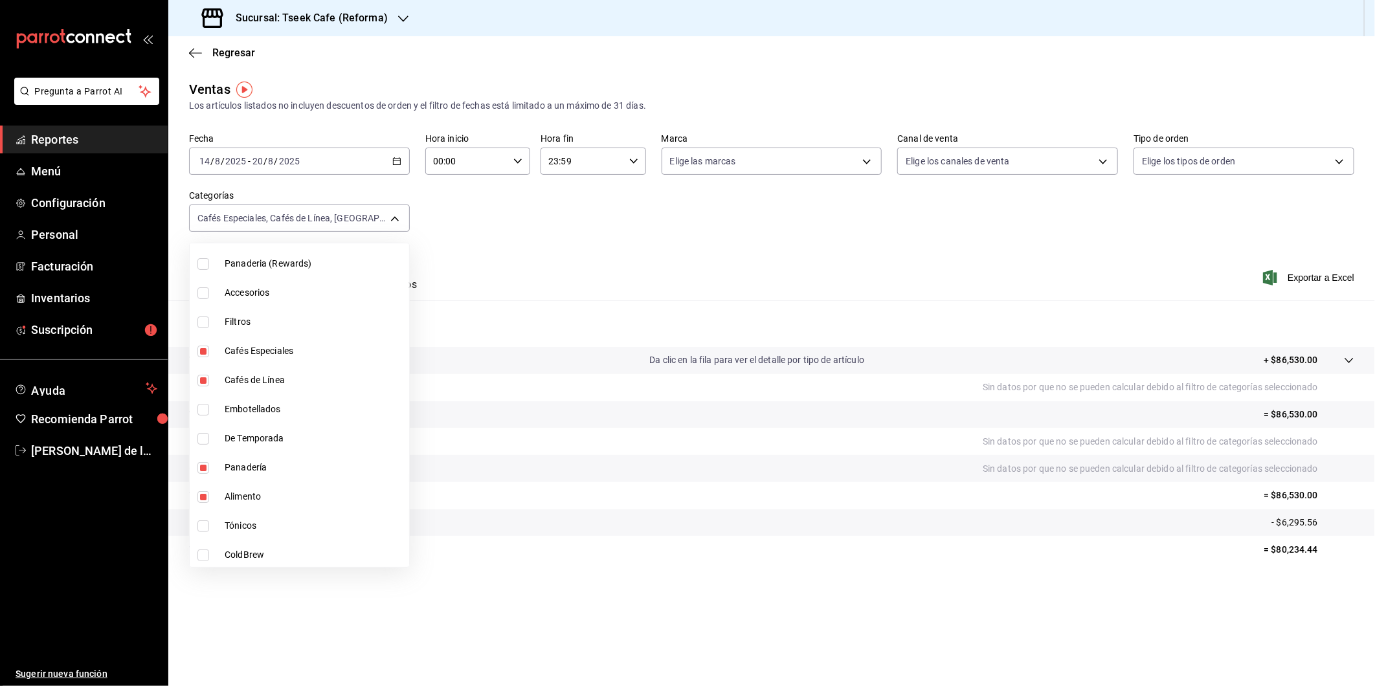
scroll to position [101, 0]
click at [261, 471] on li "Panadería" at bounding box center [299, 464] width 219 height 29
type input "d65fb8d3-a97d-4693-81b2-9fb8ee63b3a2,93e277f1-8231-4336-bf9f-0949b24338d8,8d8e4…"
checkbox input "false"
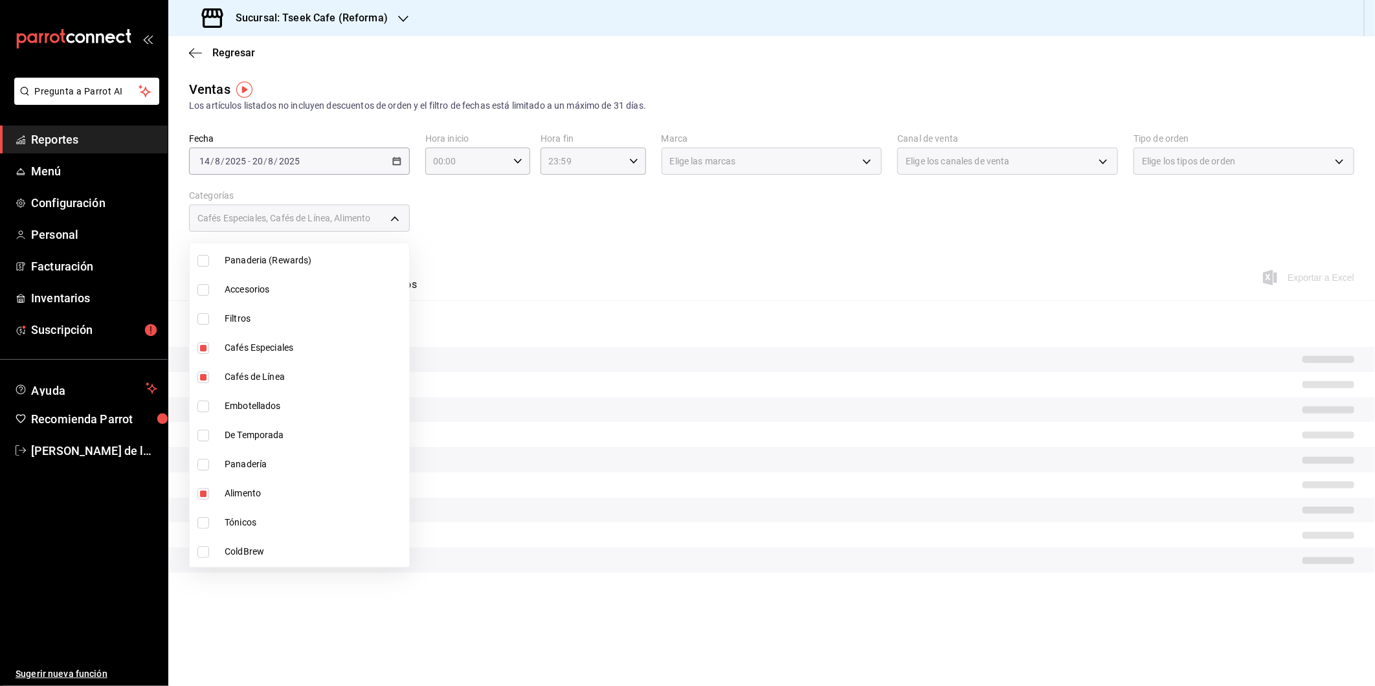
click at [264, 489] on span "Alimento" at bounding box center [314, 494] width 179 height 14
type input "93e277f1-8231-4336-bf9f-0949b24338d8,8d8e4717-fa30-4a01-a73f-843e0fee67dd"
checkbox input "false"
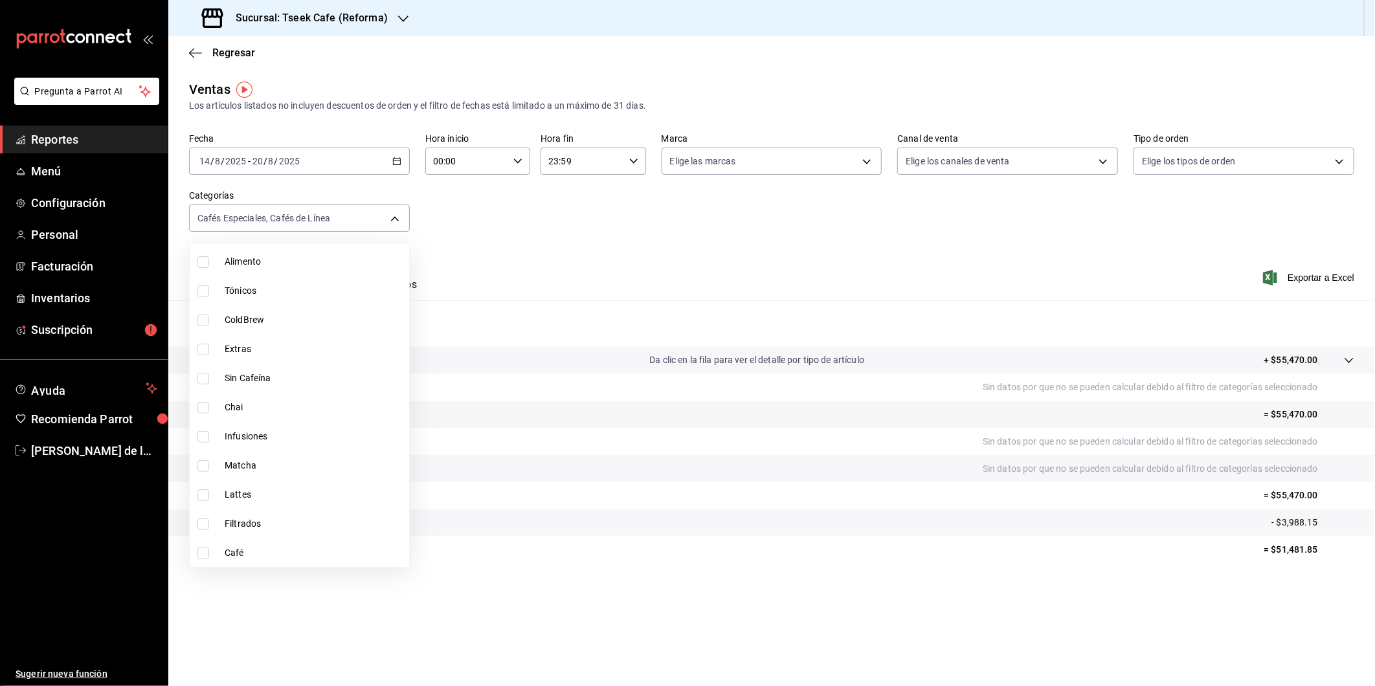
click at [528, 282] on div at bounding box center [687, 343] width 1375 height 686
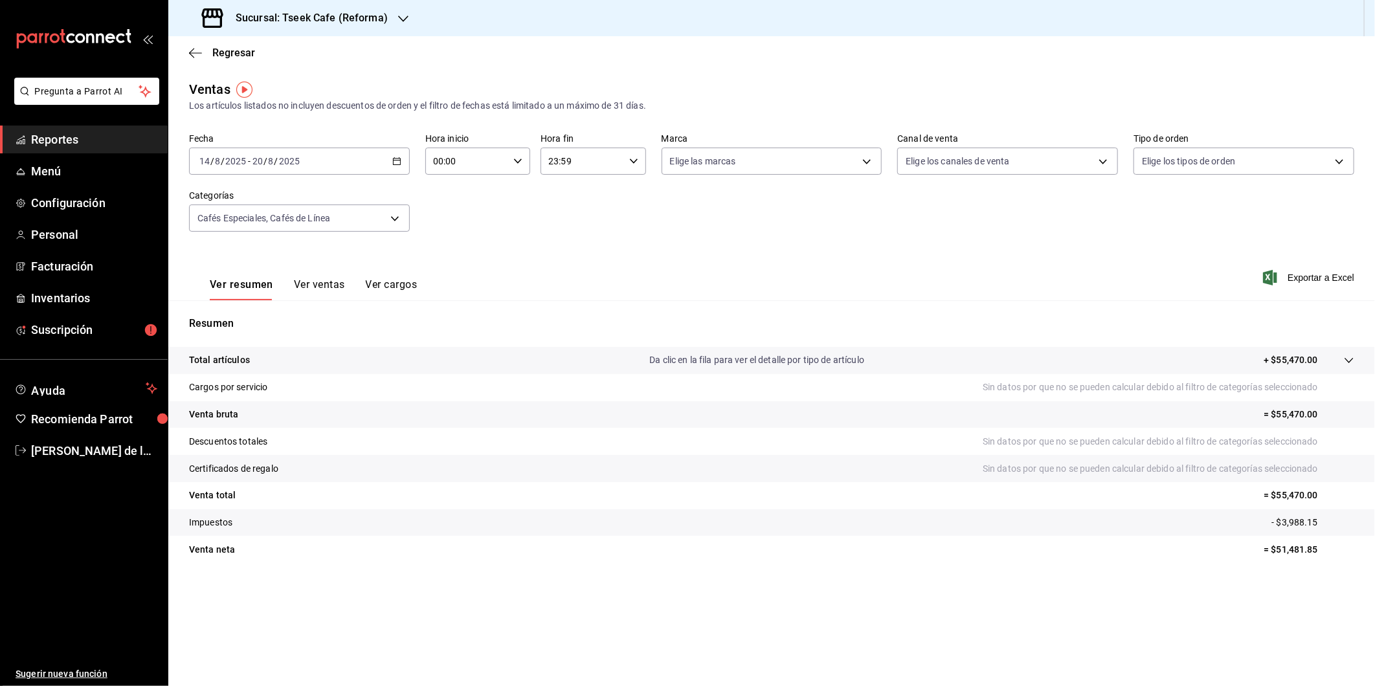
click at [331, 295] on button "Ver ventas" at bounding box center [319, 289] width 51 height 22
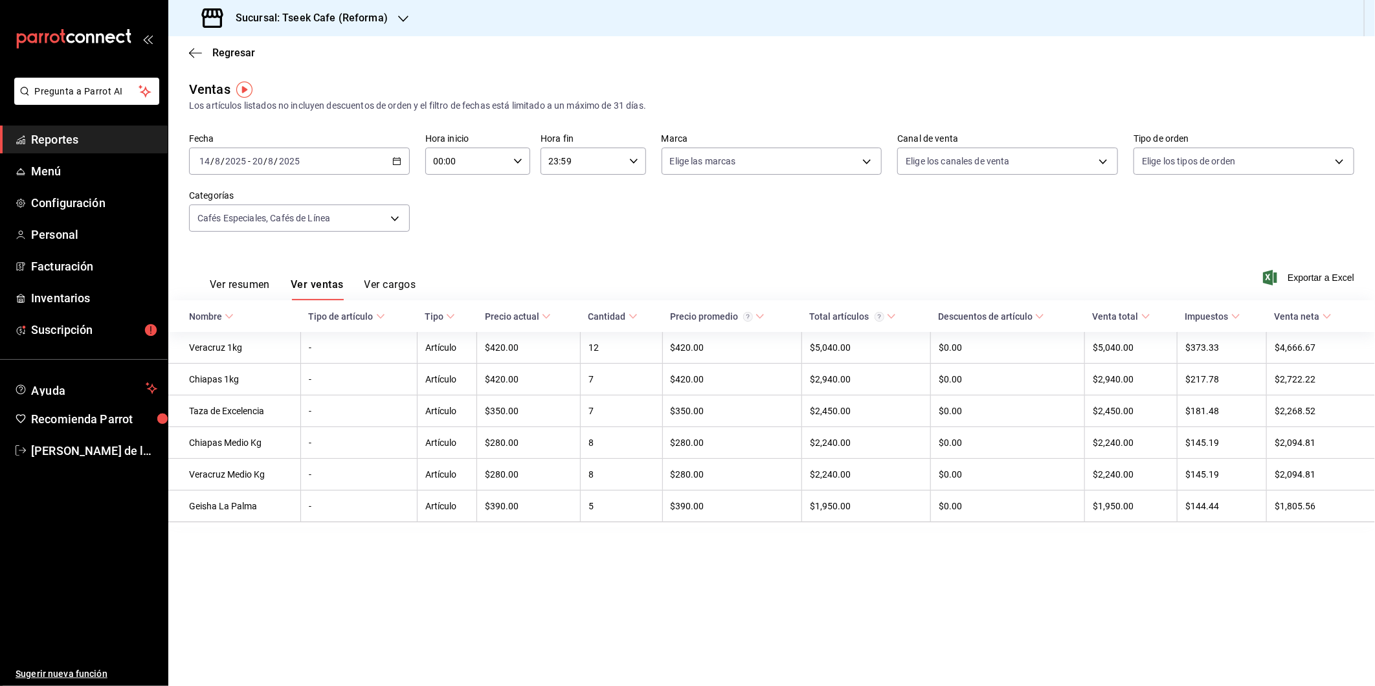
click at [234, 283] on button "Ver resumen" at bounding box center [240, 289] width 60 height 22
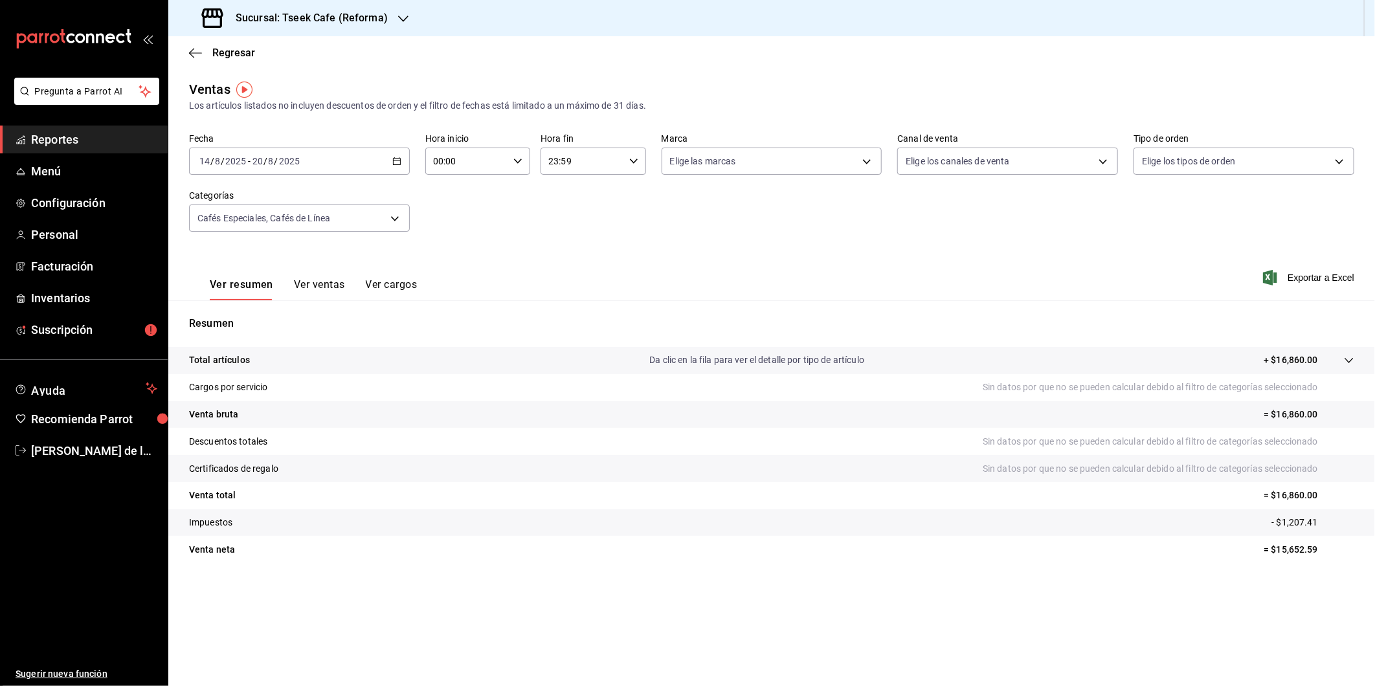
drag, startPoint x: 1079, startPoint y: 227, endPoint x: 1064, endPoint y: 221, distance: 15.2
click at [1067, 222] on div "Fecha 2025-08-14 14 / 8 / 2025 - 2025-08-20 20 / 8 / 2025 Hora inicio 00:00 Hor…" at bounding box center [771, 190] width 1165 height 114
click at [315, 287] on button "Ver ventas" at bounding box center [319, 289] width 51 height 22
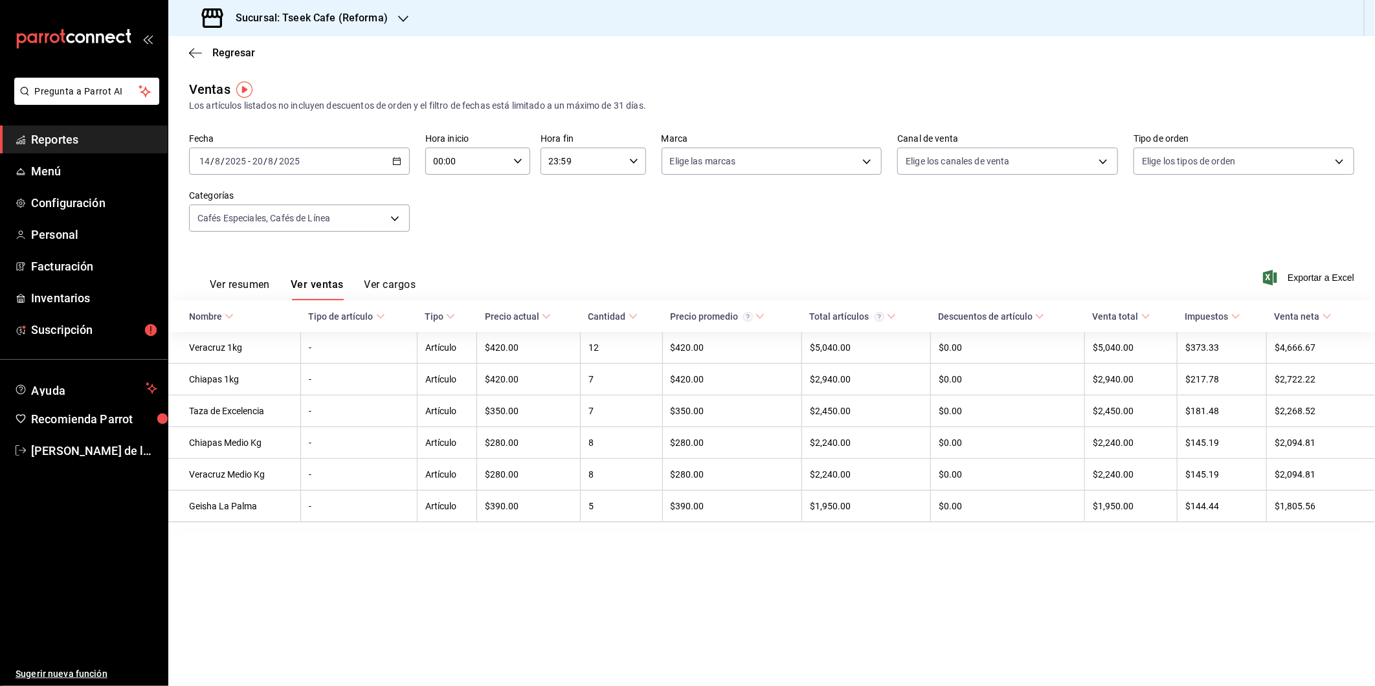
click at [254, 282] on button "Ver resumen" at bounding box center [240, 289] width 60 height 22
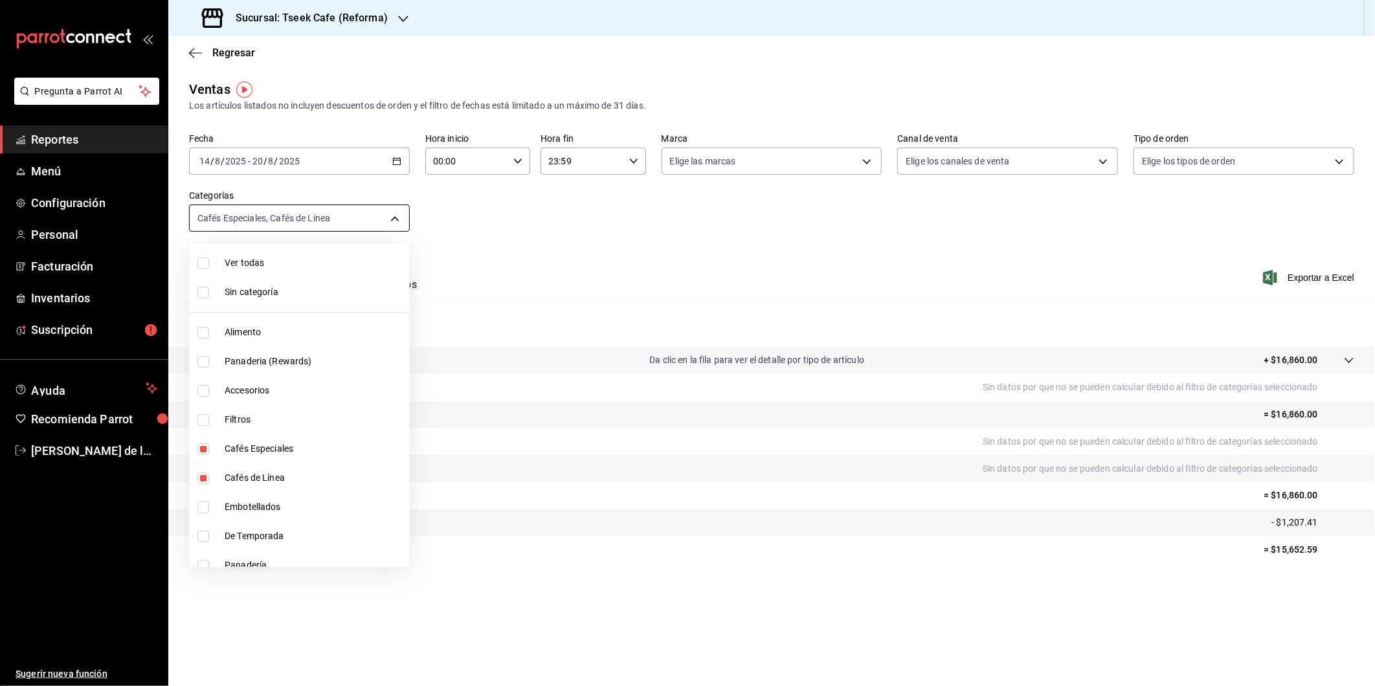
click at [366, 218] on body "Pregunta a Parrot AI Reportes Menú Configuración Personal Facturación Inventari…" at bounding box center [687, 343] width 1375 height 686
click at [218, 451] on li "Cafés Especiales" at bounding box center [299, 448] width 219 height 29
type input "8d8e4717-fa30-4a01-a73f-843e0fee67dd"
checkbox input "false"
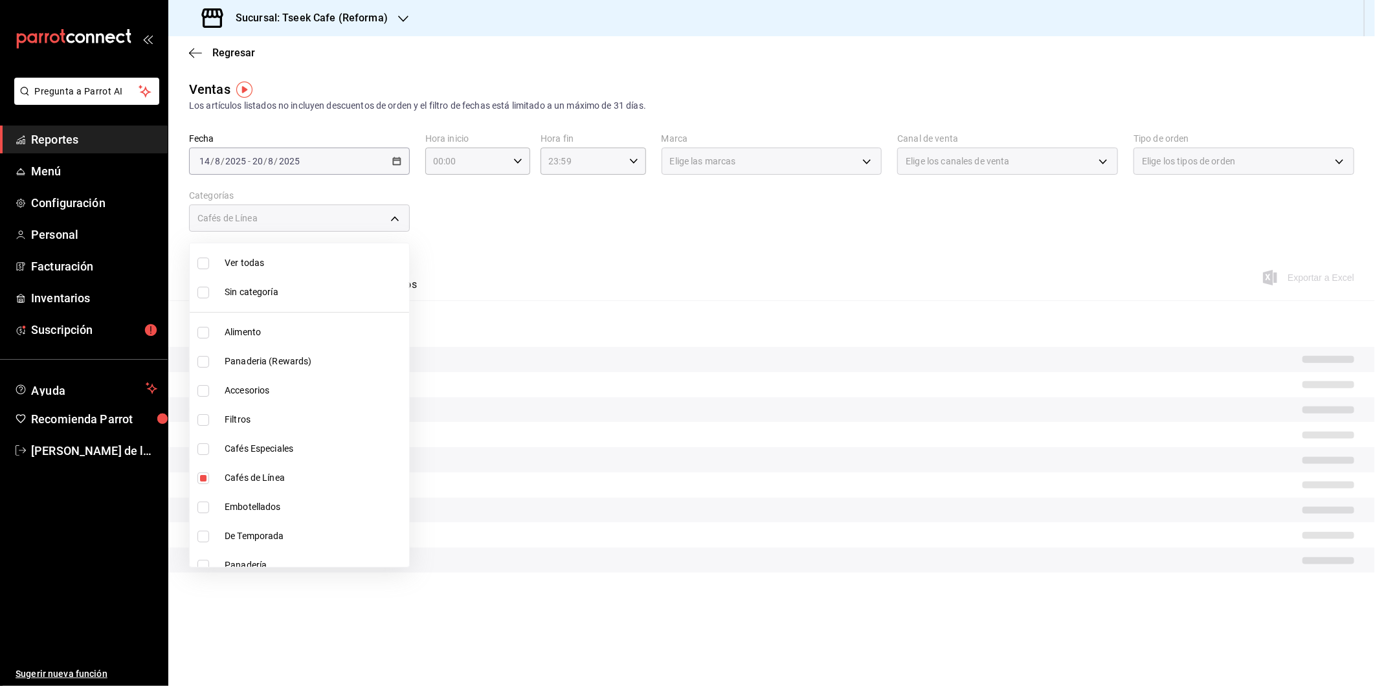
click at [203, 476] on input "checkbox" at bounding box center [203, 479] width 12 height 12
checkbox input "false"
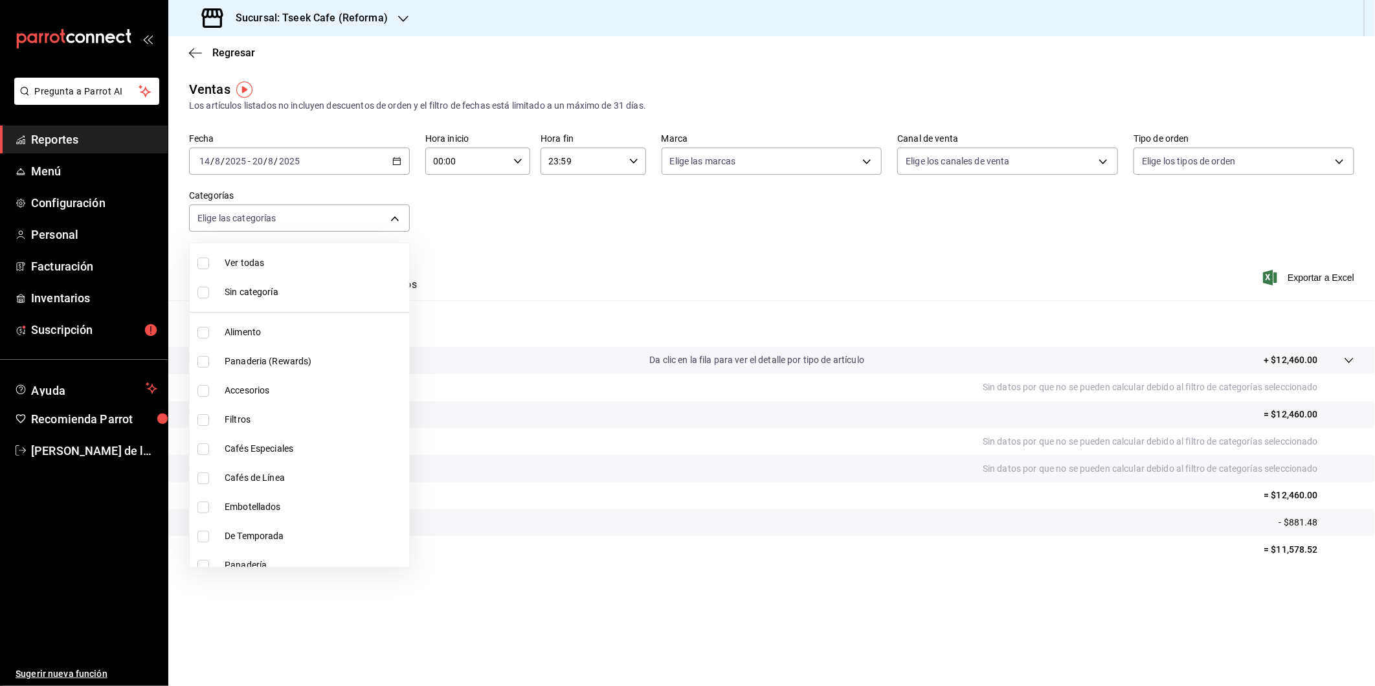
scroll to position [45, 0]
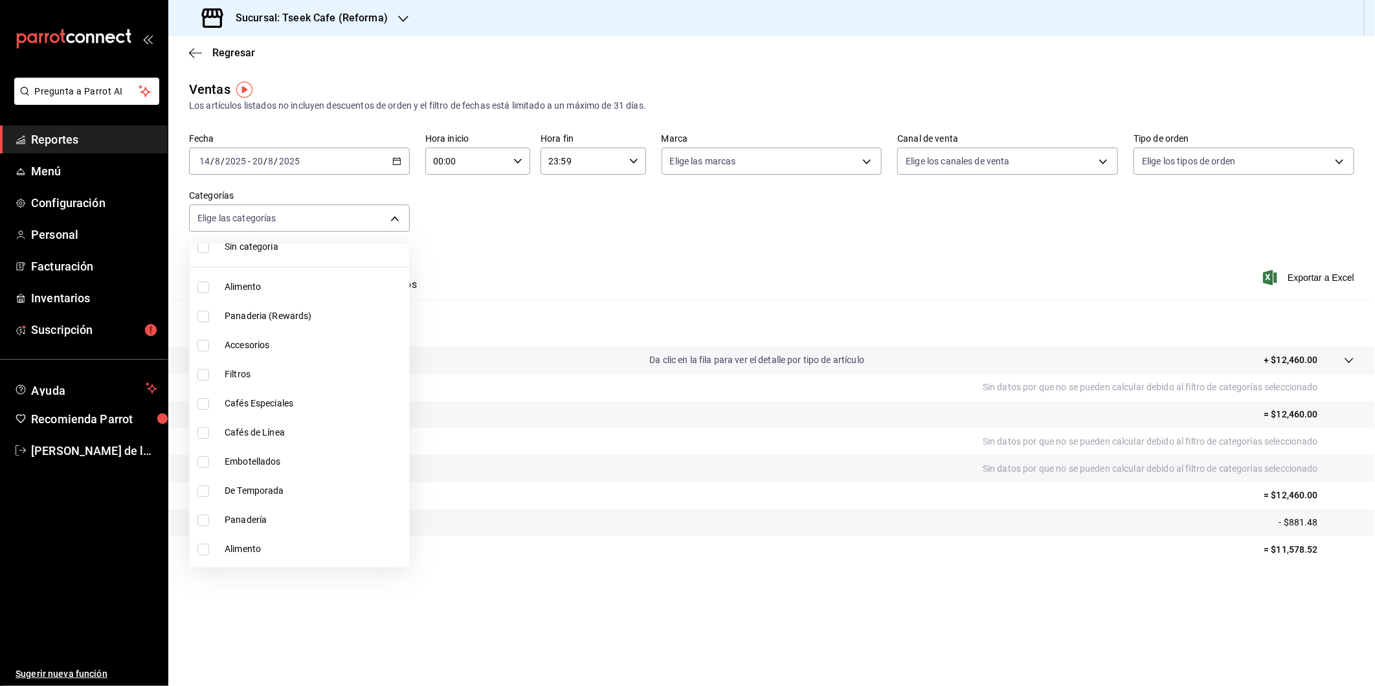
click at [1005, 618] on div at bounding box center [687, 343] width 1375 height 686
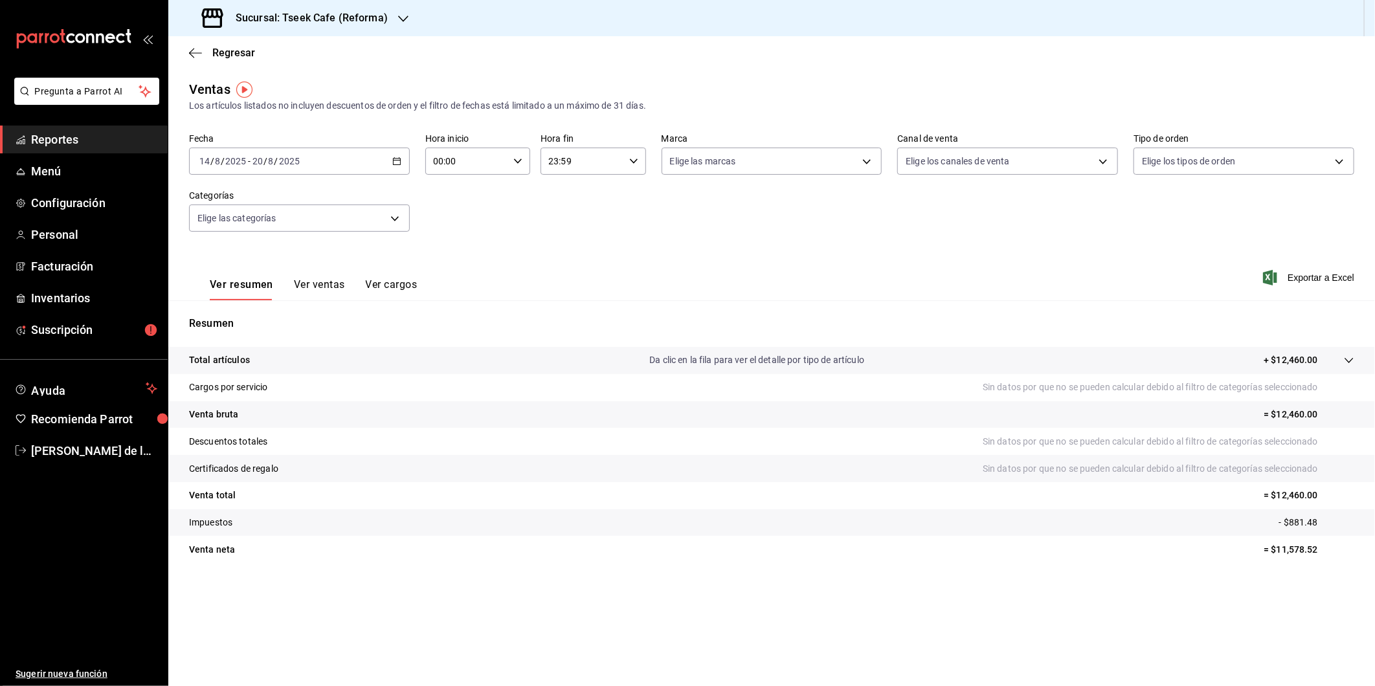
click at [331, 286] on button "Ver ventas" at bounding box center [319, 289] width 51 height 22
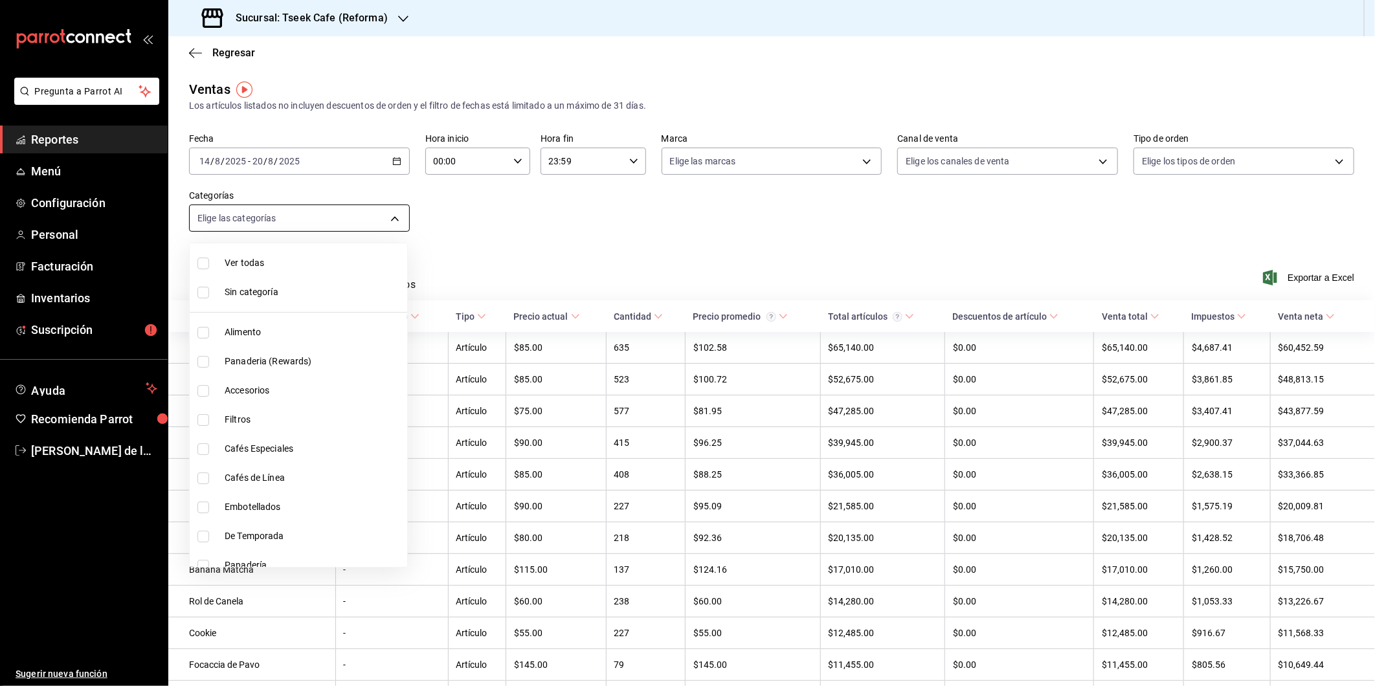
click at [266, 218] on body "Pregunta a Parrot AI Reportes Menú Configuración Personal Facturación Inventari…" at bounding box center [687, 343] width 1375 height 686
click at [298, 449] on span "Cafés Especiales" at bounding box center [313, 449] width 177 height 14
type input "93e277f1-8231-4336-bf9f-0949b24338d8"
checkbox input "true"
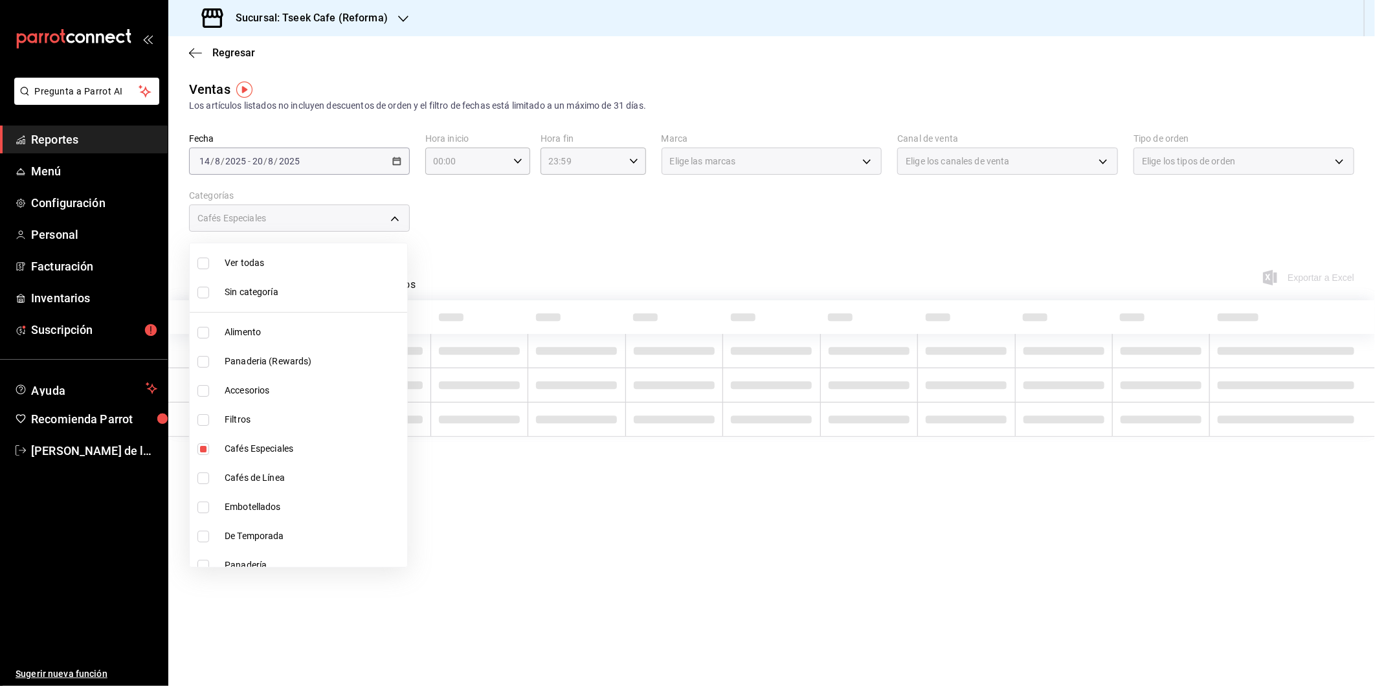
click at [275, 476] on span "Cafés de Línea" at bounding box center [313, 478] width 177 height 14
type input "93e277f1-8231-4336-bf9f-0949b24338d8,8d8e4717-fa30-4a01-a73f-843e0fee67dd"
checkbox input "true"
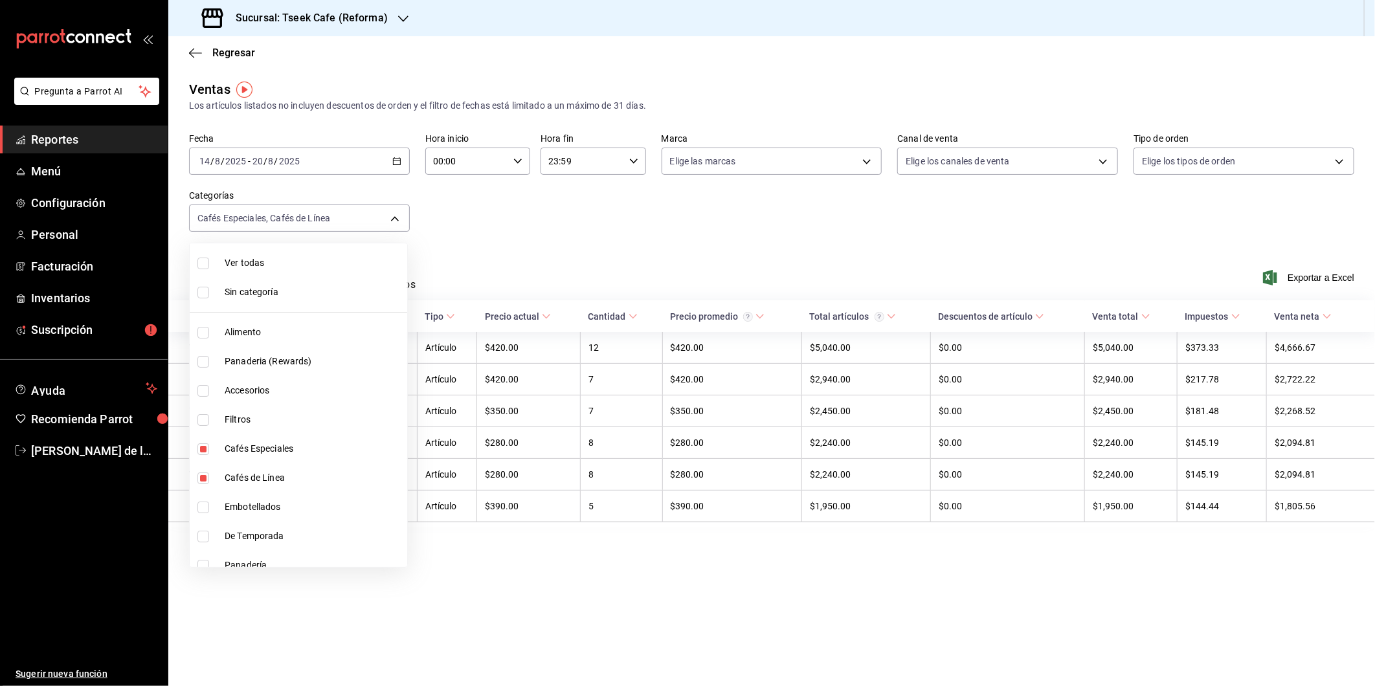
click at [478, 266] on div at bounding box center [687, 343] width 1375 height 686
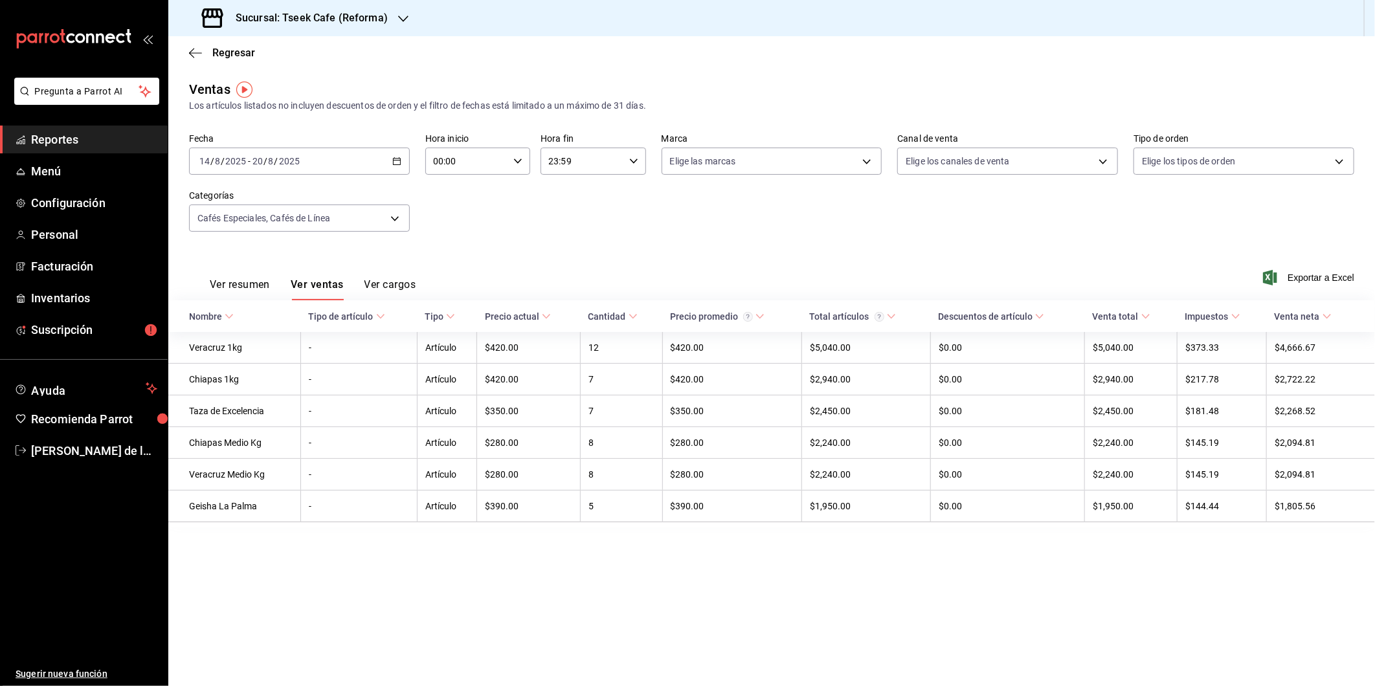
click at [254, 286] on button "Ver resumen" at bounding box center [240, 289] width 60 height 22
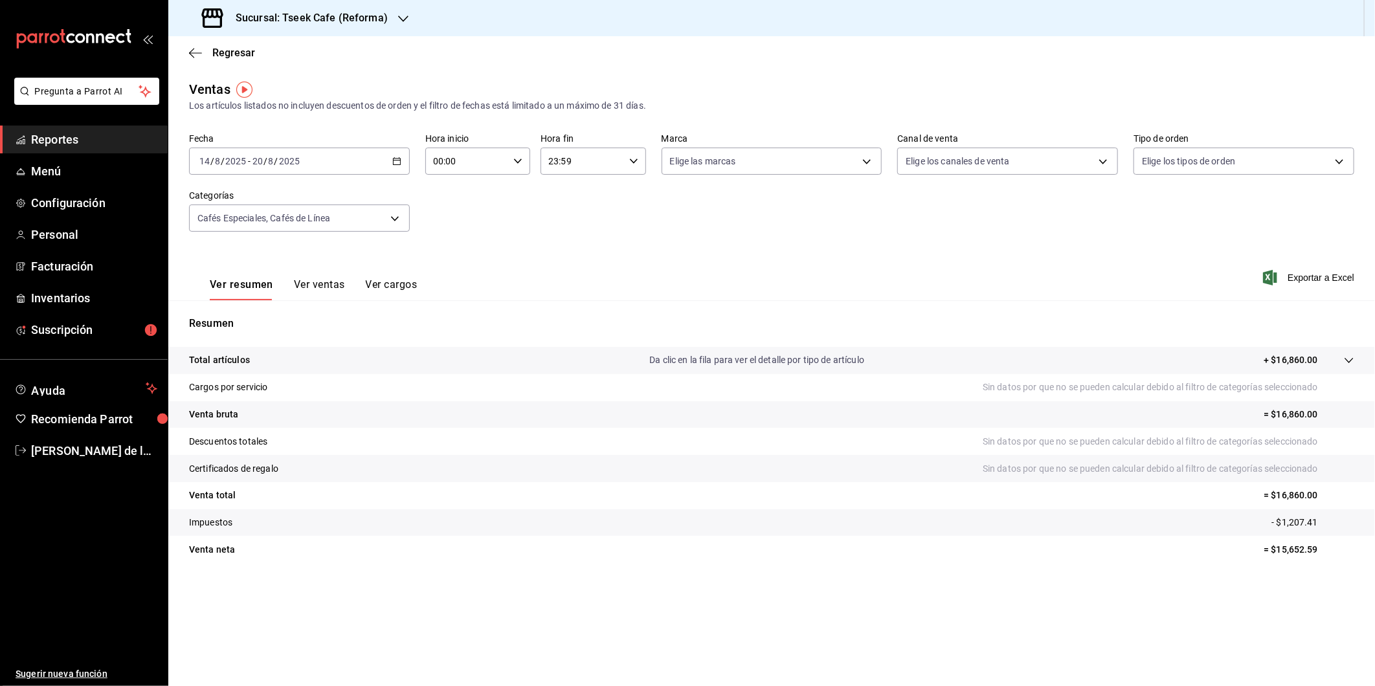
click at [333, 281] on button "Ver ventas" at bounding box center [319, 289] width 51 height 22
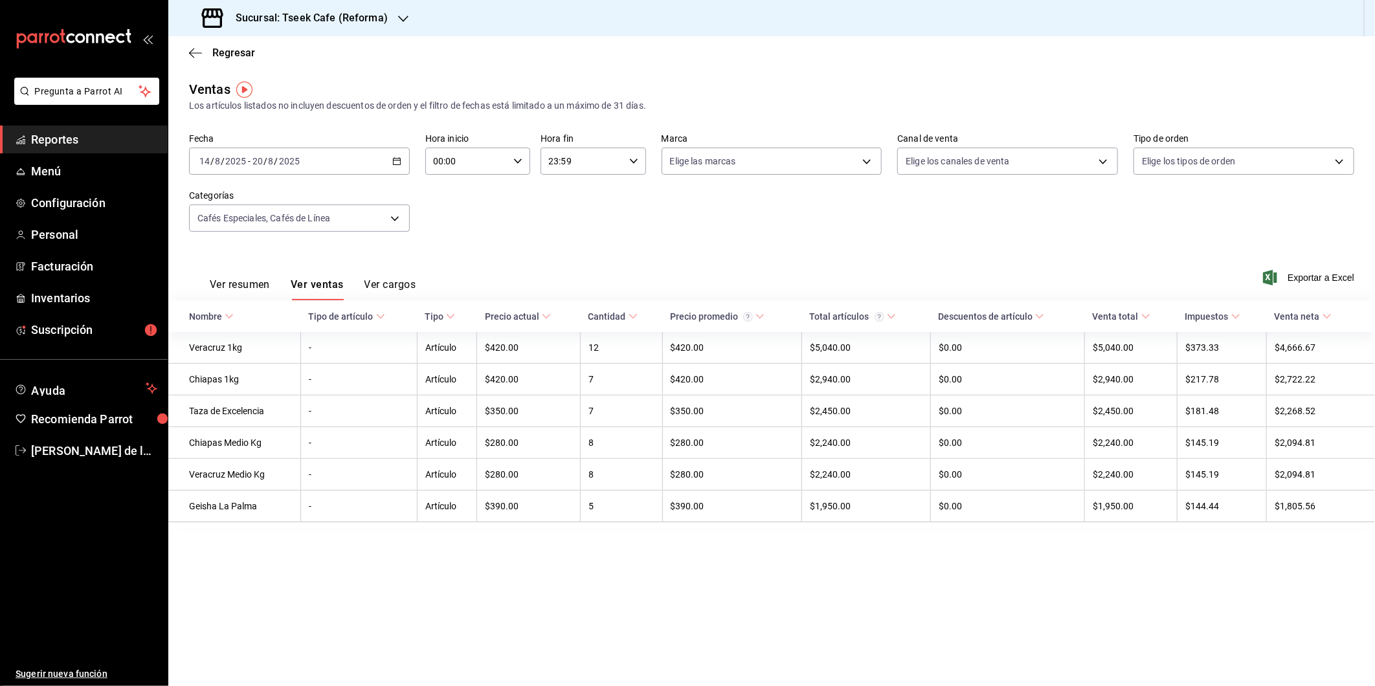
click at [993, 249] on div "Ver resumen Ver ventas Ver cargos Exportar a Excel" at bounding box center [771, 273] width 1207 height 53
click at [319, 22] on h3 "Sucursal: Tseek Cafe (Reforma)" at bounding box center [306, 18] width 163 height 16
click at [277, 112] on div "Tseek Café (Calzada)" at bounding box center [266, 114] width 174 height 14
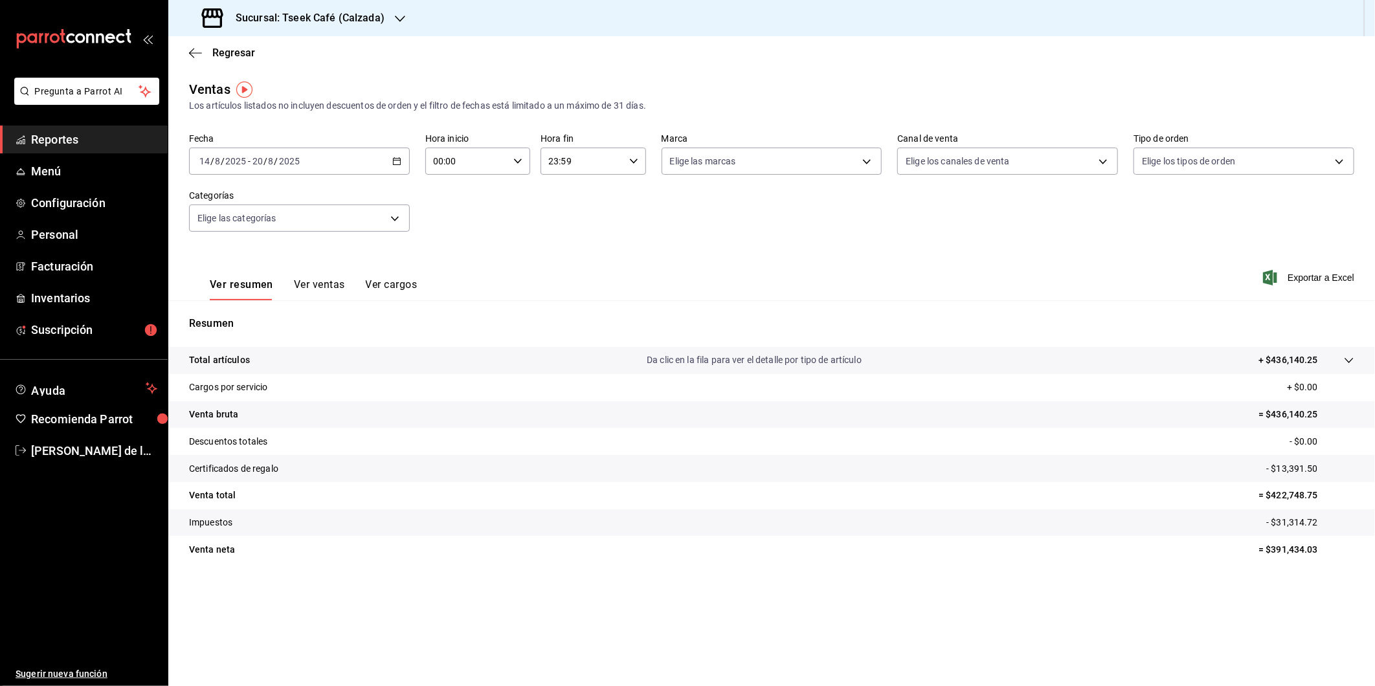
click at [1055, 234] on div "Fecha 2025-08-14 14 / 8 / 2025 - 2025-08-20 20 / 8 / 2025 Hora inicio 00:00 Hor…" at bounding box center [771, 190] width 1165 height 114
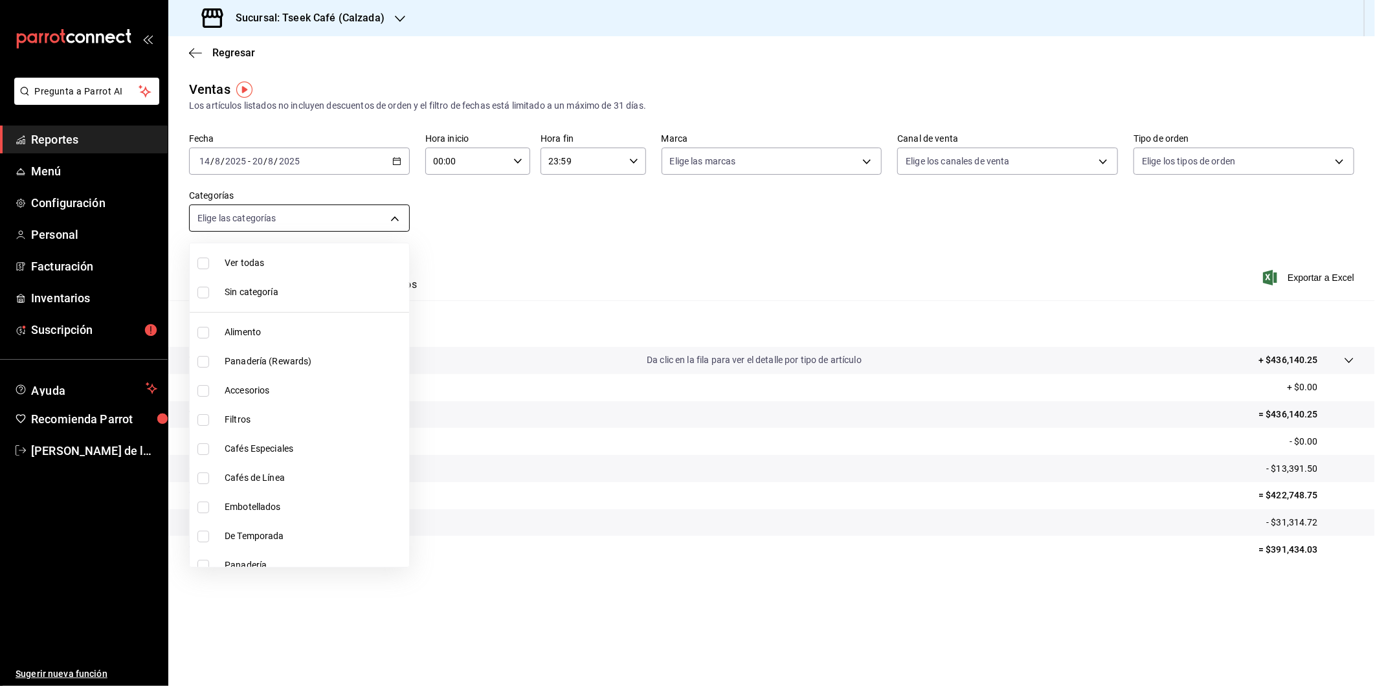
click at [369, 218] on body "Pregunta a Parrot AI Reportes Menú Configuración Personal Facturación Inventari…" at bounding box center [687, 343] width 1375 height 686
click at [280, 445] on span "Cafés Especiales" at bounding box center [314, 449] width 179 height 14
type input "2c59cf11-5112-431c-ae76-044741312001"
checkbox input "true"
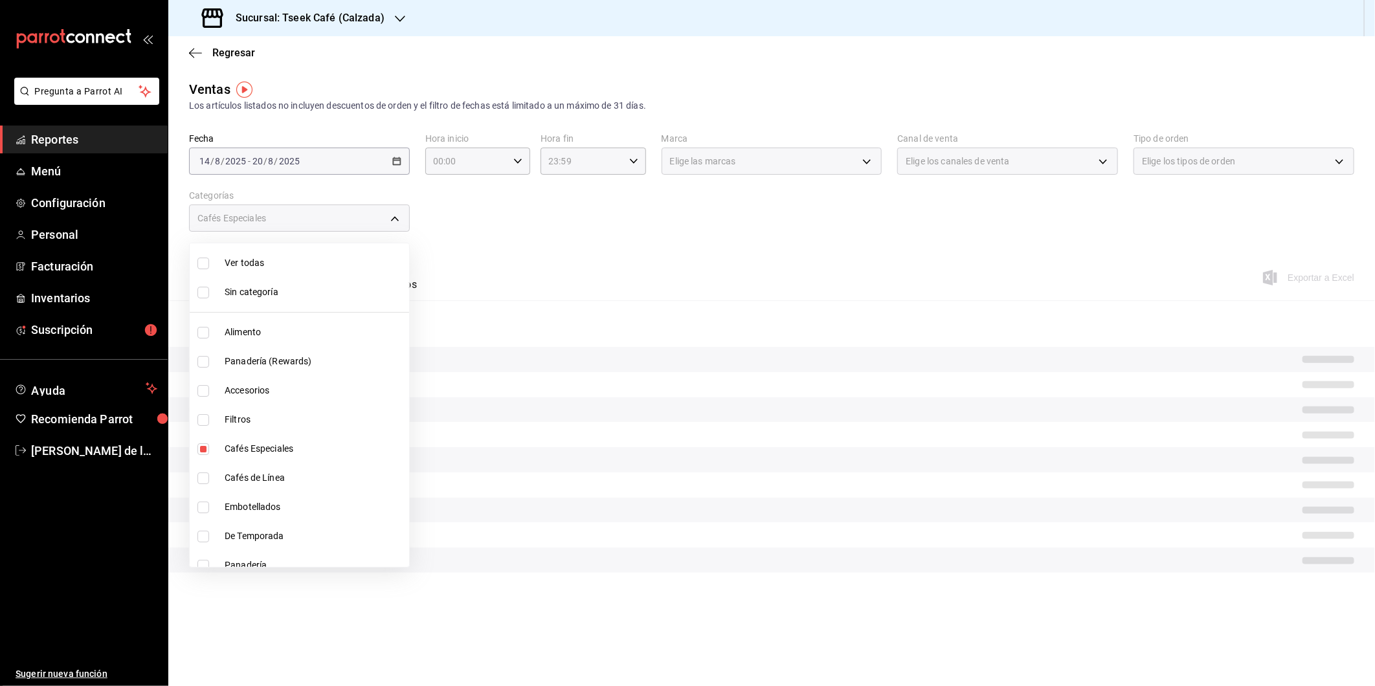
click at [243, 473] on span "Cafés de Línea" at bounding box center [314, 478] width 179 height 14
type input "2c59cf11-5112-431c-ae76-044741312001,e04ba174-5dee-45b5-a8da-663802674b38"
checkbox input "true"
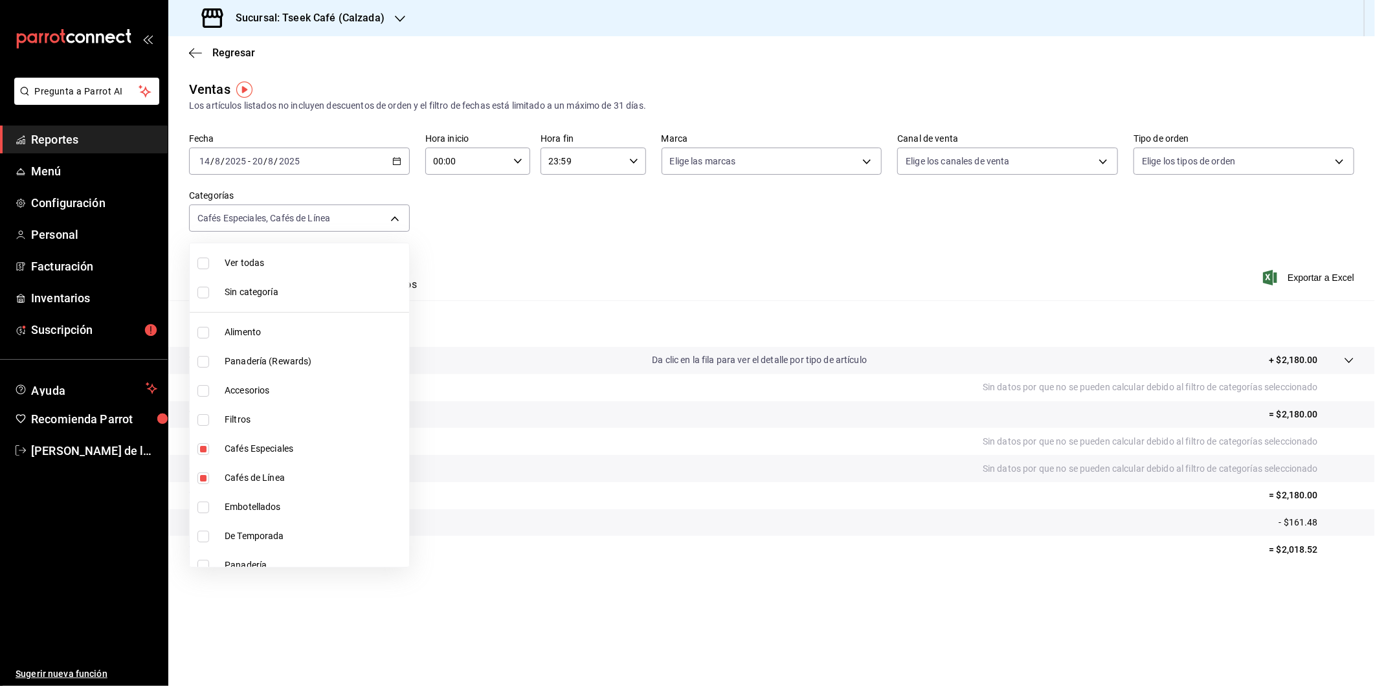
click at [662, 281] on div at bounding box center [687, 343] width 1375 height 686
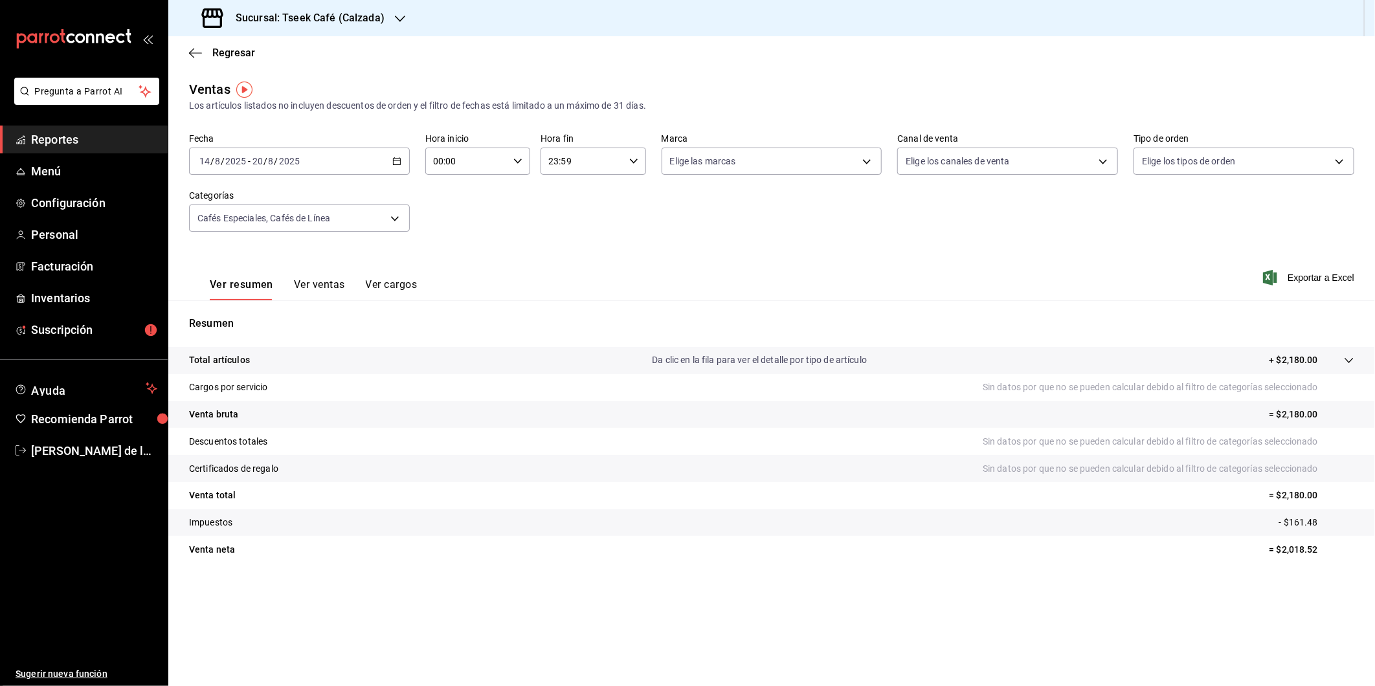
click at [314, 288] on button "Ver ventas" at bounding box center [319, 289] width 51 height 22
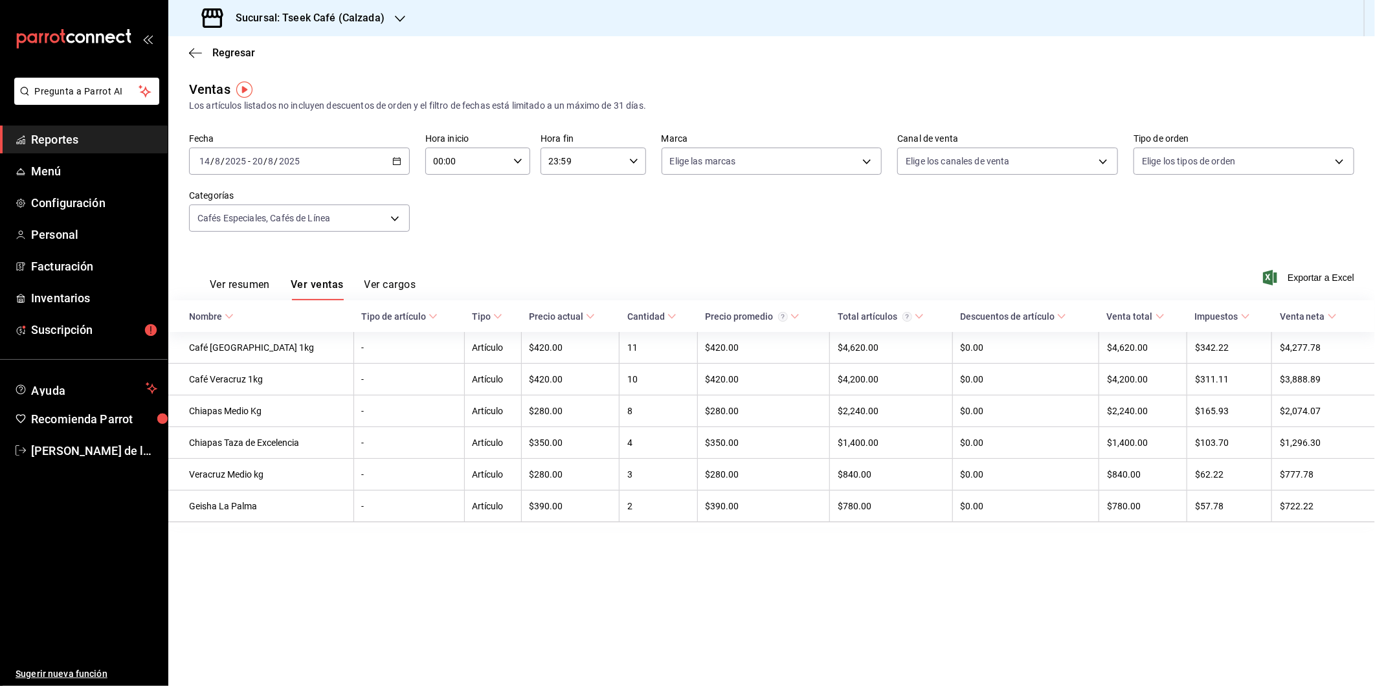
click at [254, 289] on button "Ver resumen" at bounding box center [240, 289] width 60 height 22
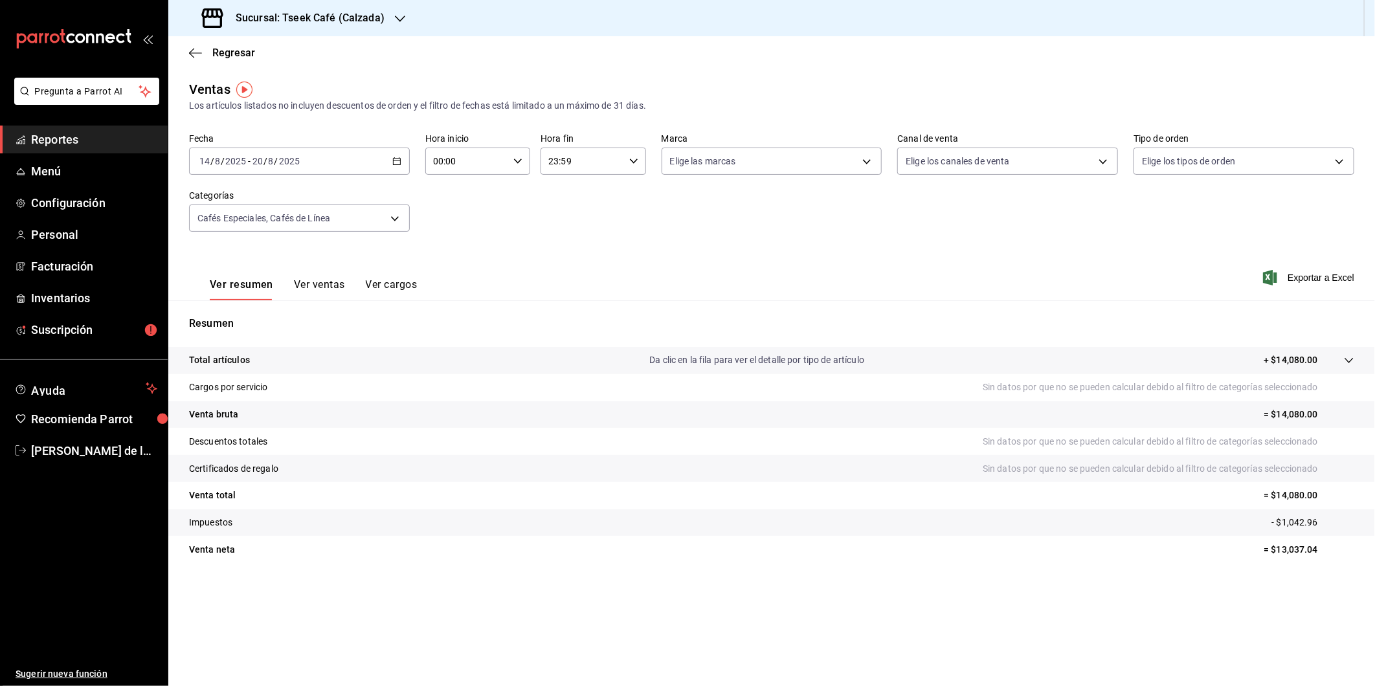
click at [1099, 229] on div "Fecha 2025-08-14 14 / 8 / 2025 - 2025-08-20 20 / 8 / 2025 Hora inicio 00:00 Hor…" at bounding box center [771, 190] width 1165 height 114
drag, startPoint x: 1042, startPoint y: 289, endPoint x: 1028, endPoint y: 285, distance: 14.8
click at [1042, 289] on div "Ver resumen Ver ventas Ver cargos Exportar a Excel" at bounding box center [771, 273] width 1207 height 53
click at [333, 287] on button "Ver ventas" at bounding box center [319, 289] width 51 height 22
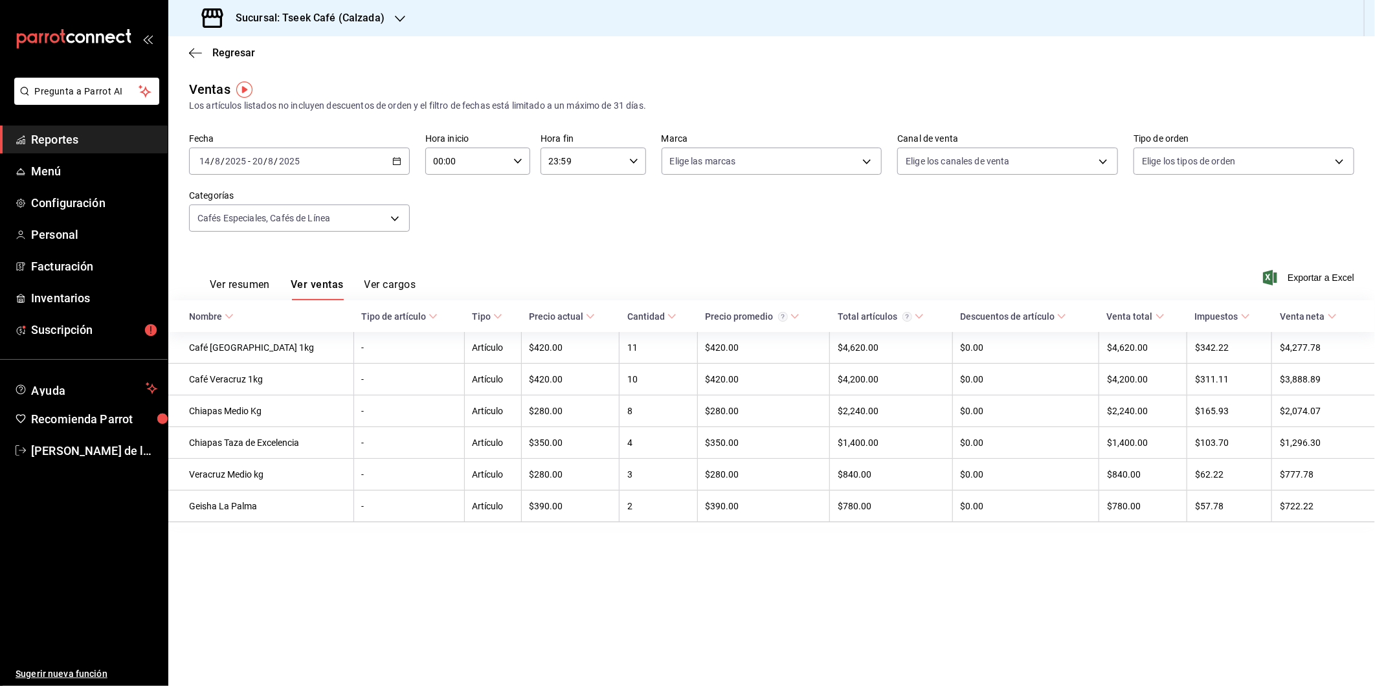
click at [1208, 229] on div "Fecha 2025-08-14 14 / 8 / 2025 - 2025-08-20 20 / 8 / 2025 Hora inicio 00:00 Hor…" at bounding box center [771, 190] width 1165 height 114
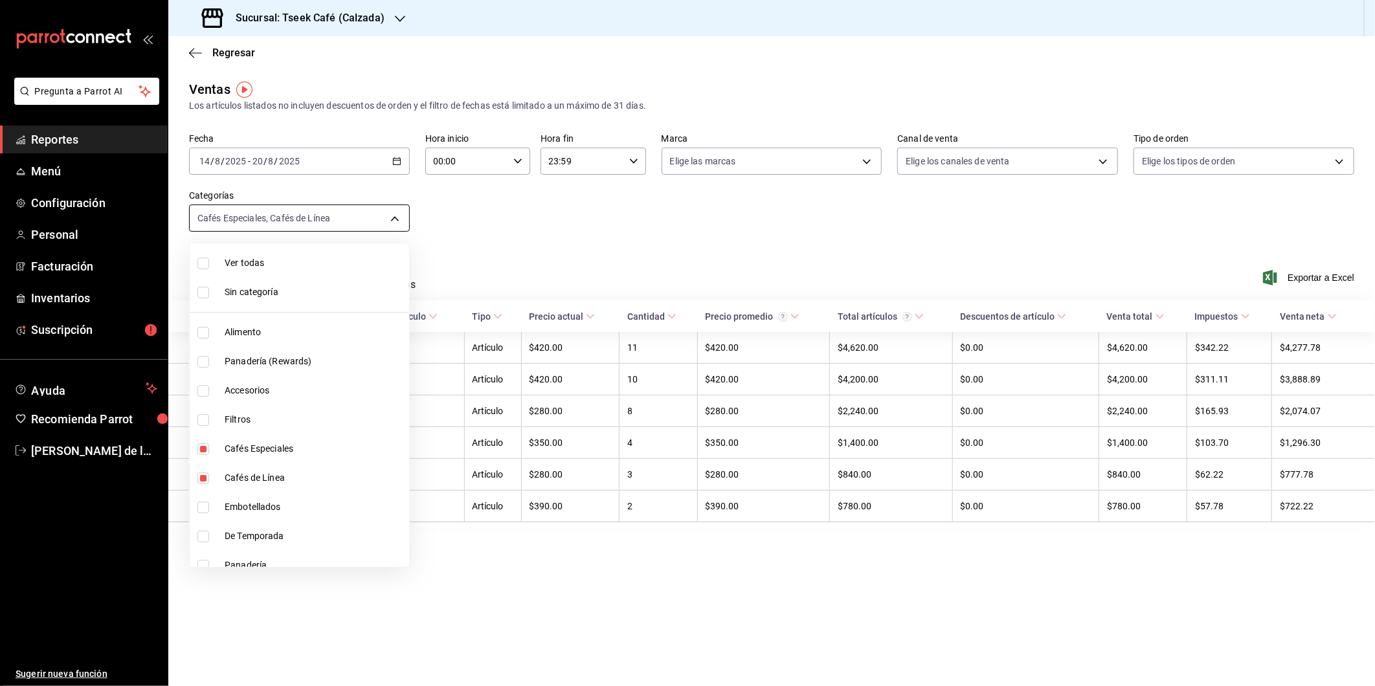
click at [333, 219] on body "Pregunta a Parrot AI Reportes Menú Configuración Personal Facturación Inventari…" at bounding box center [687, 343] width 1375 height 686
click at [218, 456] on li "Cafés Especiales" at bounding box center [299, 448] width 219 height 29
type input "e04ba174-5dee-45b5-a8da-663802674b38"
checkbox input "false"
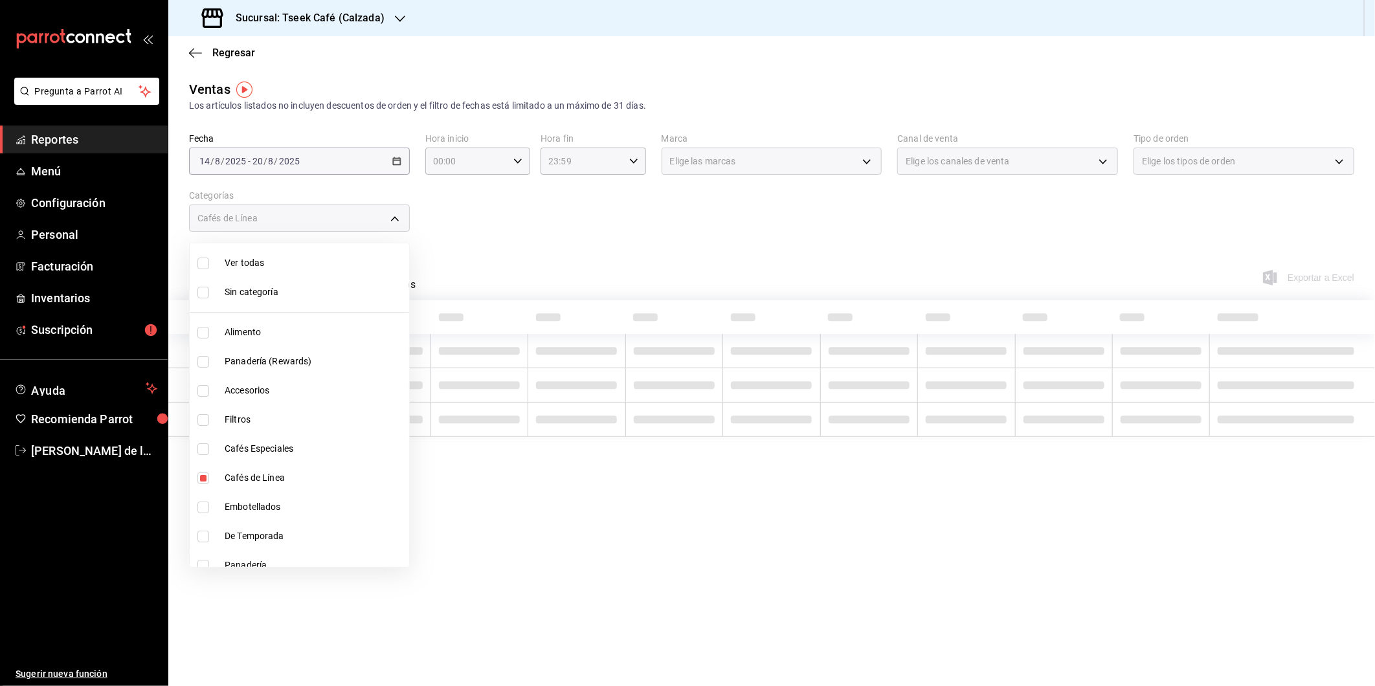
click at [225, 478] on span "Cafés de Línea" at bounding box center [314, 478] width 179 height 14
checkbox input "false"
click at [280, 339] on li "Alimento" at bounding box center [299, 332] width 219 height 29
type input "3d98822e-13c4-469b-a7ba-1b5a5abc5a69"
checkbox input "true"
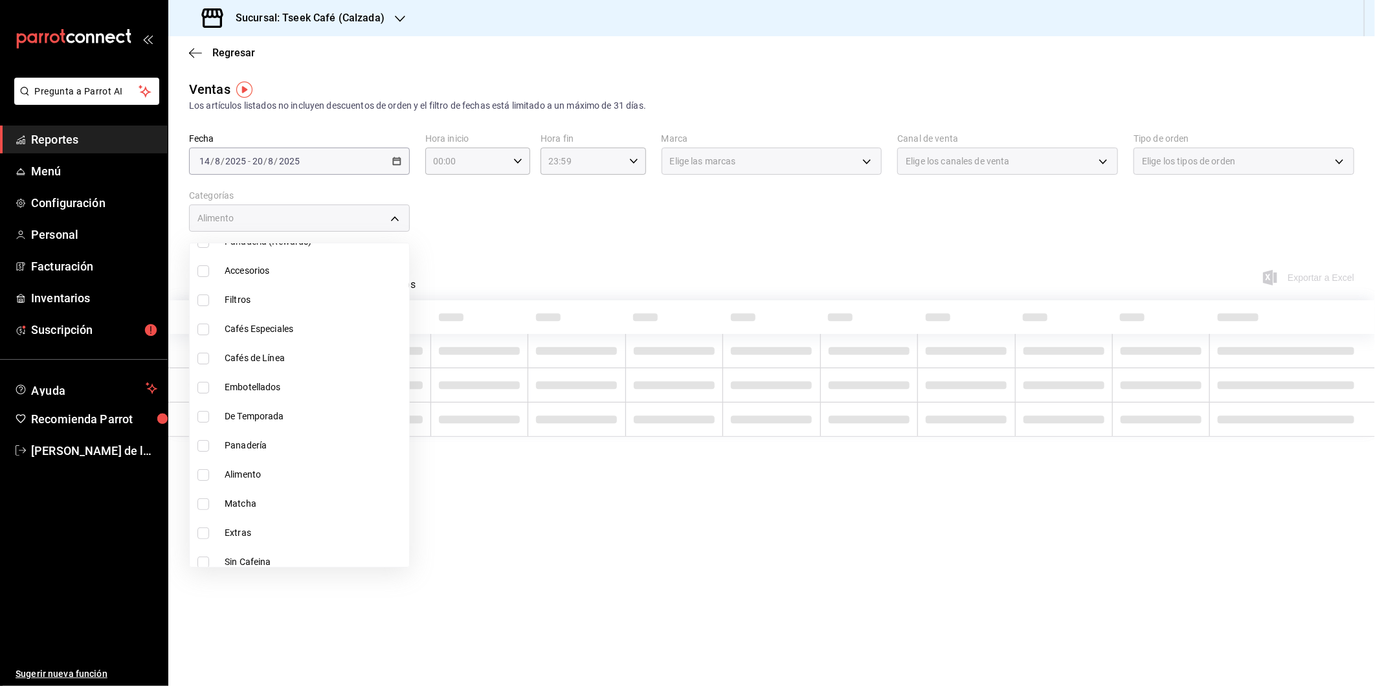
scroll to position [123, 0]
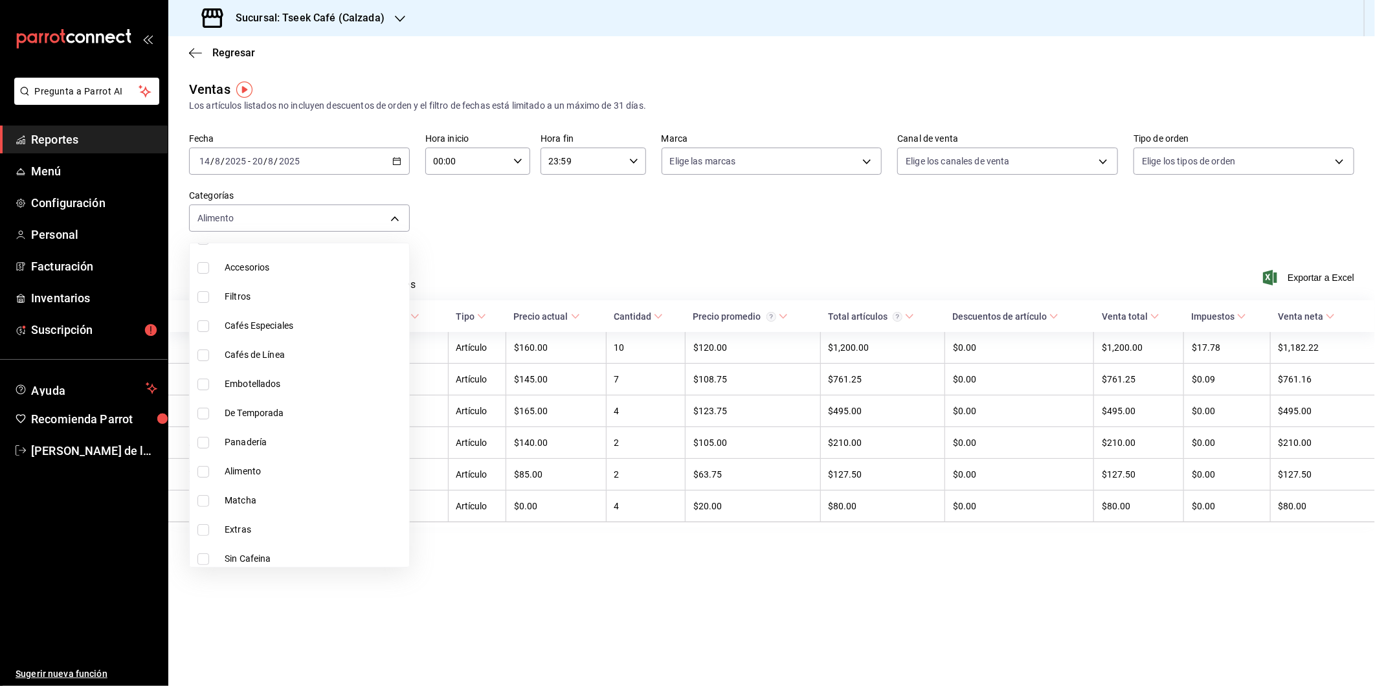
click at [278, 430] on li "Panadería" at bounding box center [299, 442] width 219 height 29
type input "3d98822e-13c4-469b-a7ba-1b5a5abc5a69,41c38e61-98cf-4eba-a0d0-149e962ee828"
checkbox input "true"
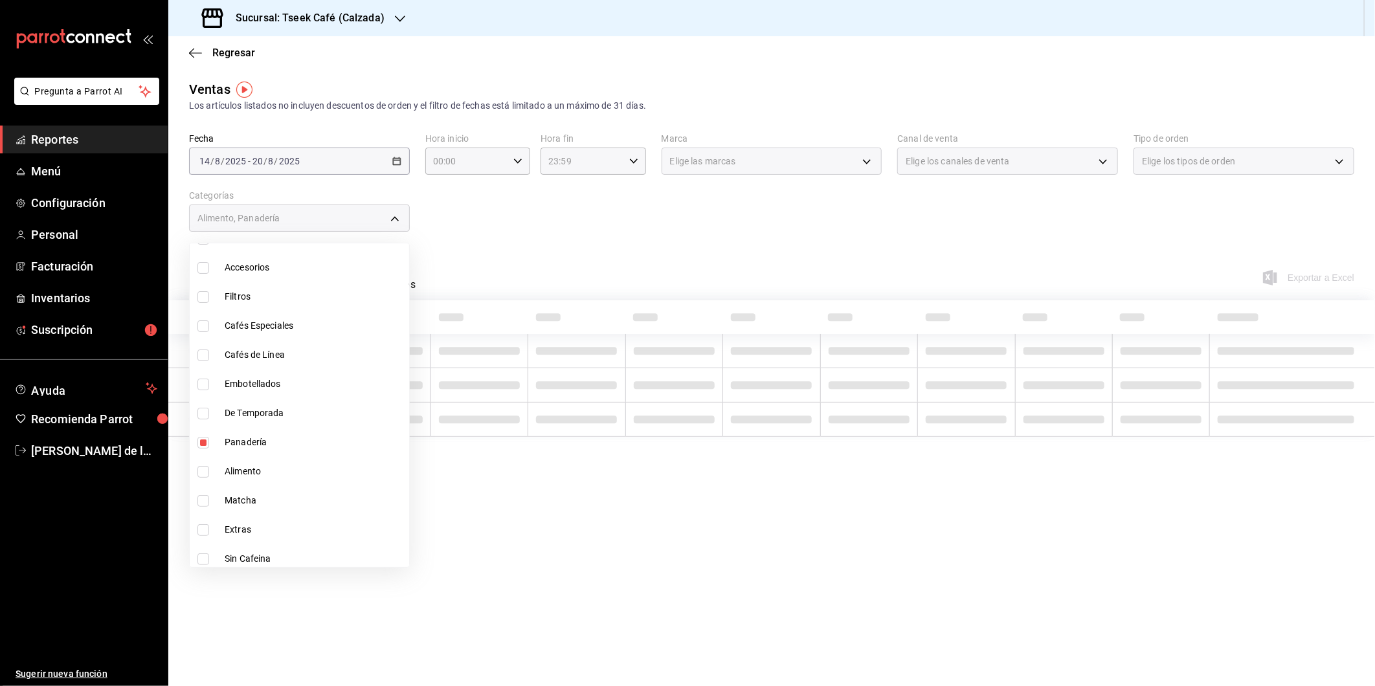
click at [254, 470] on span "Alimento" at bounding box center [314, 472] width 179 height 14
type input "3d98822e-13c4-469b-a7ba-1b5a5abc5a69,41c38e61-98cf-4eba-a0d0-149e962ee828,5e4ce…"
checkbox input "true"
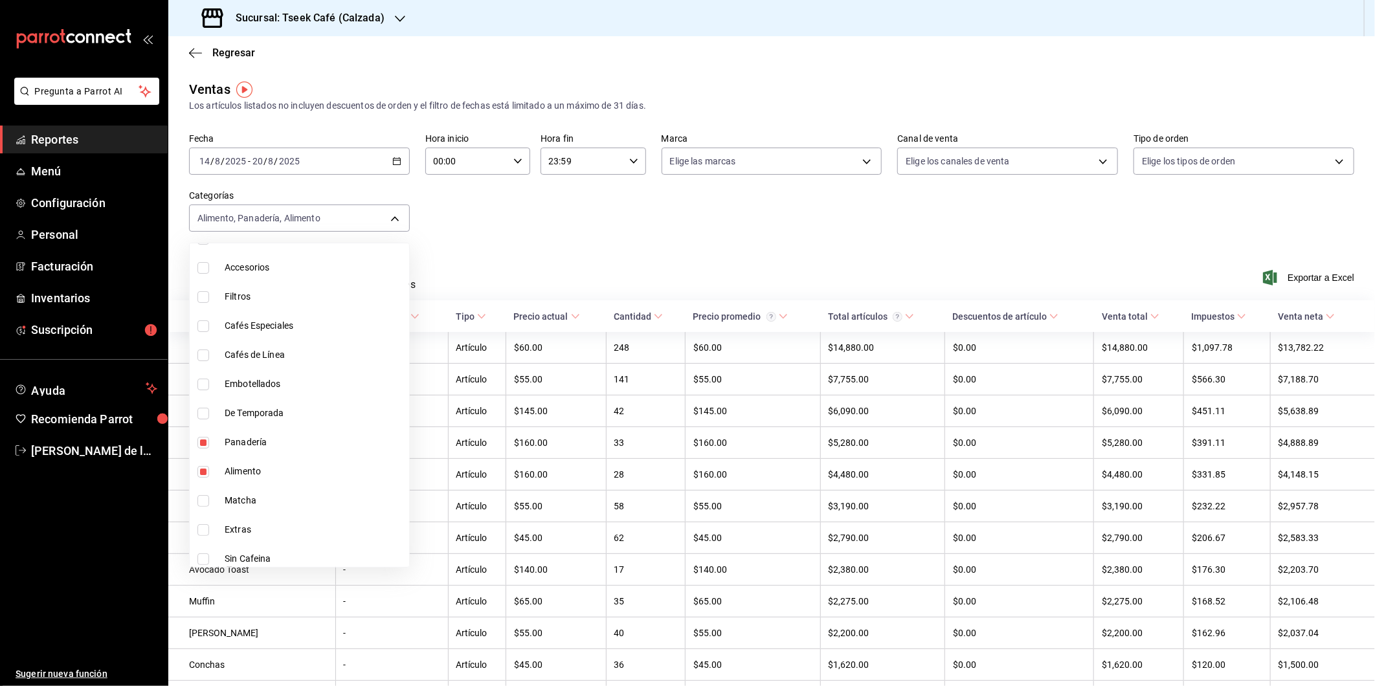
click at [501, 227] on div at bounding box center [687, 343] width 1375 height 686
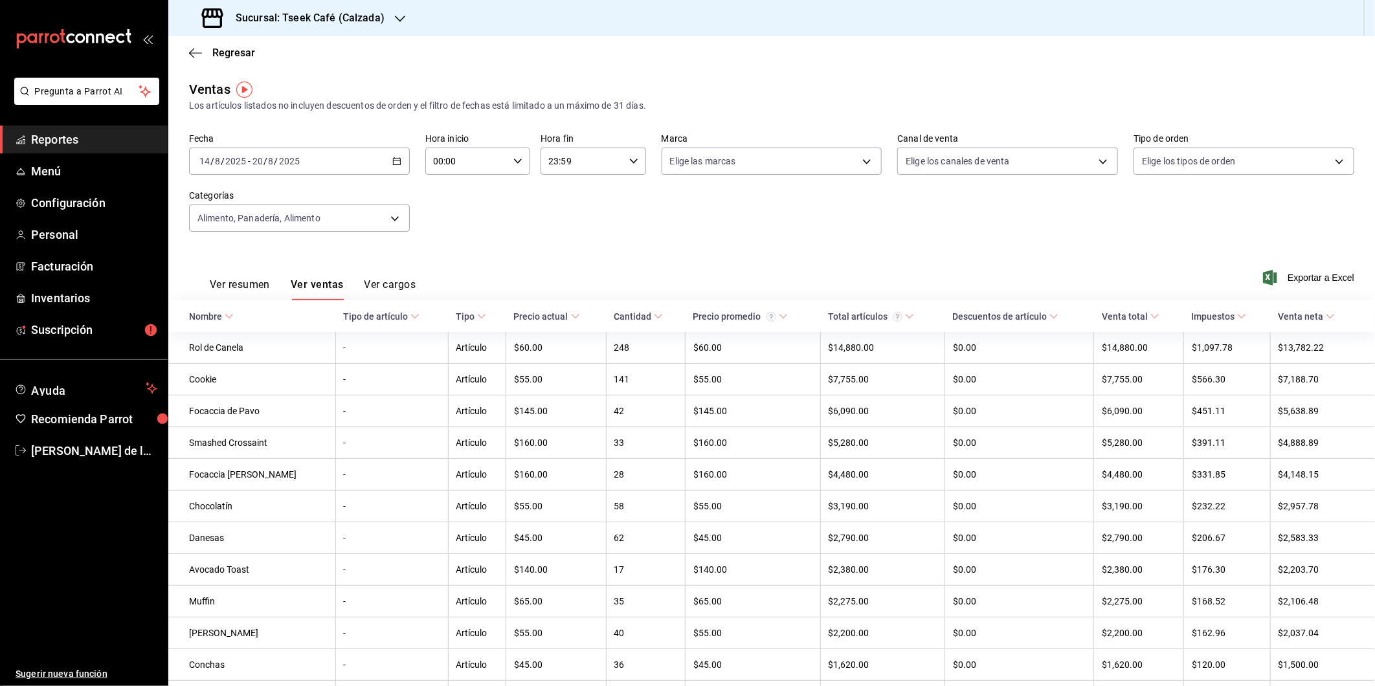
click at [258, 290] on button "Ver resumen" at bounding box center [240, 289] width 60 height 22
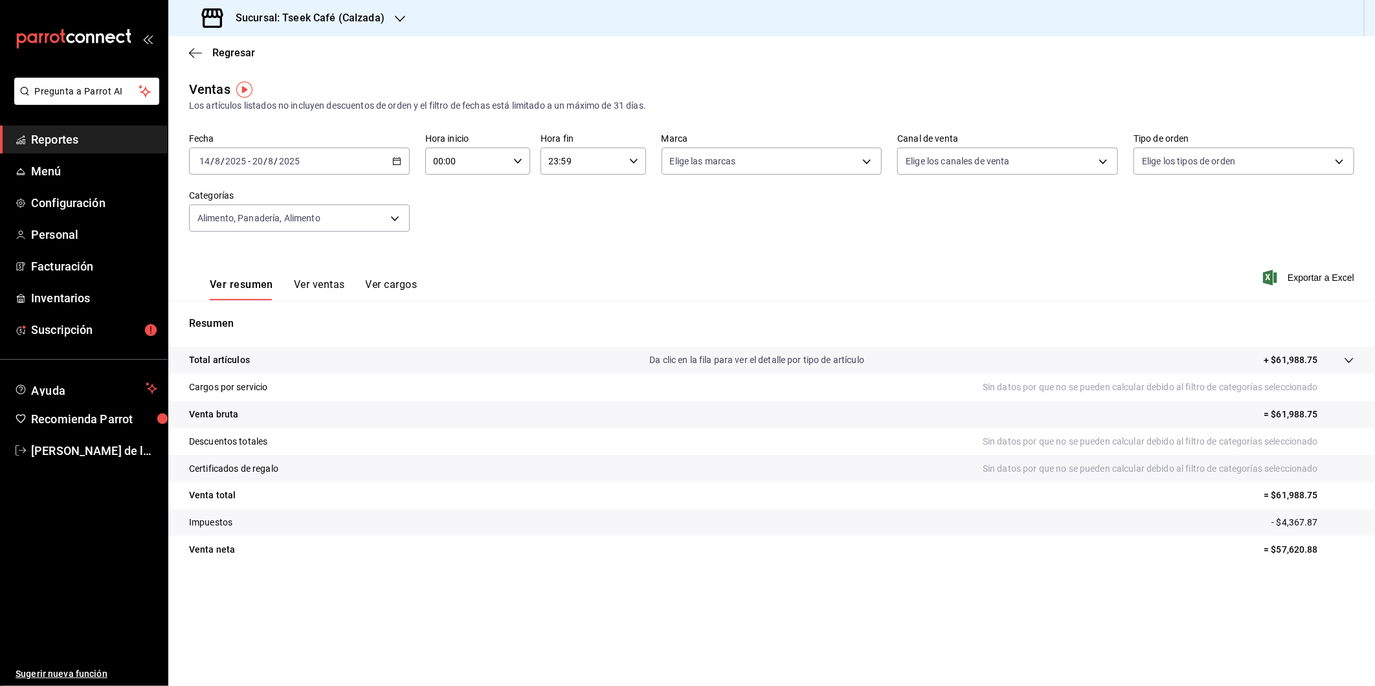
click at [316, 295] on button "Ver ventas" at bounding box center [319, 289] width 51 height 22
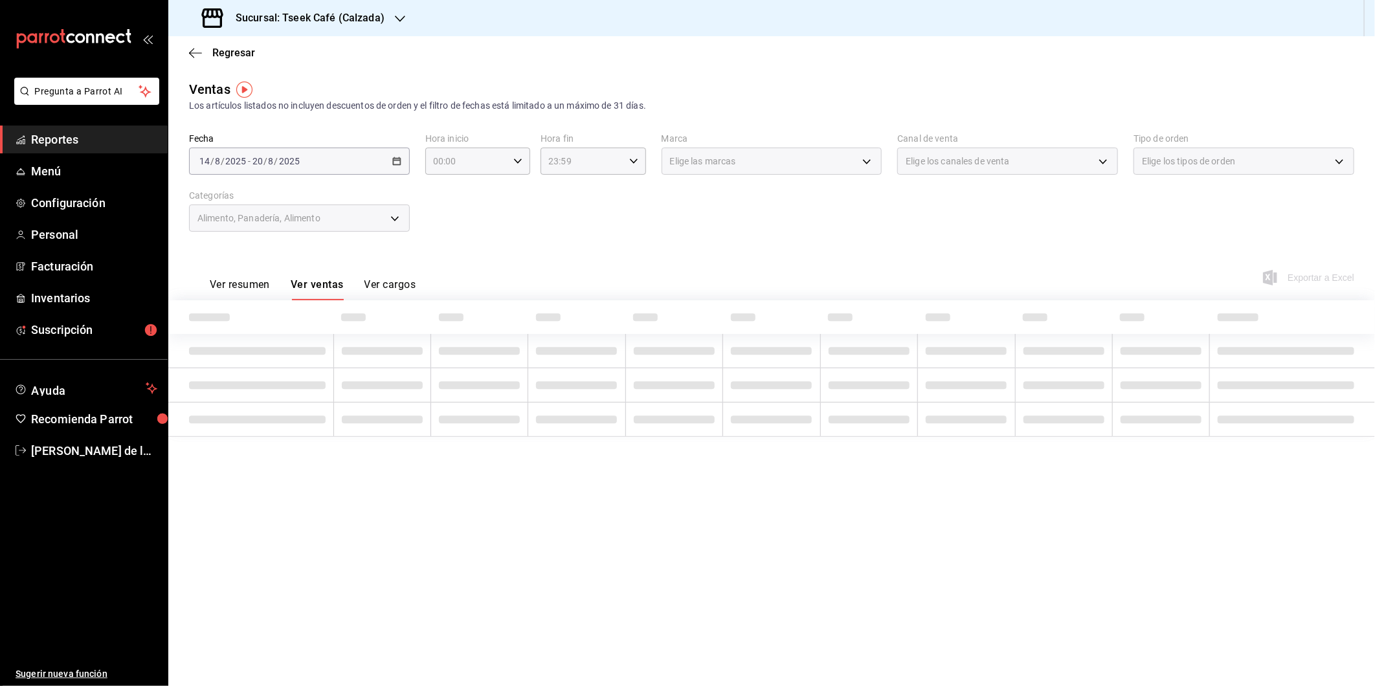
click at [243, 287] on button "Ver resumen" at bounding box center [240, 289] width 60 height 22
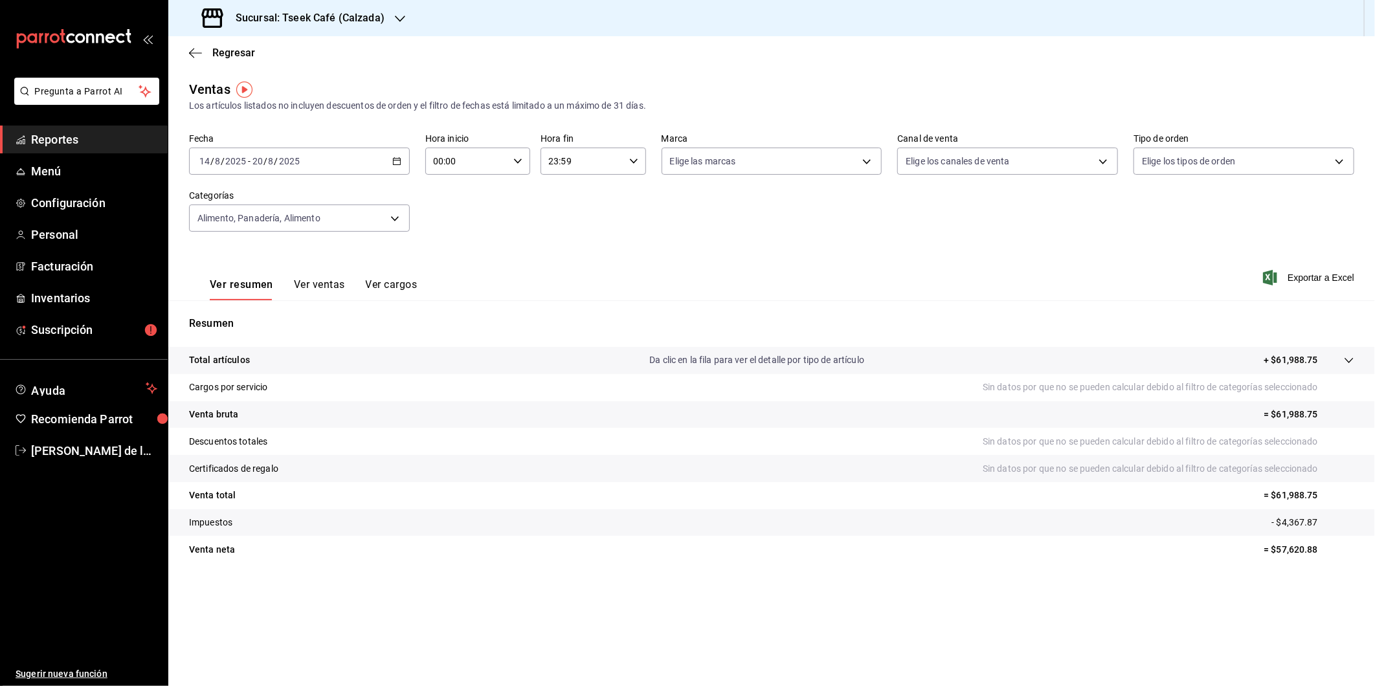
click at [542, 260] on div "Ver resumen Ver ventas Ver cargos Exportar a Excel" at bounding box center [771, 273] width 1207 height 53
click at [988, 65] on div "Regresar" at bounding box center [771, 52] width 1207 height 33
